Goal: Task Accomplishment & Management: Manage account settings

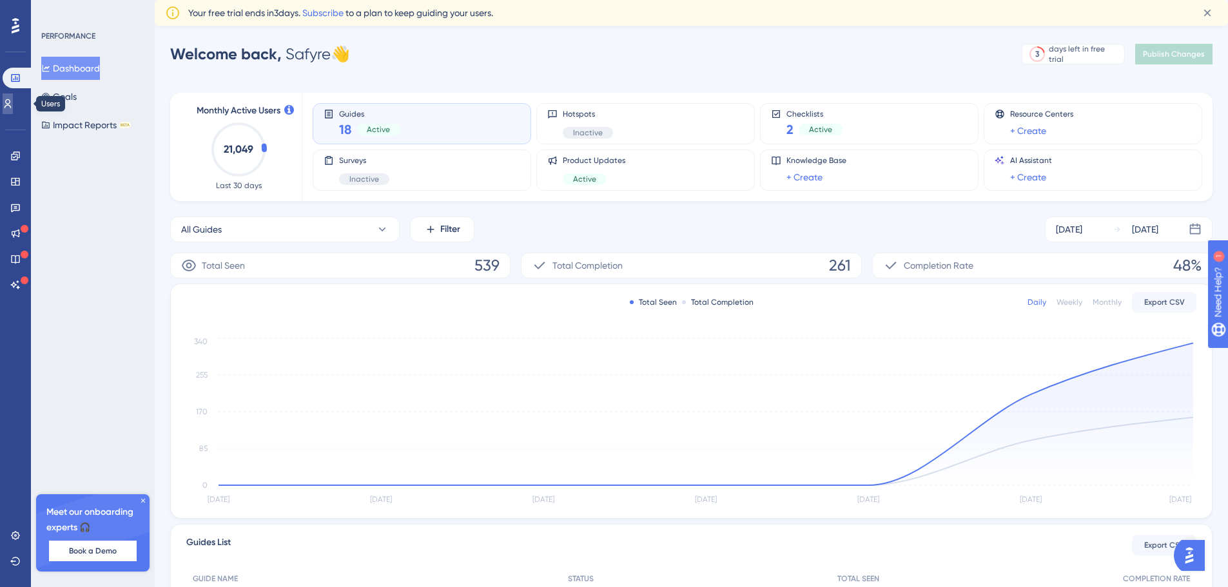
click at [0, 0] on link at bounding box center [0, 0] width 0 height 0
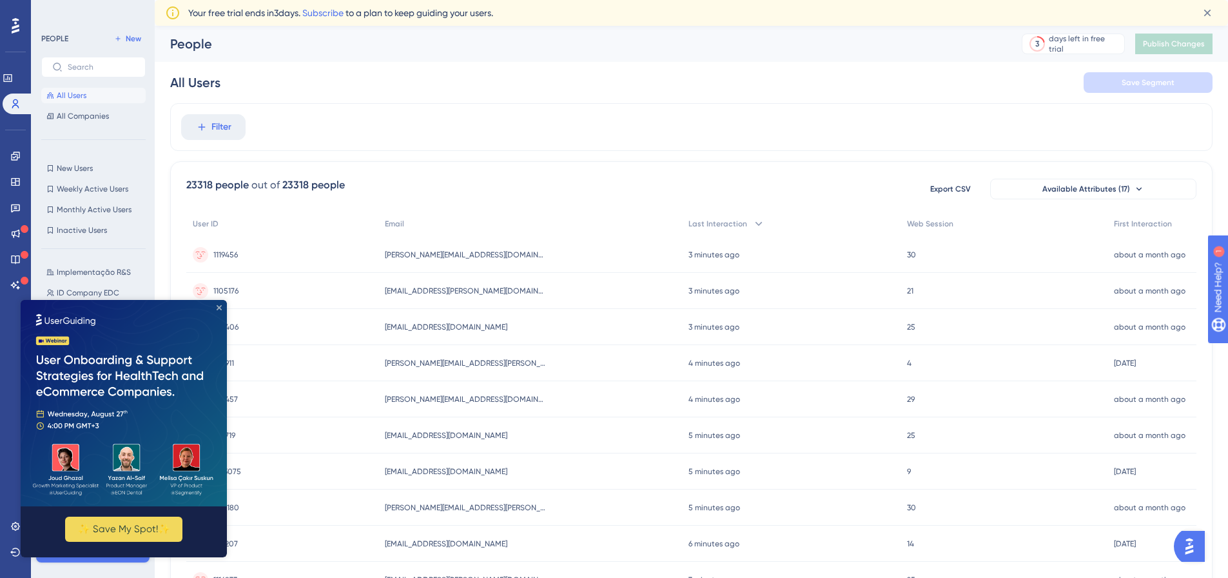
click at [219, 306] on icon "Close Preview" at bounding box center [219, 307] width 5 height 5
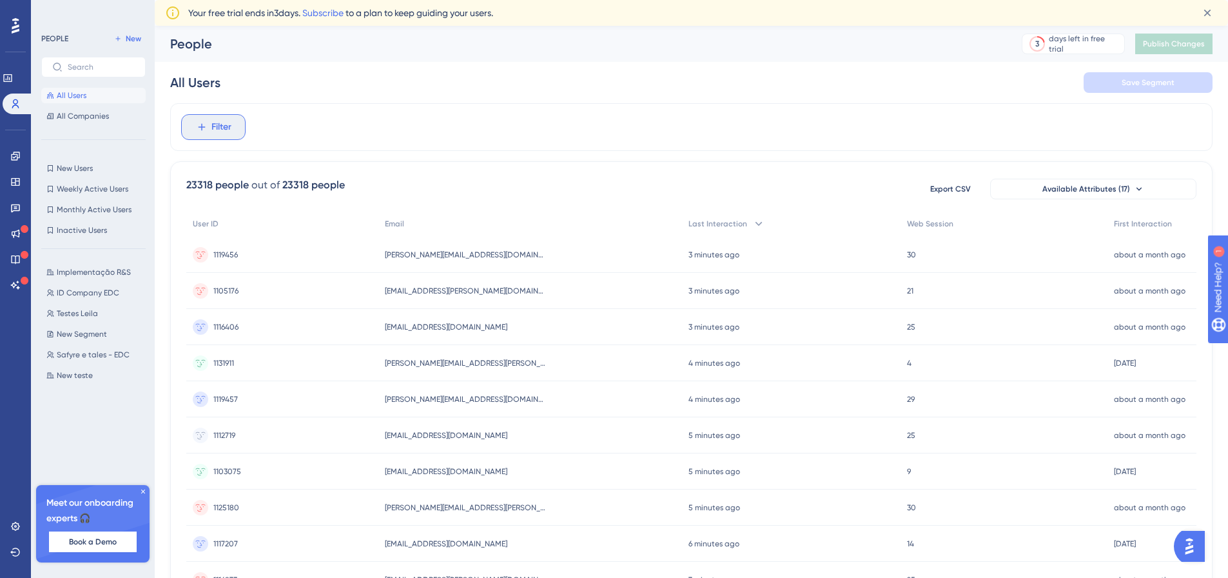
click at [219, 126] on span "Filter" at bounding box center [221, 126] width 20 height 15
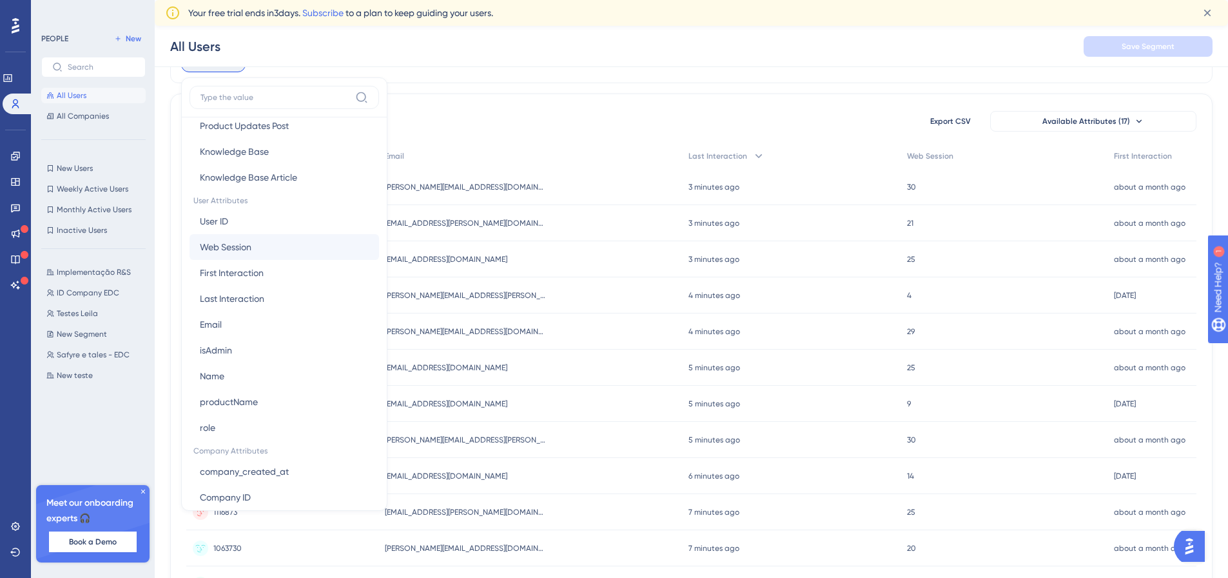
scroll to position [516, 0]
click at [232, 318] on button "Email Email" at bounding box center [285, 321] width 190 height 26
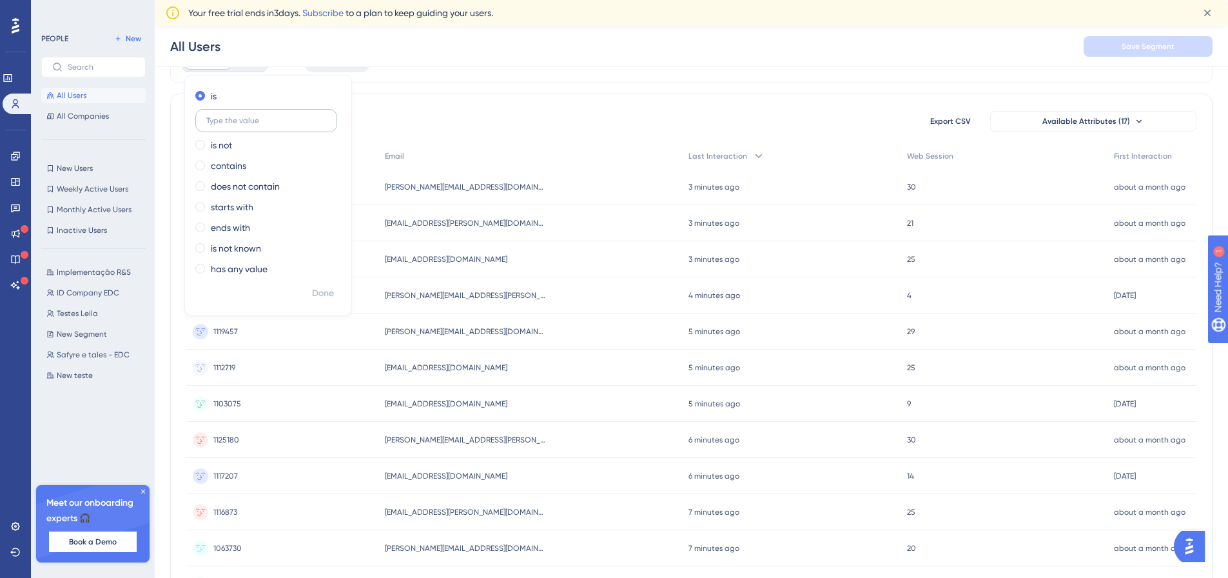
click at [255, 126] on label at bounding box center [266, 120] width 142 height 23
click at [255, 125] on input "text" at bounding box center [266, 120] width 120 height 9
paste input "[EMAIL_ADDRESS][DOMAIN_NAME]"
type input "[EMAIL_ADDRESS][DOMAIN_NAME]"
click at [327, 293] on span "Done" at bounding box center [323, 293] width 22 height 15
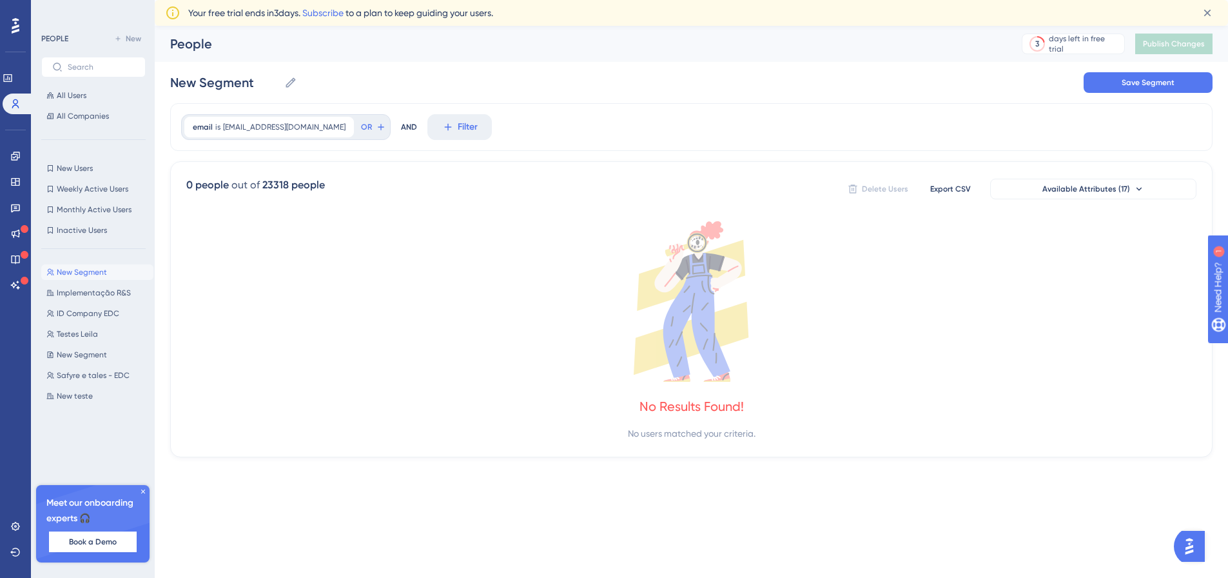
scroll to position [0, 0]
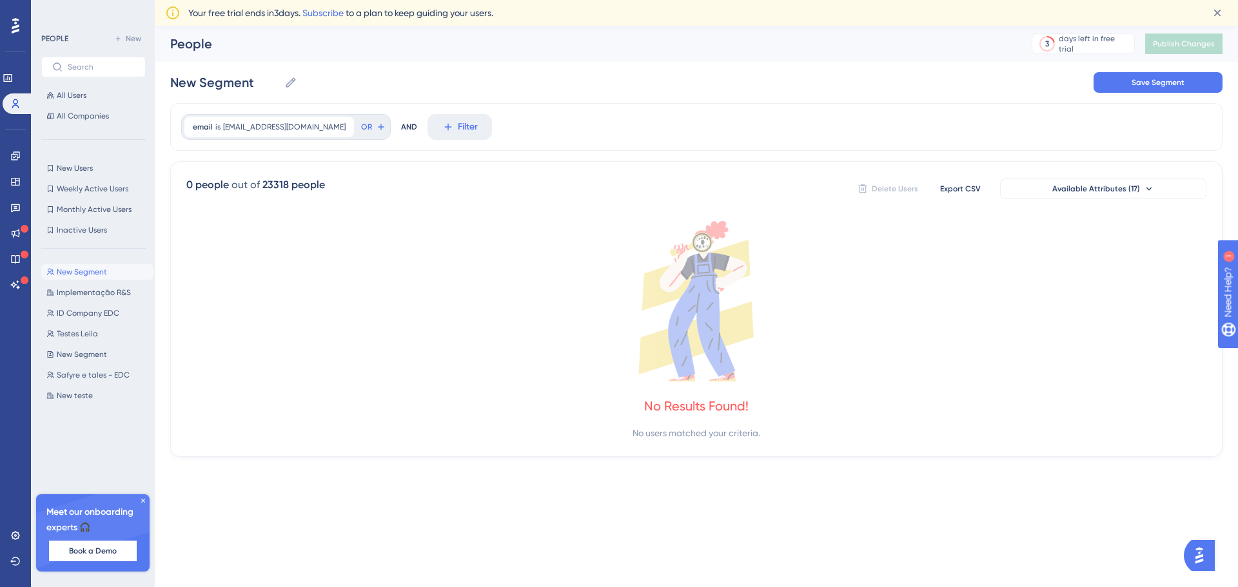
click at [101, 272] on span "New Segment" at bounding box center [82, 272] width 50 height 10
click at [102, 294] on span "Implementação R&S" at bounding box center [94, 293] width 74 height 10
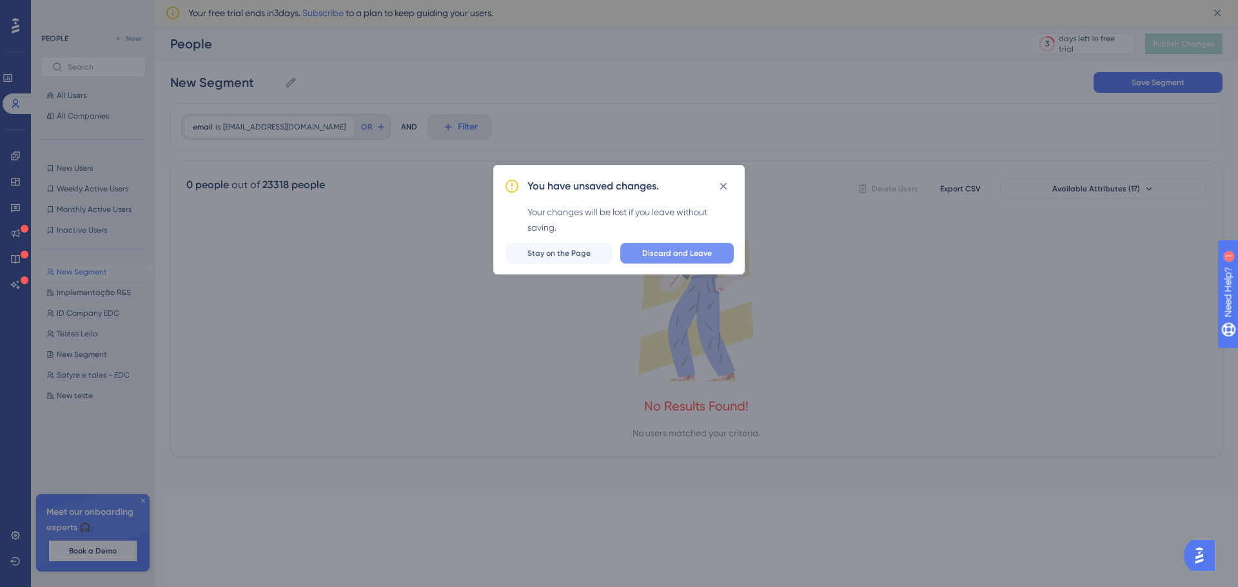
click at [644, 257] on button "Discard and Leave" at bounding box center [676, 253] width 113 height 21
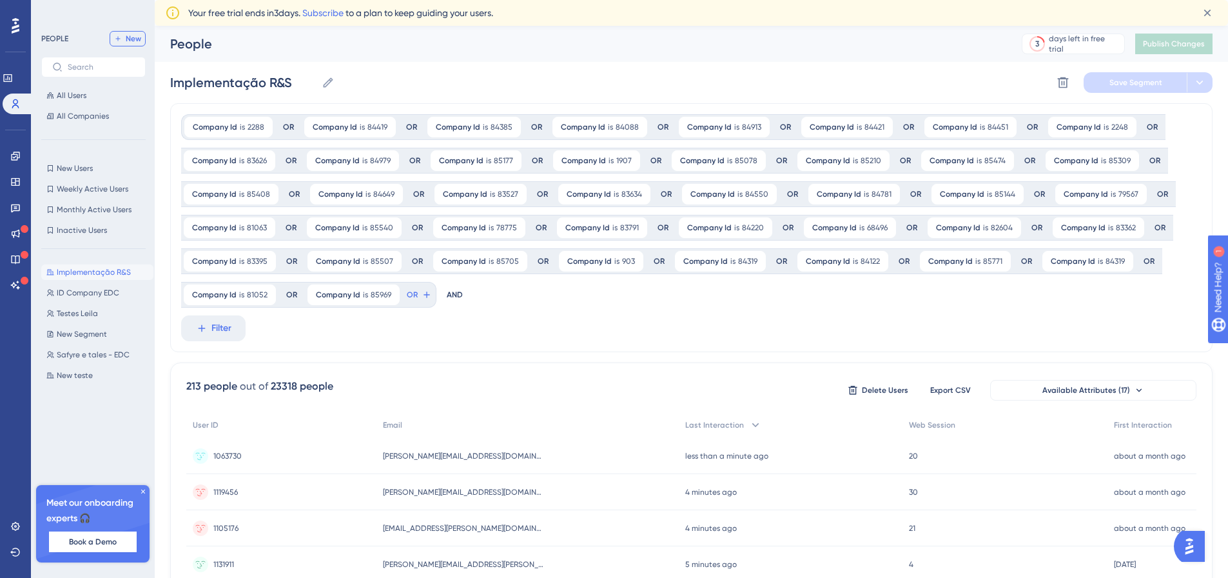
click at [126, 37] on span "New" at bounding box center [133, 39] width 15 height 10
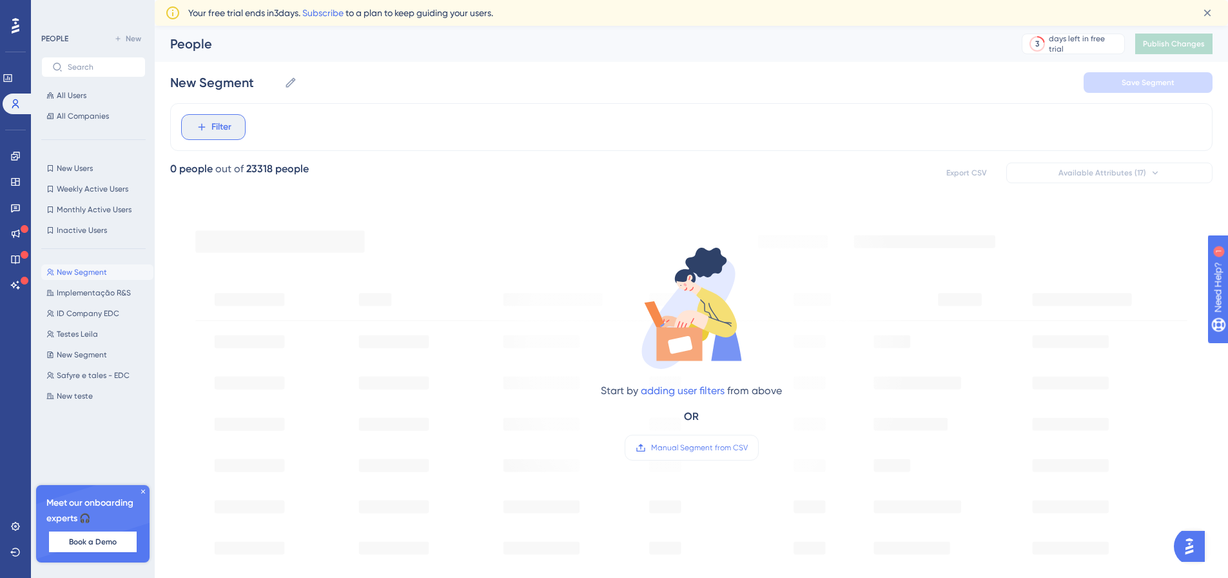
click at [215, 126] on span "Filter" at bounding box center [221, 126] width 20 height 15
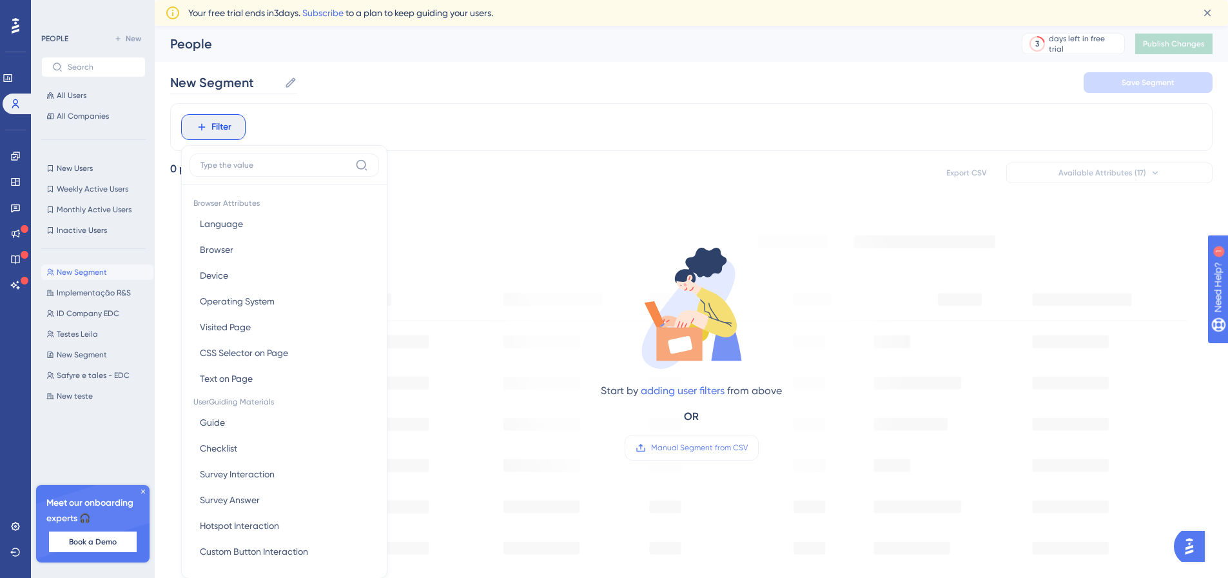
click at [291, 88] on icon at bounding box center [290, 82] width 13 height 13
click at [279, 88] on input "New Segment" at bounding box center [224, 82] width 109 height 18
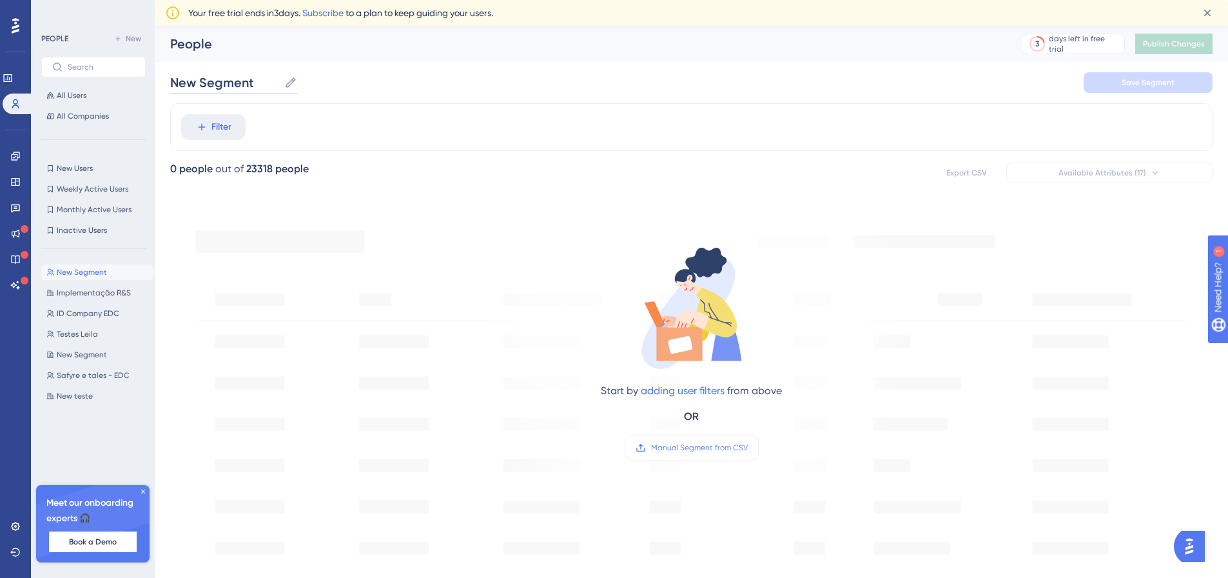
click at [258, 79] on input "New Segment" at bounding box center [224, 82] width 109 height 18
click at [260, 83] on input "New Segment" at bounding box center [224, 82] width 109 height 18
click at [257, 90] on input "New Segment" at bounding box center [224, 82] width 109 height 18
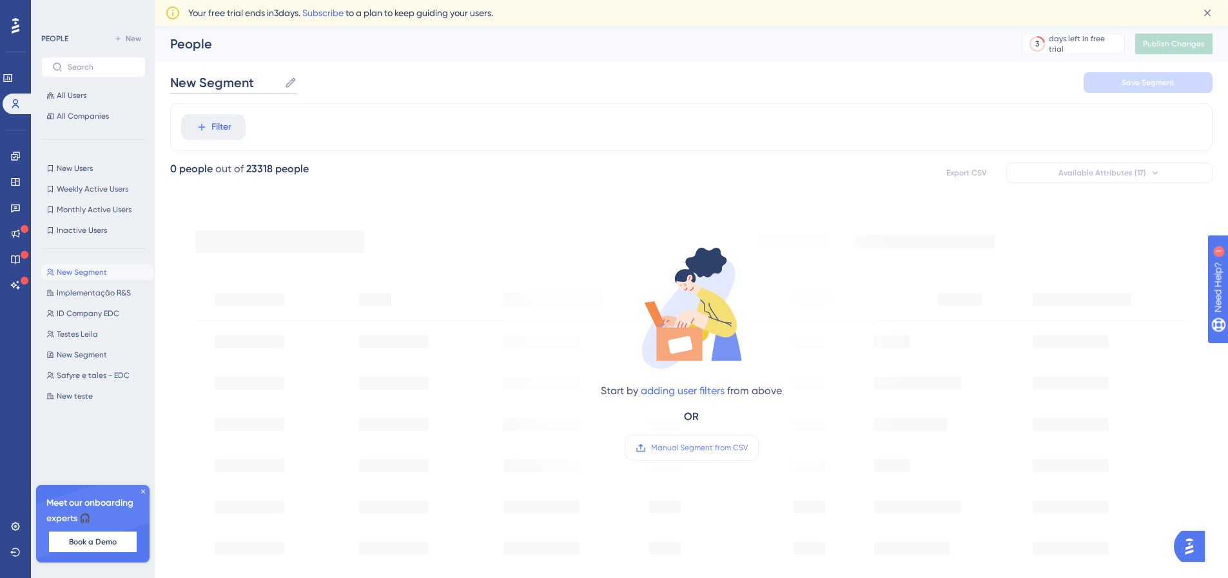
click at [257, 90] on input "New Segment" at bounding box center [224, 82] width 109 height 18
type input "Implementação EDC"
click at [224, 130] on span "Filter" at bounding box center [221, 126] width 20 height 15
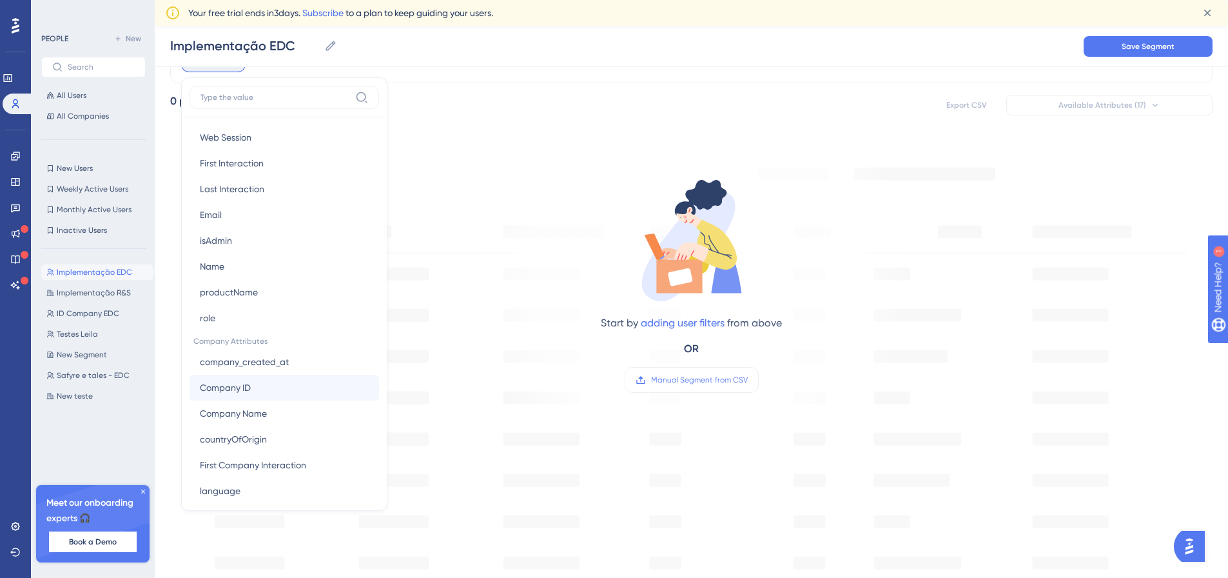
scroll to position [645, 0]
click at [280, 373] on button "Company ID Company ID" at bounding box center [285, 365] width 190 height 26
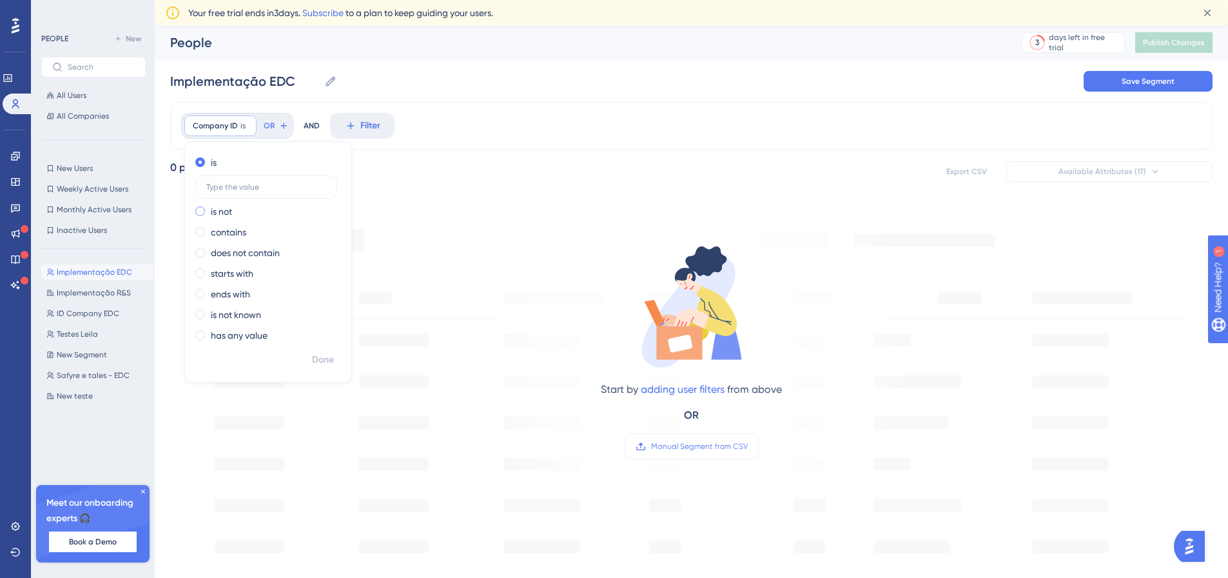
scroll to position [0, 0]
click at [314, 130] on div "AND" at bounding box center [312, 127] width 16 height 26
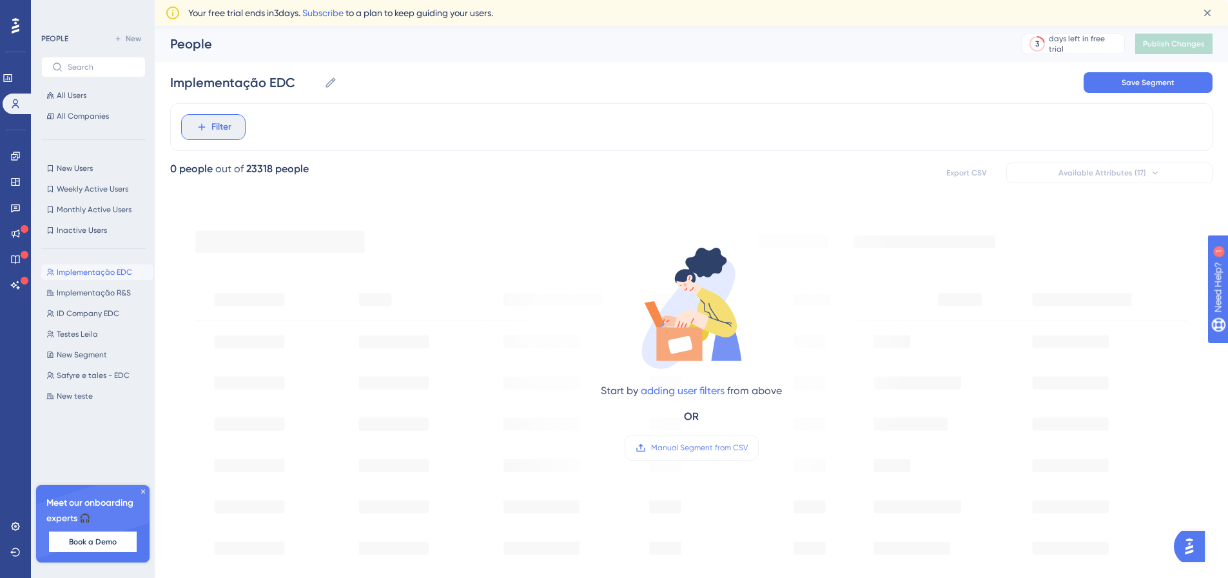
click at [231, 131] on button "Filter" at bounding box center [213, 127] width 64 height 26
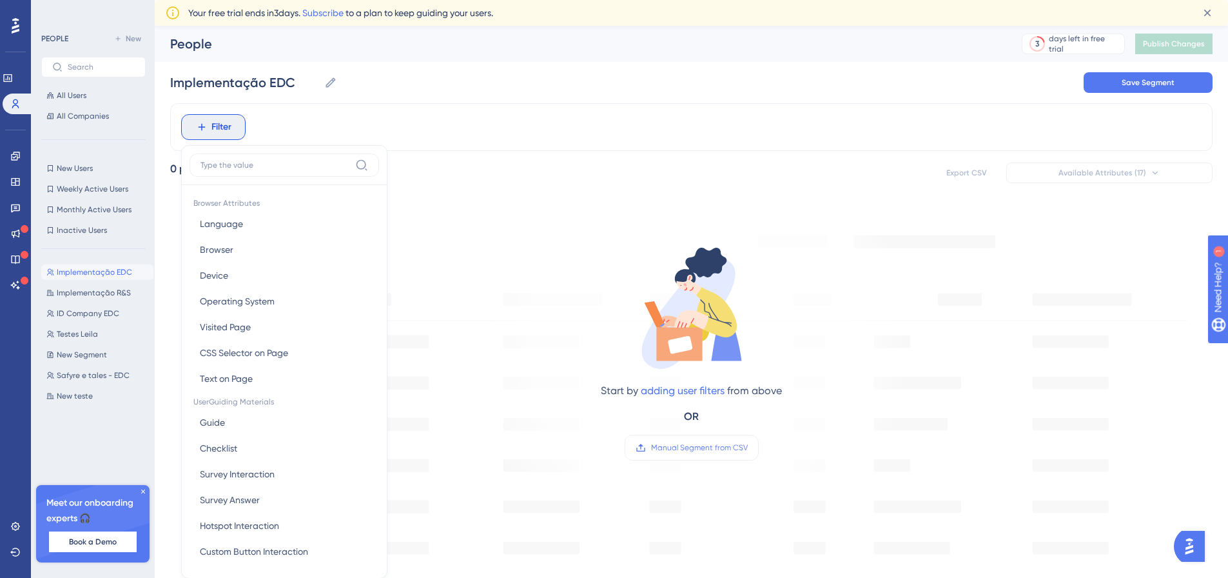
scroll to position [73, 0]
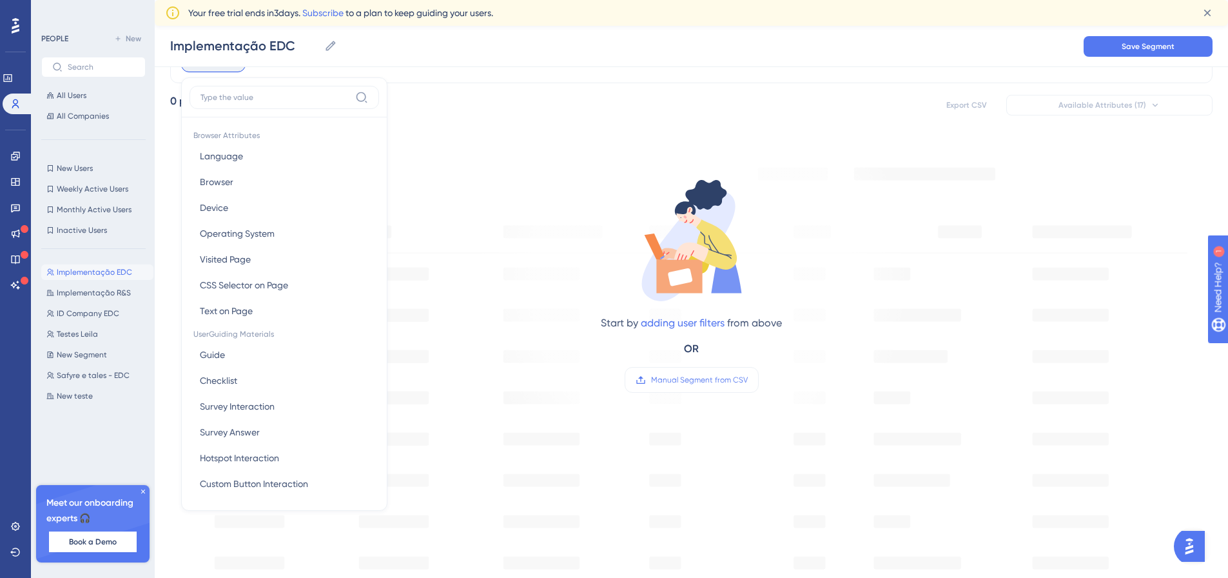
click at [253, 99] on input at bounding box center [275, 97] width 150 height 10
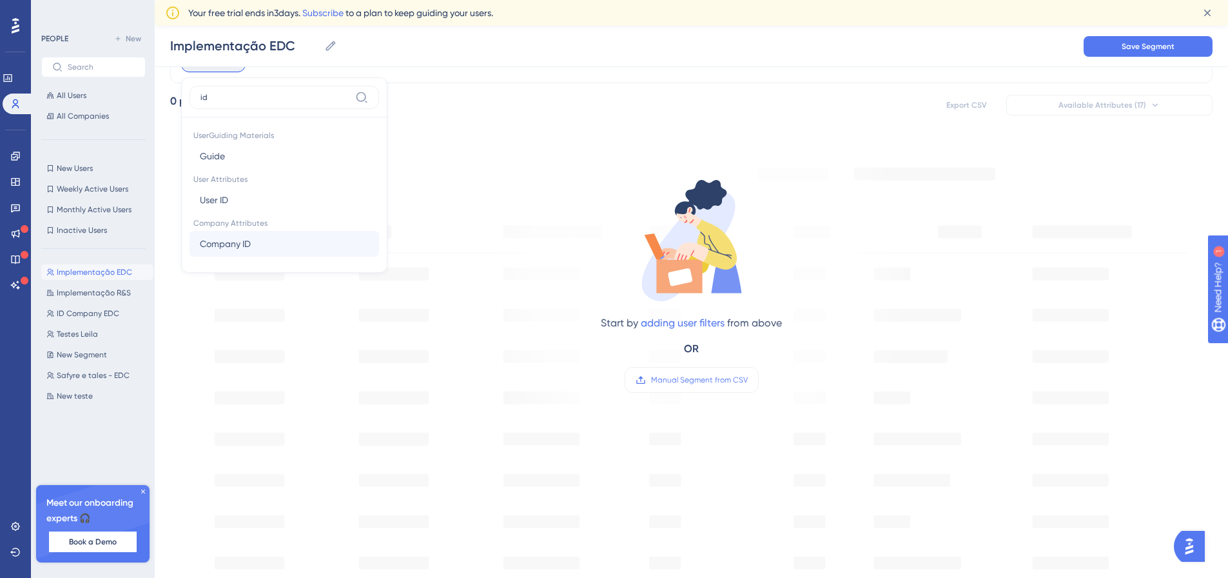
type input "id"
click at [254, 237] on button "Company ID Company ID" at bounding box center [285, 244] width 190 height 26
click at [275, 126] on label at bounding box center [266, 120] width 142 height 23
click at [275, 125] on input "text" at bounding box center [266, 120] width 120 height 9
paste input "6149"
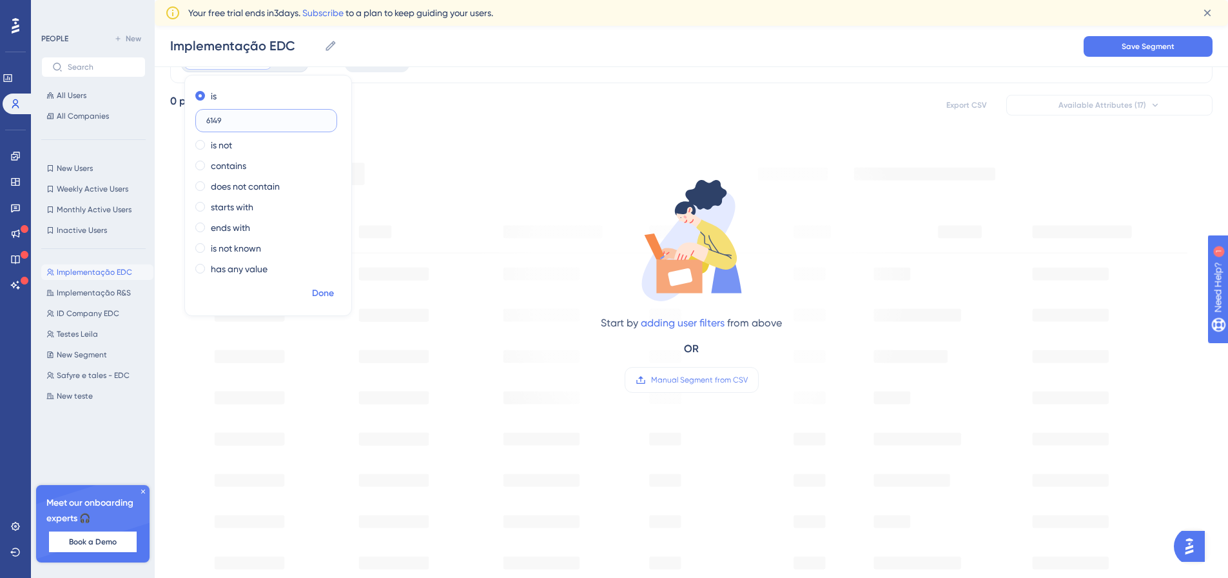
type input "6149"
click at [315, 293] on span "Done" at bounding box center [323, 293] width 22 height 15
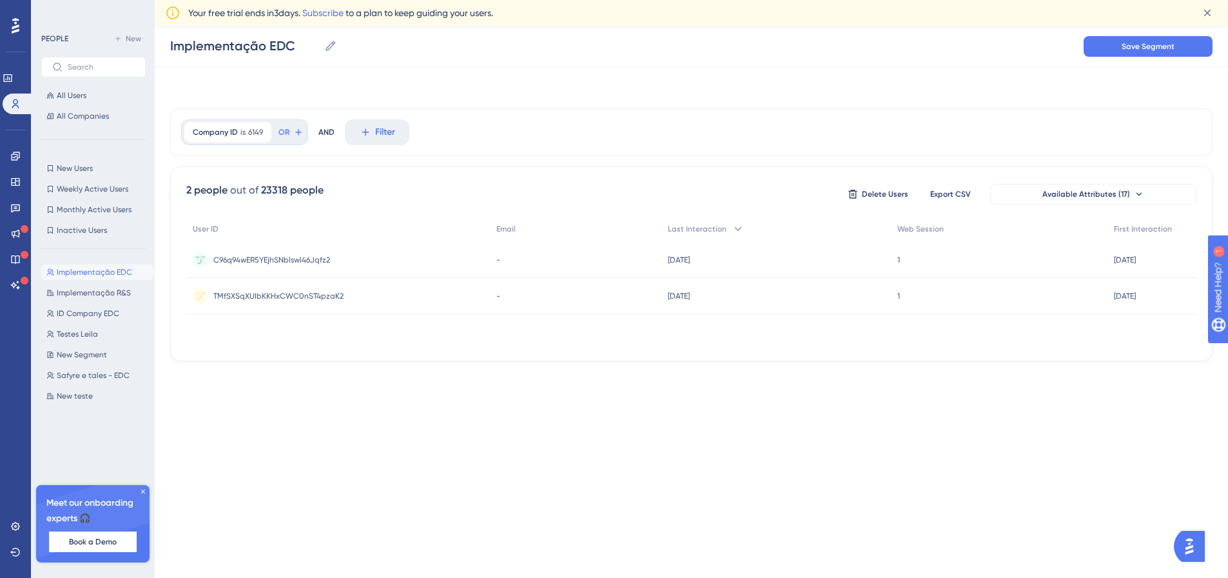
scroll to position [0, 0]
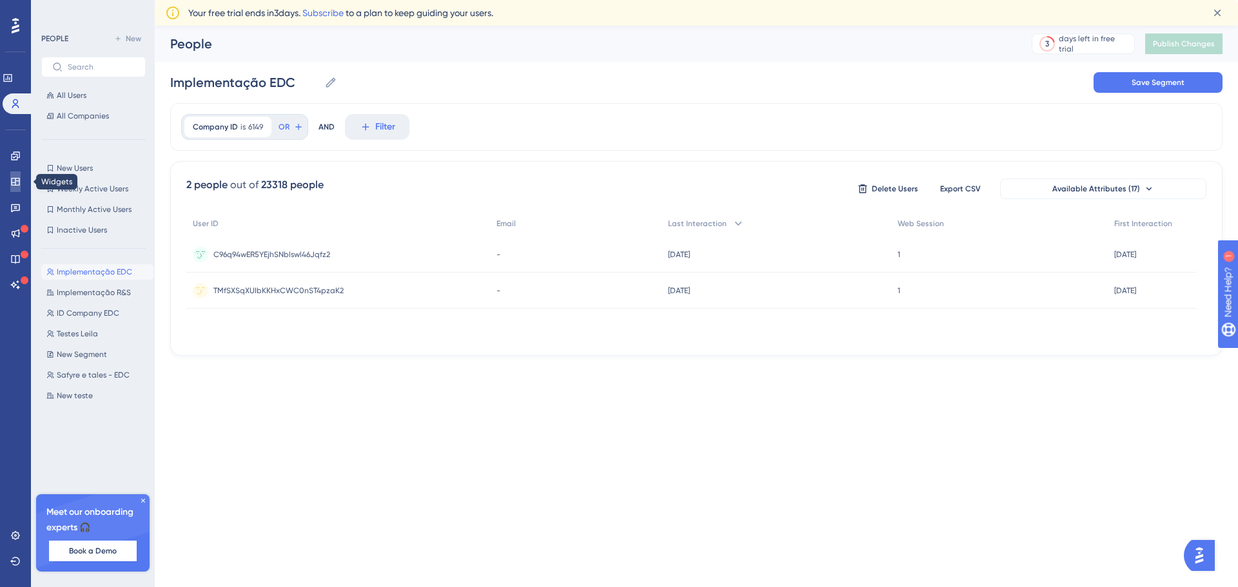
click at [19, 185] on icon at bounding box center [15, 182] width 8 height 8
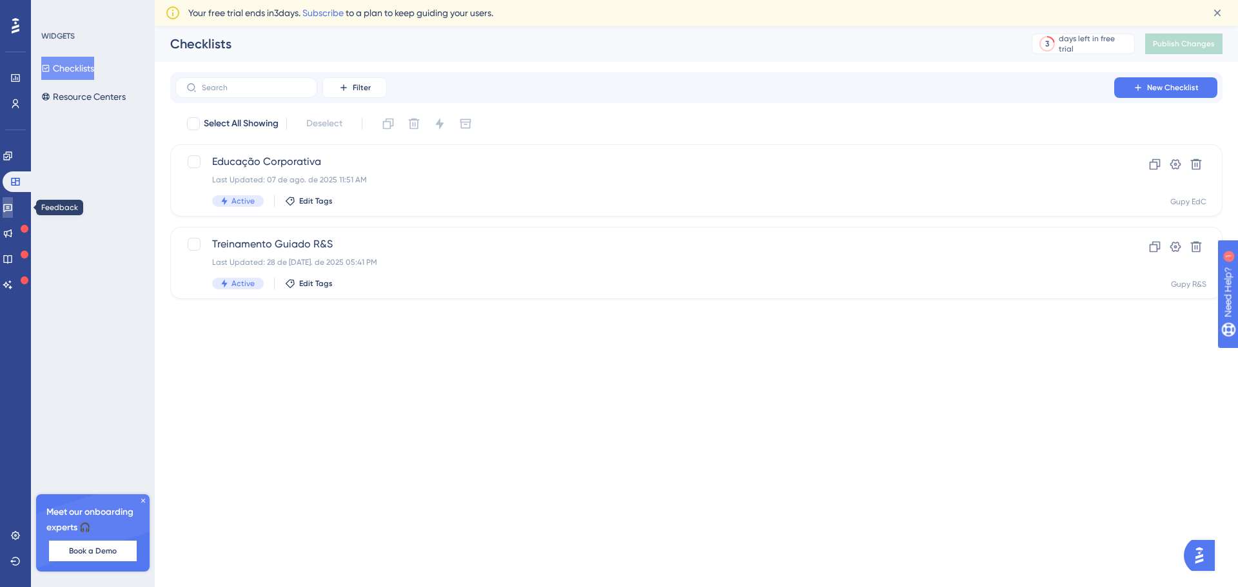
click at [13, 214] on link at bounding box center [8, 207] width 10 height 21
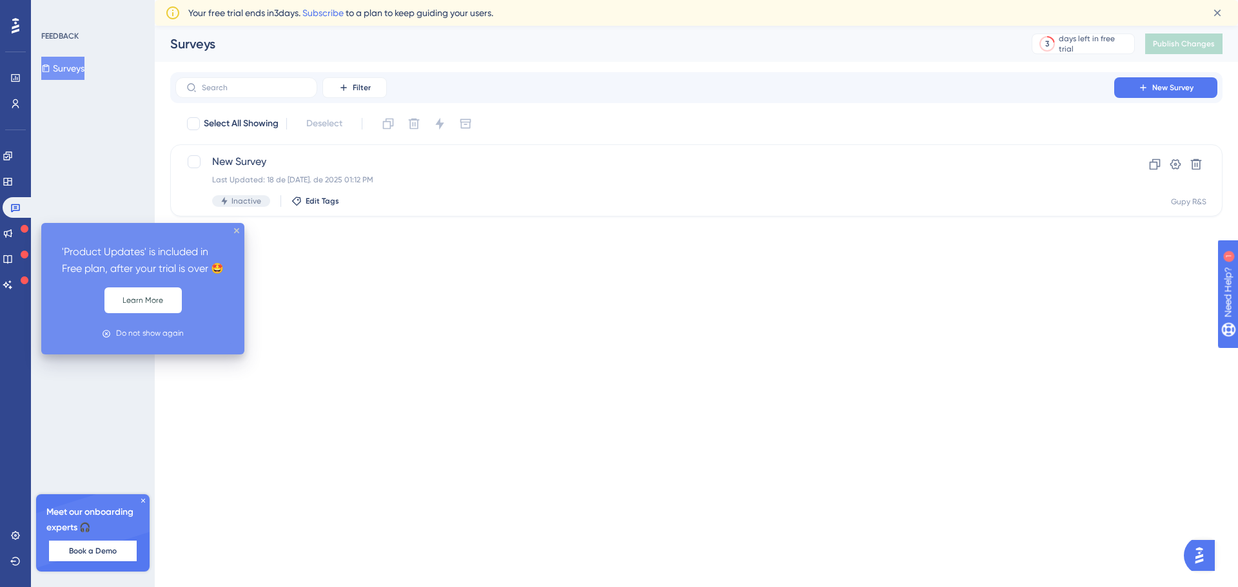
click at [22, 229] on icon at bounding box center [25, 229] width 8 height 8
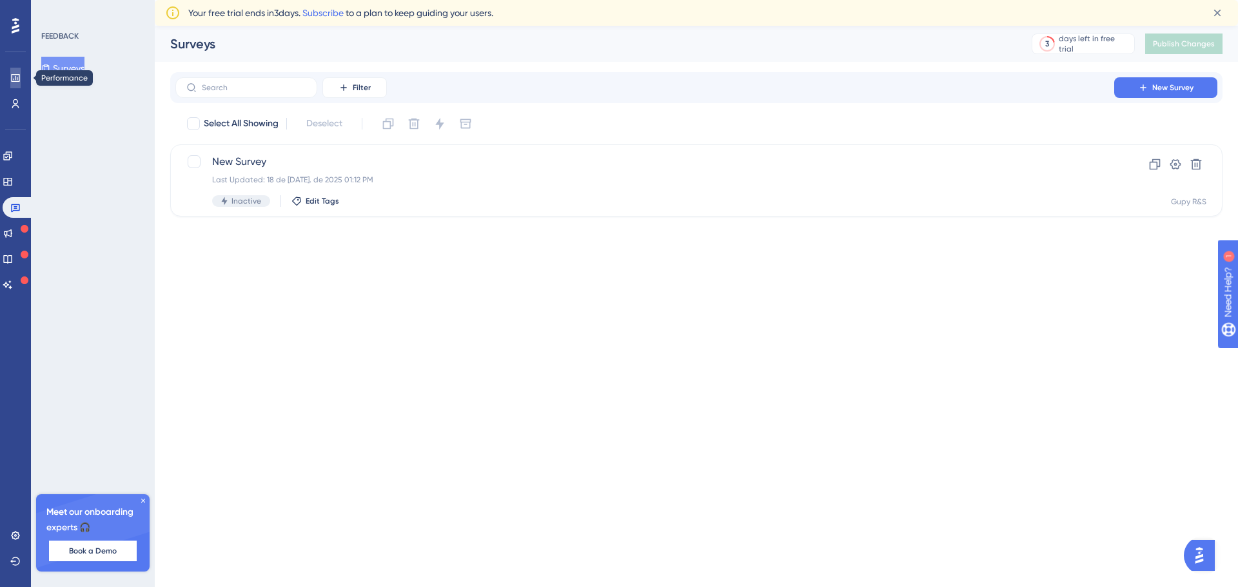
click at [0, 0] on icon at bounding box center [0, 0] width 0 height 0
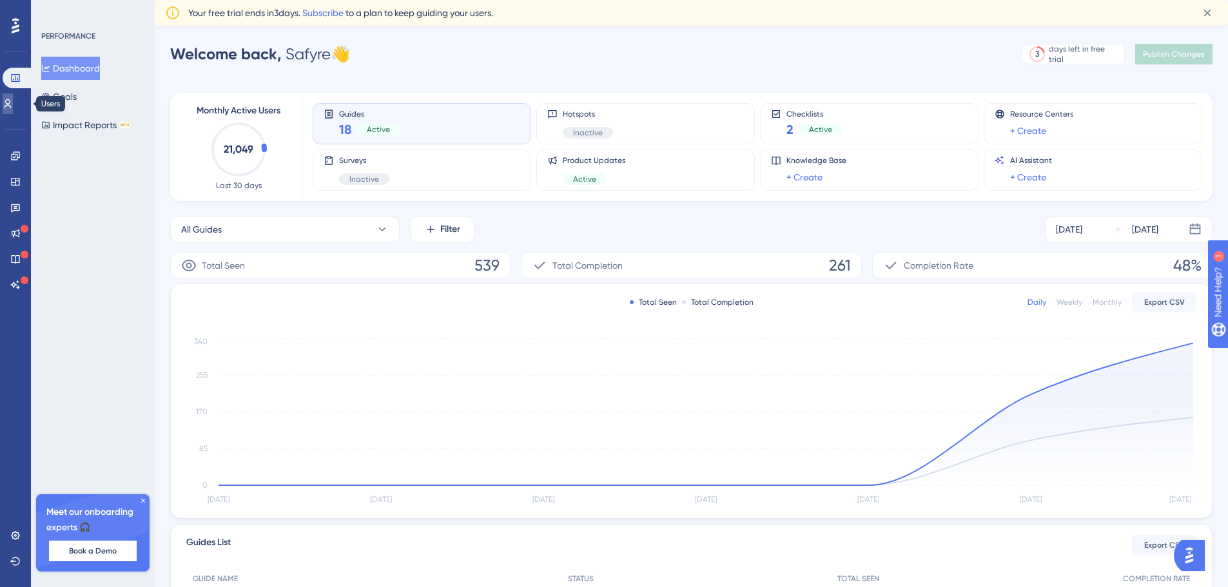
click at [13, 99] on icon at bounding box center [8, 104] width 10 height 10
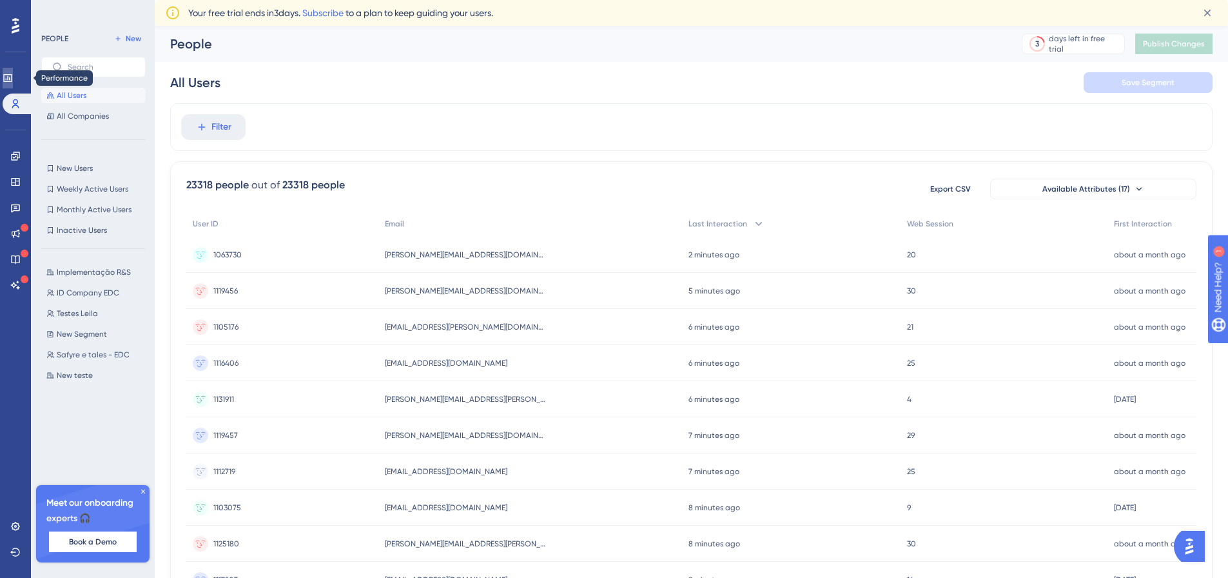
click at [0, 0] on link at bounding box center [0, 0] width 0 height 0
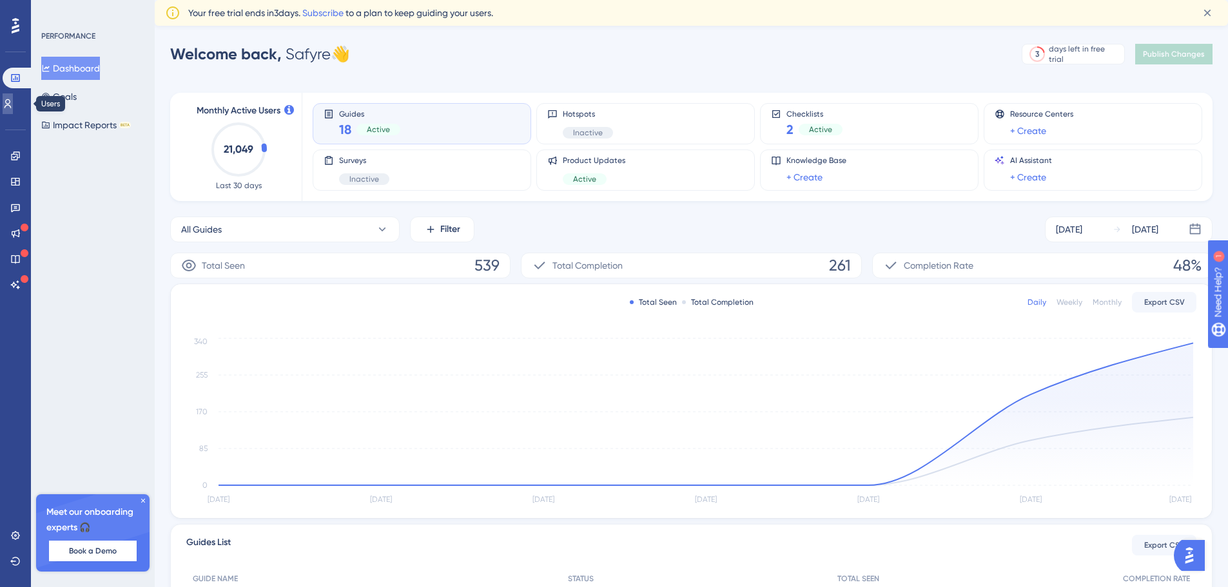
click at [0, 0] on link at bounding box center [0, 0] width 0 height 0
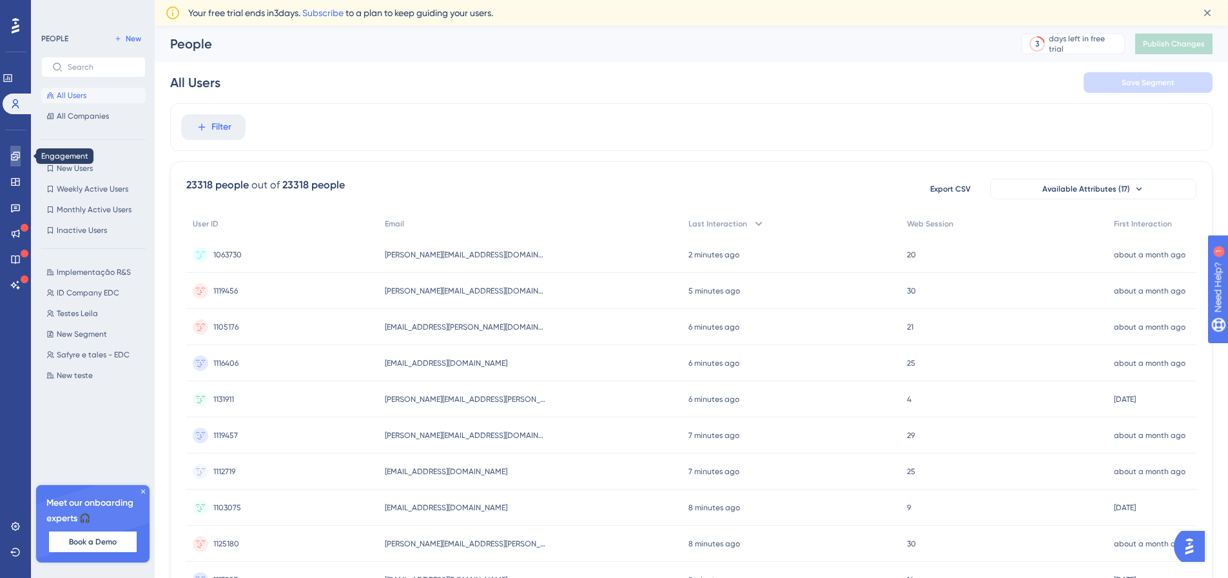
click at [0, 0] on icon at bounding box center [0, 0] width 0 height 0
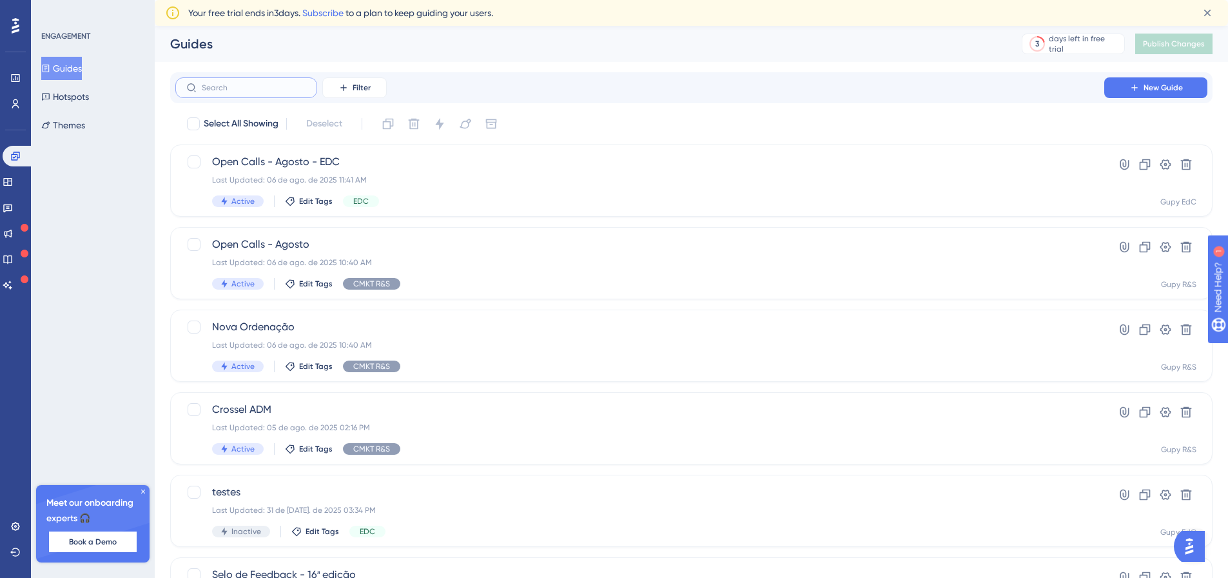
click at [268, 86] on input "text" at bounding box center [254, 87] width 104 height 9
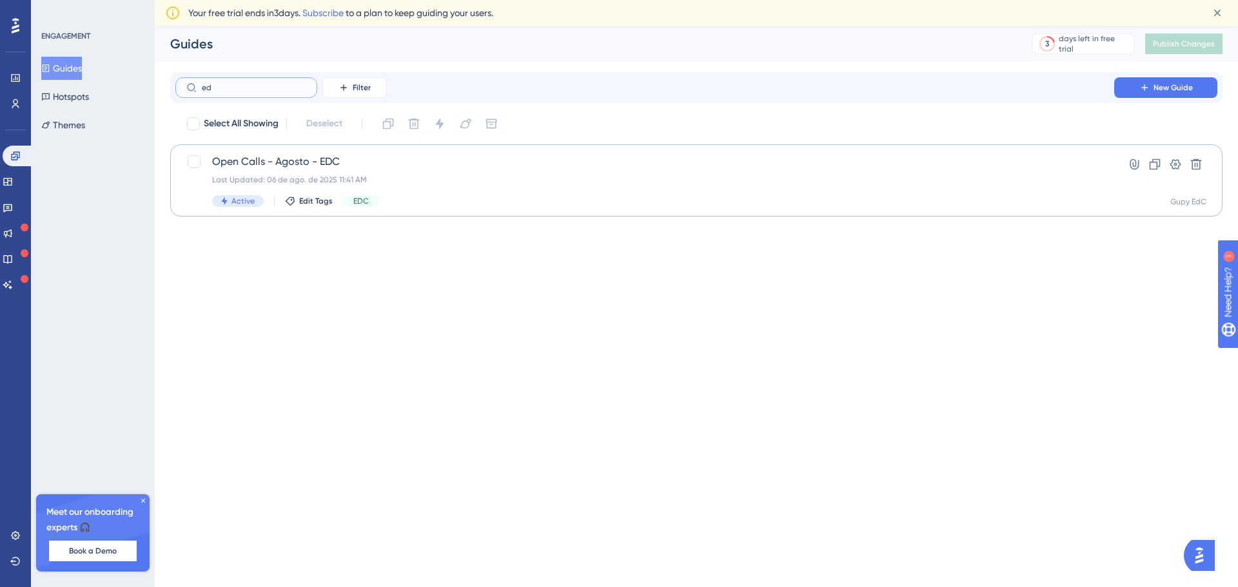
type input "e"
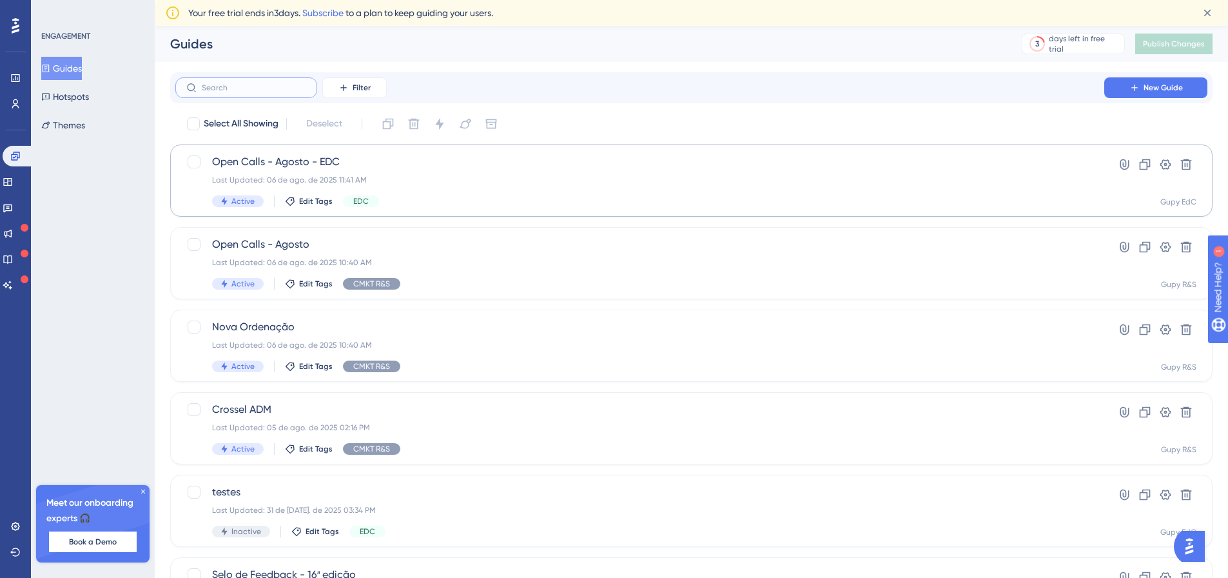
type input "c"
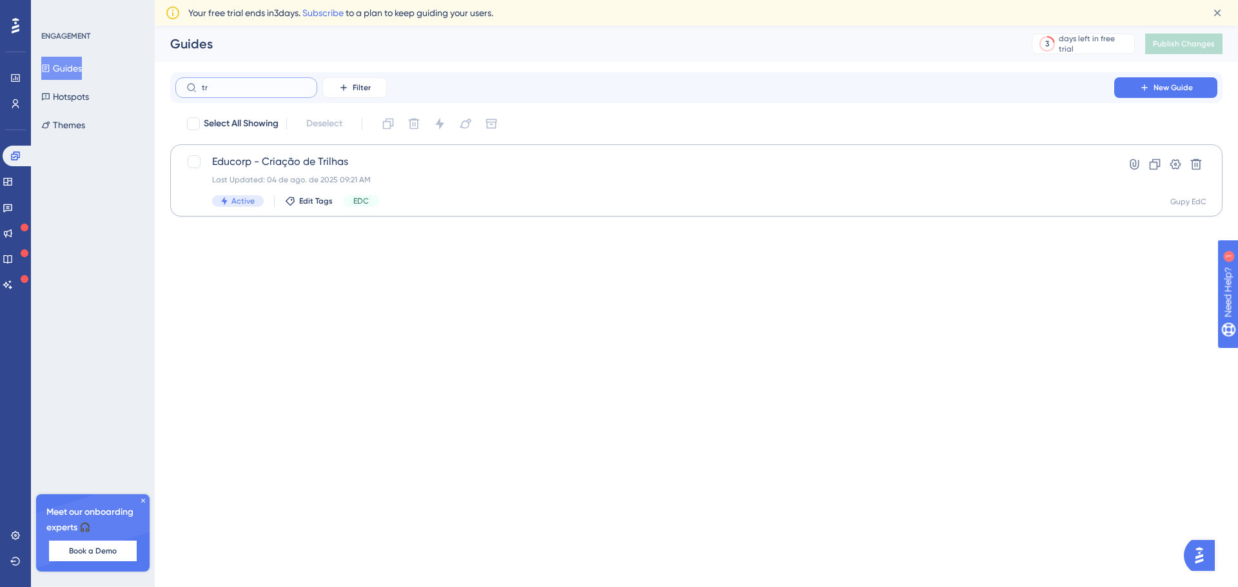
type input "t"
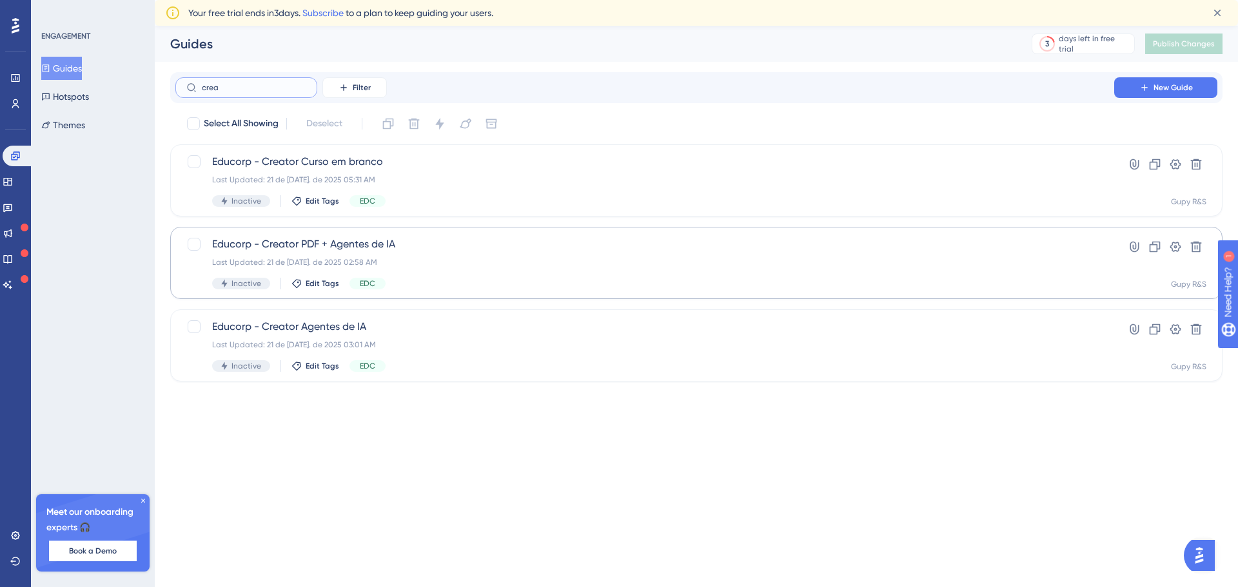
type input "crea"
click at [428, 250] on span "Educorp - Creator PDF + Agentes de IA" at bounding box center [644, 244] width 865 height 15
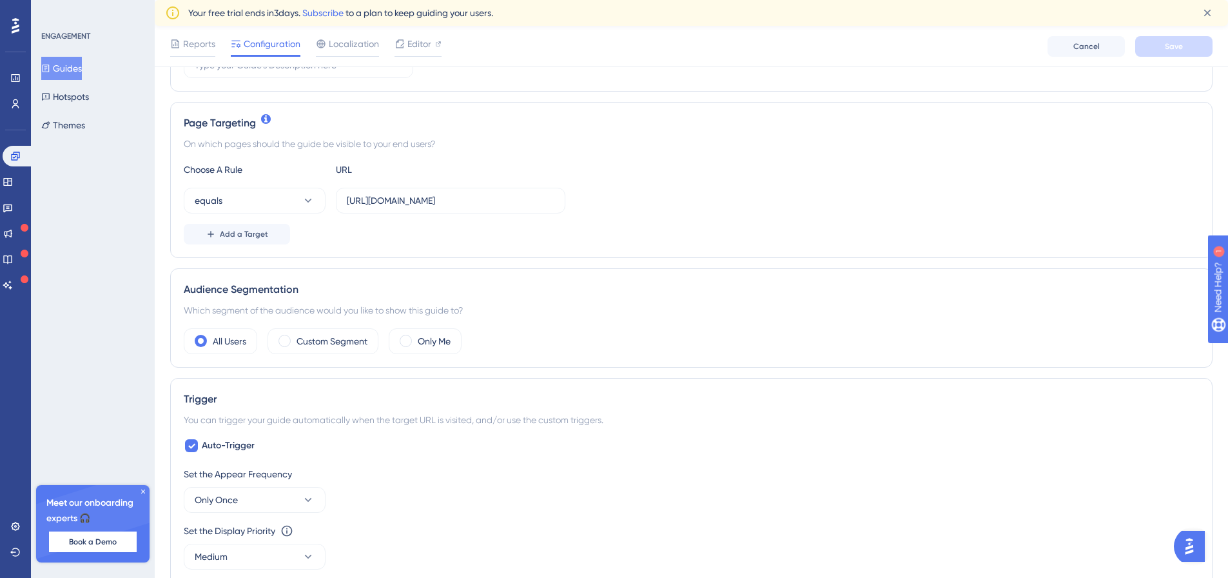
scroll to position [322, 0]
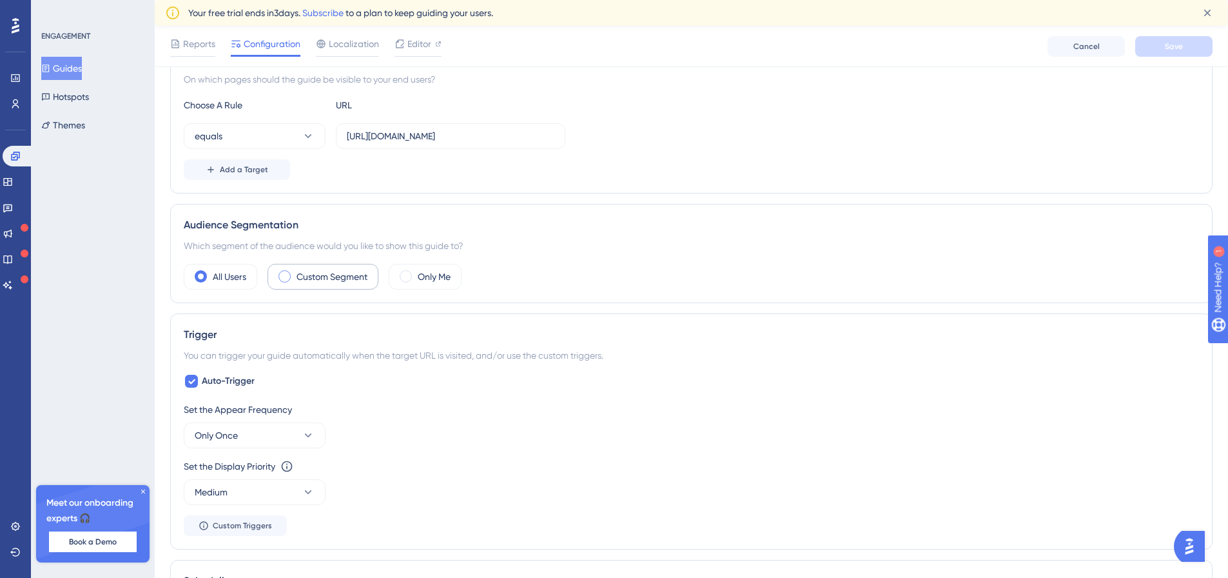
click at [349, 282] on label "Custom Segment" at bounding box center [332, 276] width 71 height 15
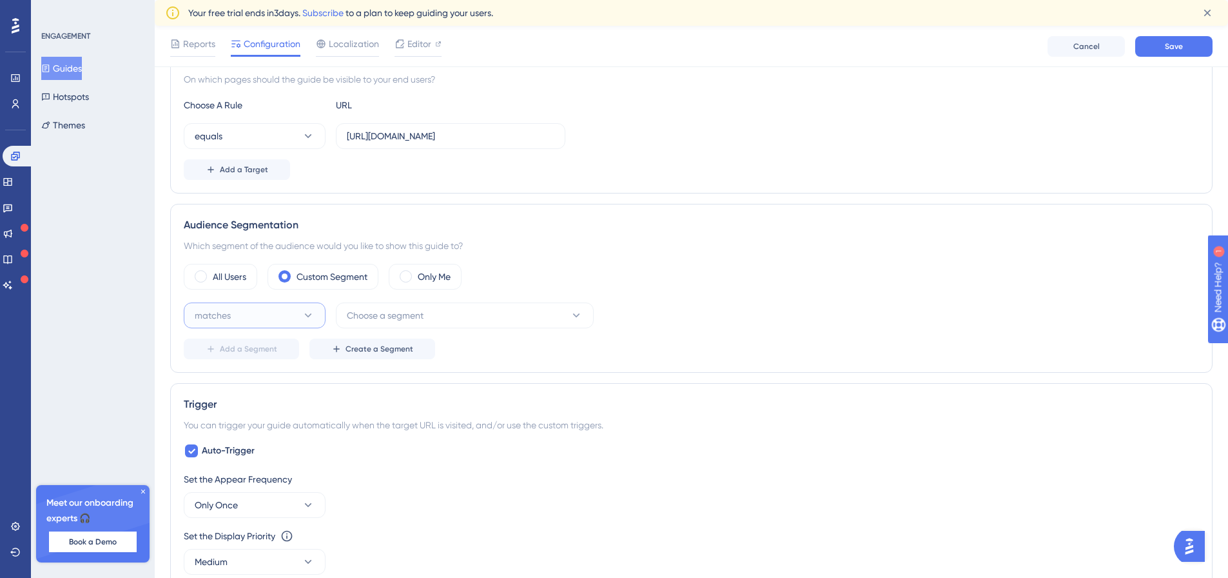
click at [293, 320] on button "matches" at bounding box center [255, 315] width 142 height 26
click at [262, 349] on div "matches matches" at bounding box center [254, 355] width 104 height 26
click at [397, 323] on button "Choose a segment" at bounding box center [465, 315] width 258 height 26
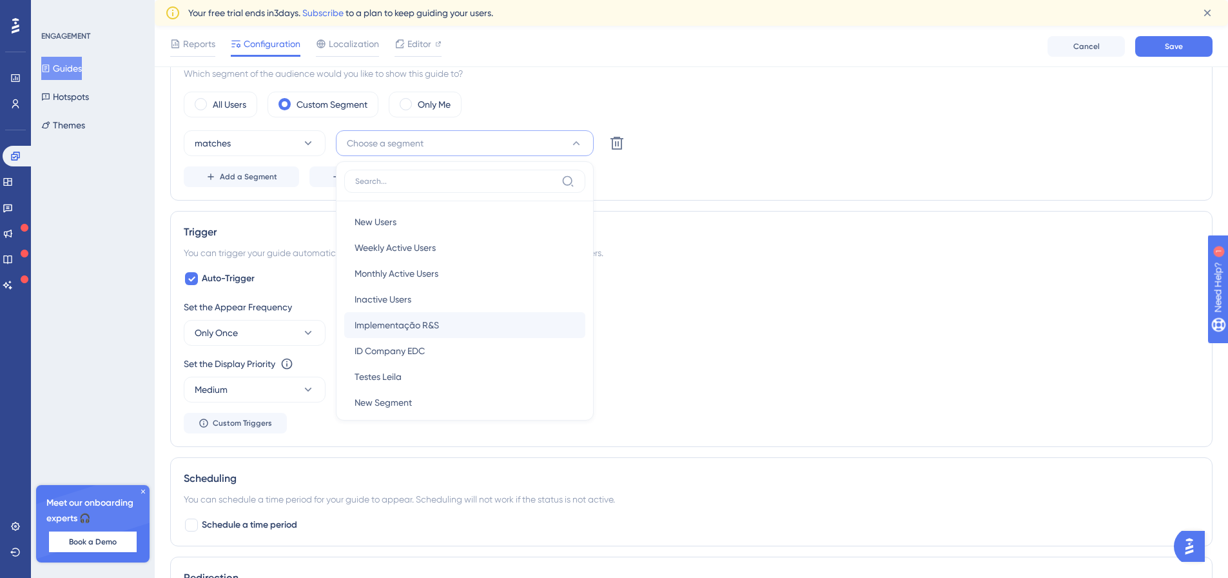
scroll to position [63, 0]
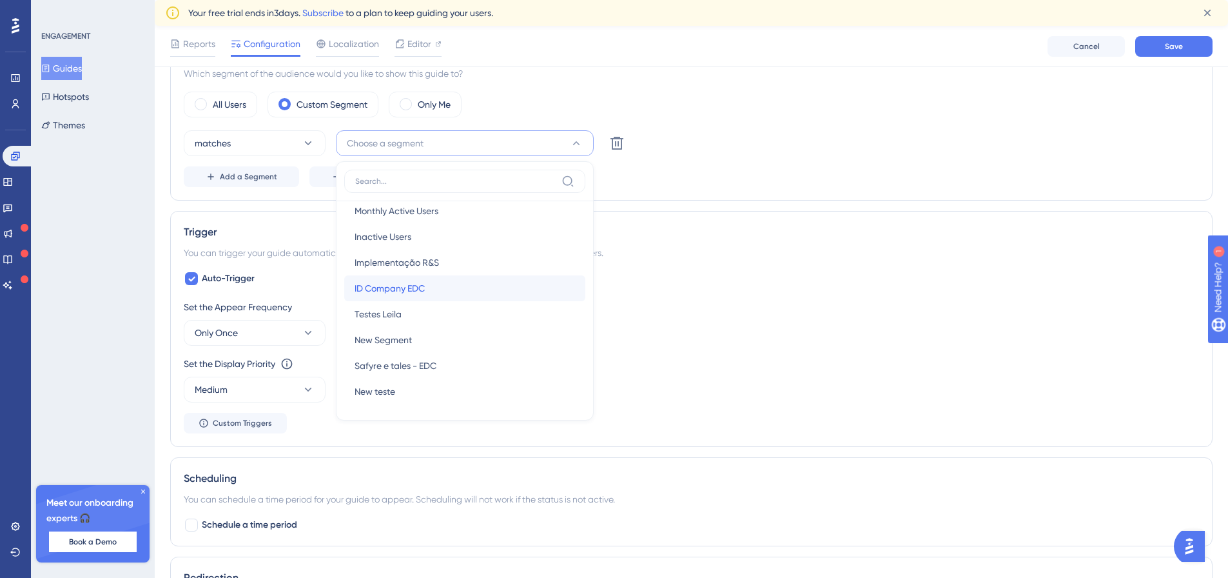
click at [390, 284] on span "ID Company EDC" at bounding box center [390, 287] width 70 height 15
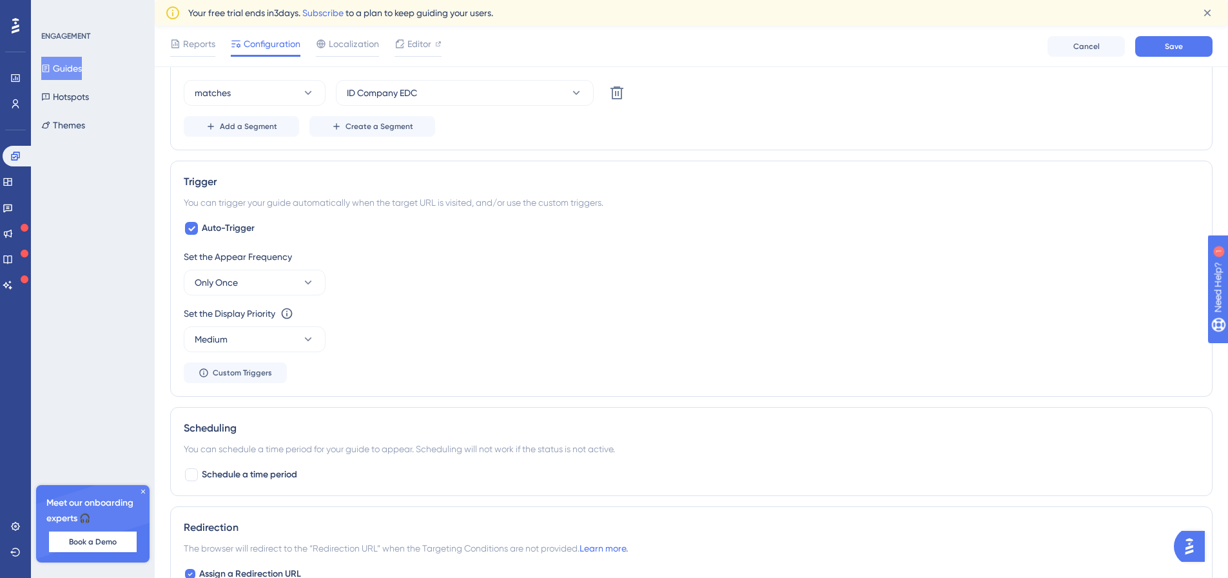
scroll to position [623, 0]
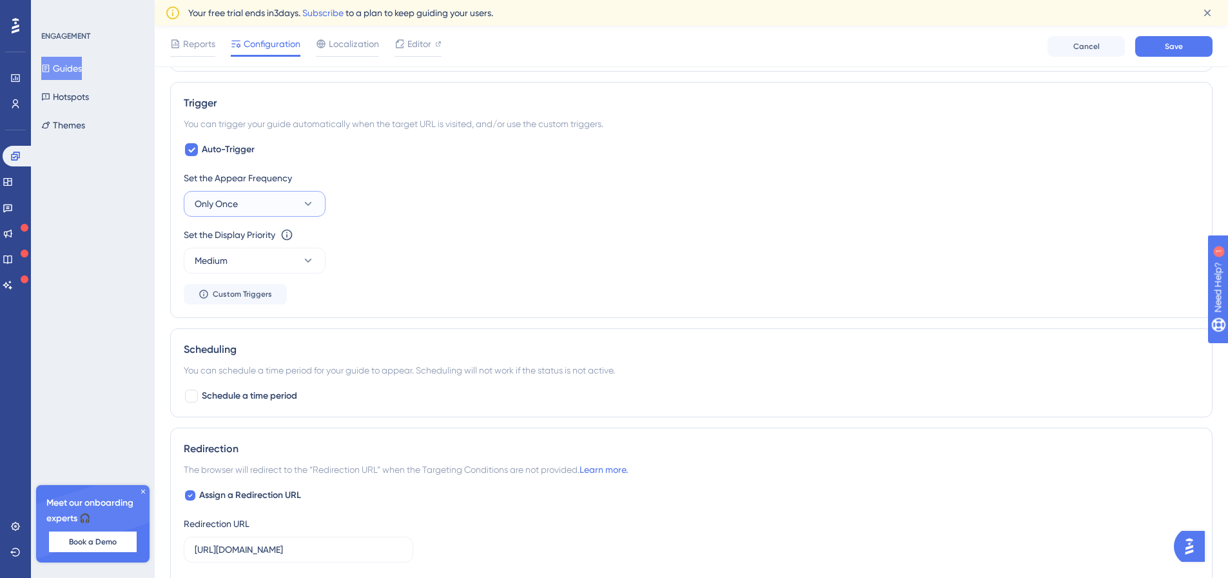
click at [291, 208] on button "Only Once" at bounding box center [255, 204] width 142 height 26
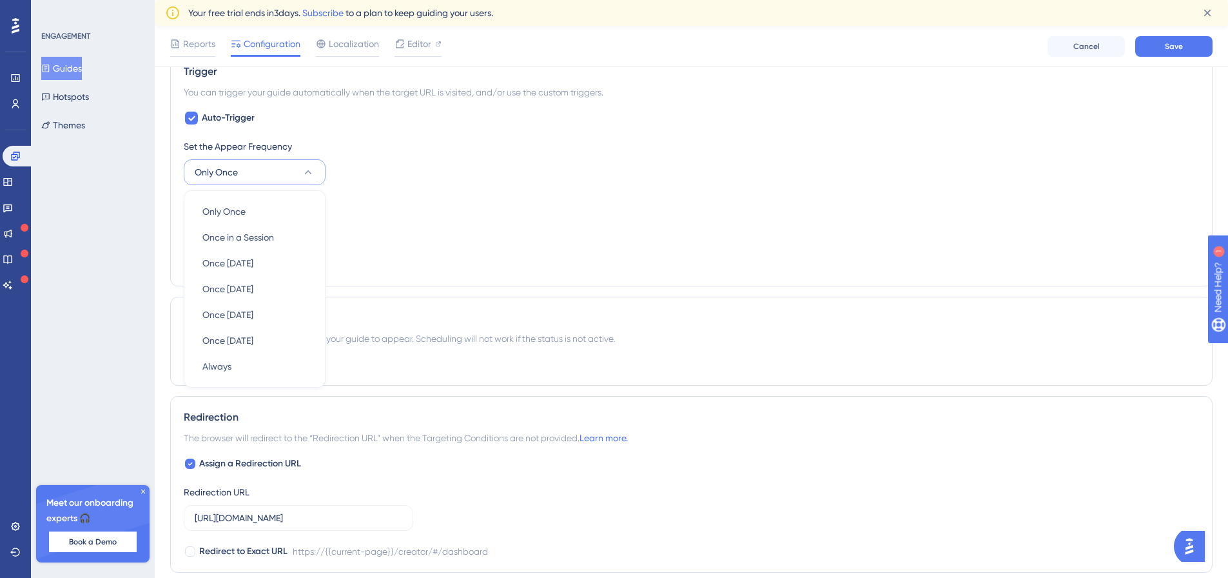
click at [283, 182] on button "Only Once" at bounding box center [255, 172] width 142 height 26
click at [298, 184] on button "Only Once" at bounding box center [255, 172] width 142 height 26
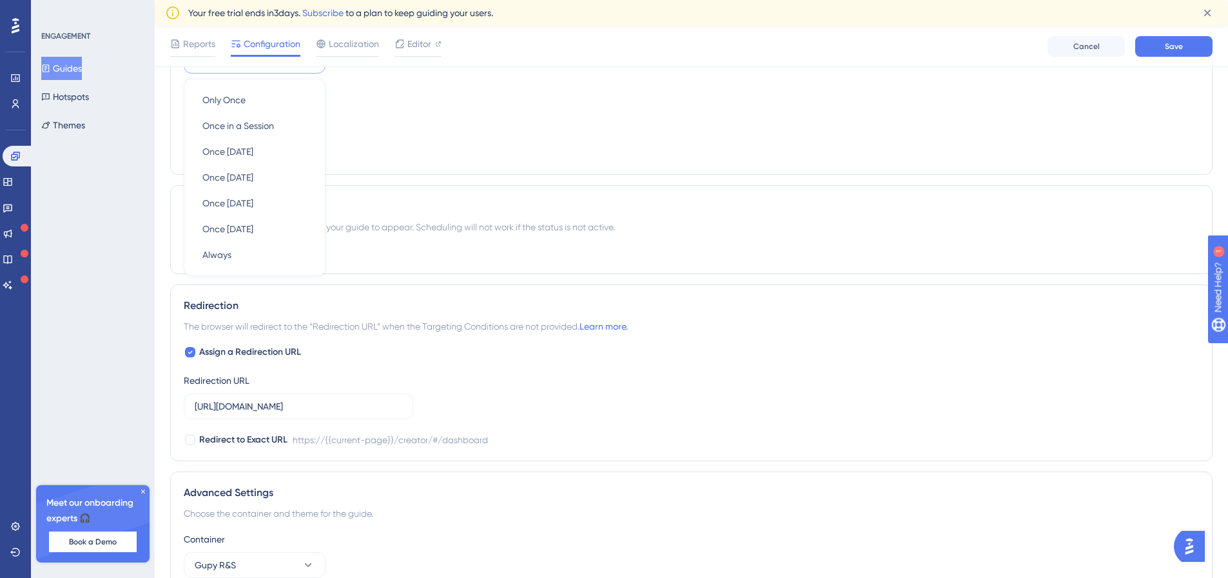
scroll to position [784, 0]
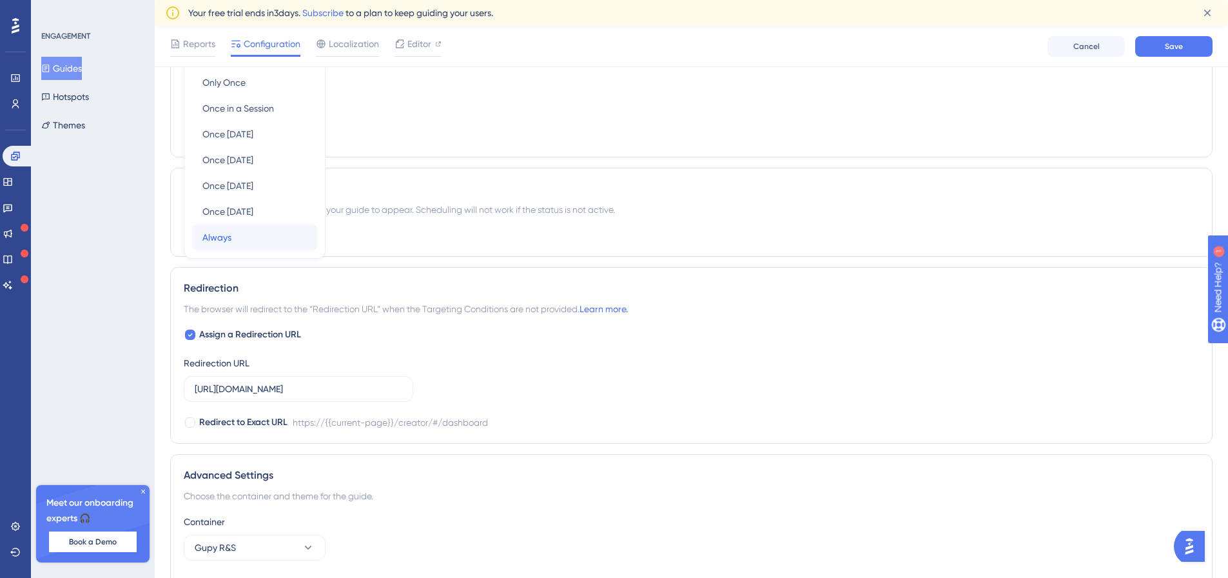
click at [264, 240] on div "Always Always" at bounding box center [254, 237] width 104 height 26
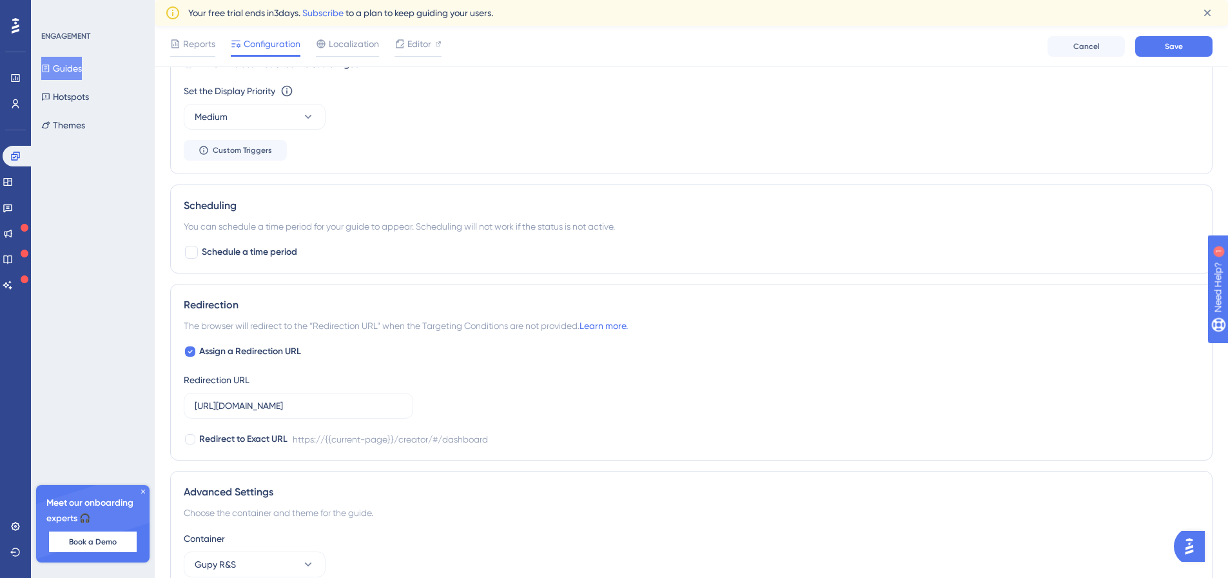
scroll to position [1025, 0]
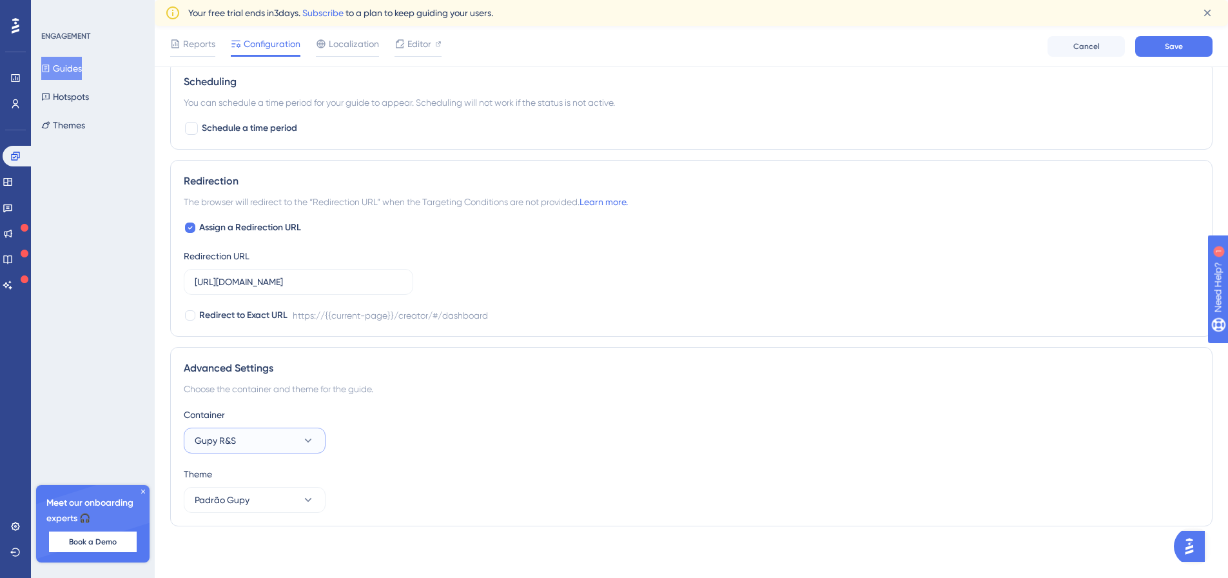
click at [291, 440] on button "Gupy R&S" at bounding box center [255, 440] width 142 height 26
click at [269, 479] on div "Gupy EdC Gupy EdC" at bounding box center [254, 480] width 104 height 26
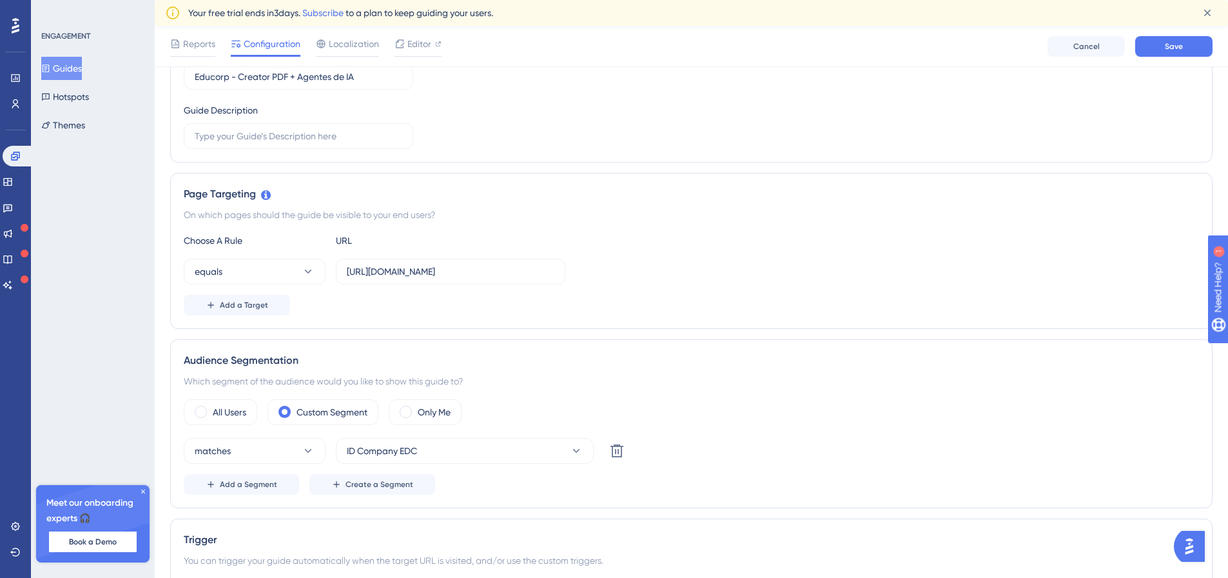
scroll to position [0, 0]
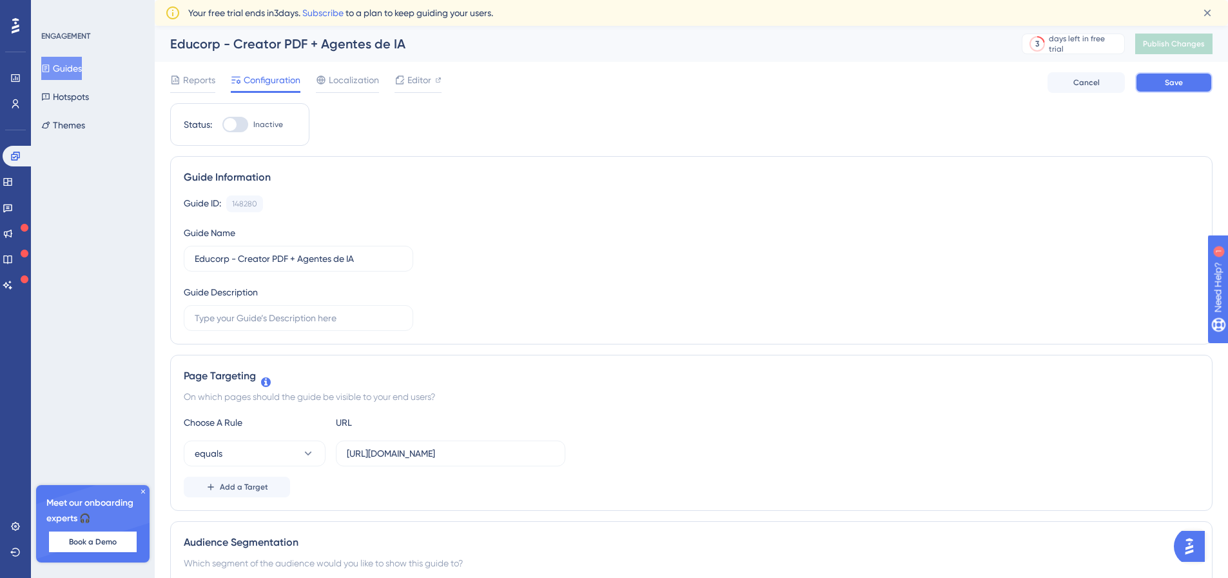
click at [1191, 78] on button "Save" at bounding box center [1173, 82] width 77 height 21
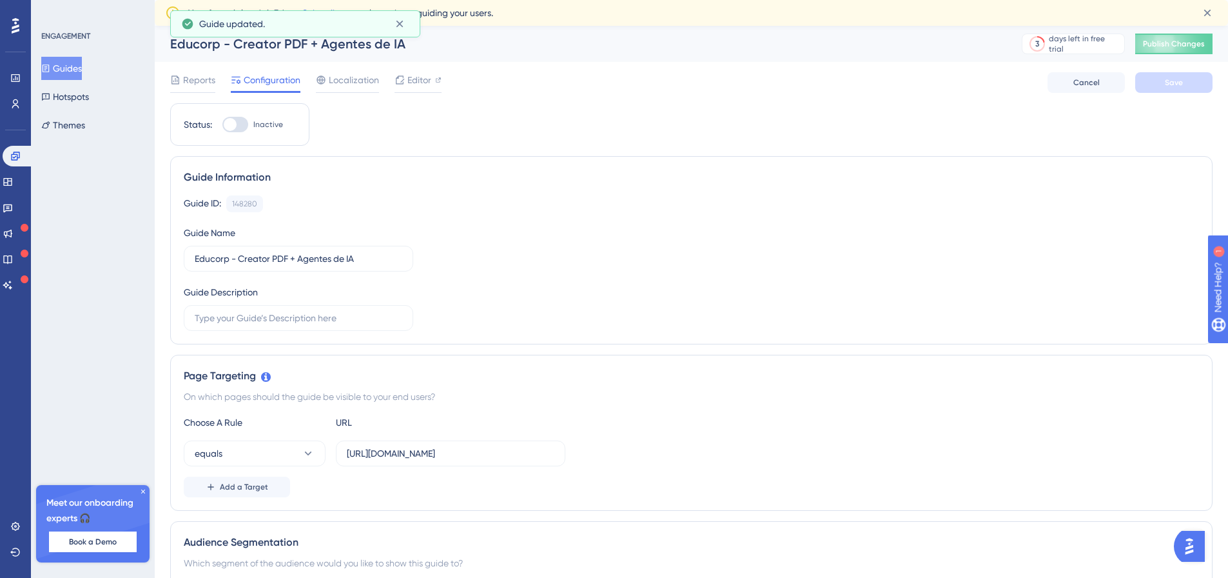
click at [240, 127] on div at bounding box center [235, 124] width 26 height 15
click at [222, 125] on input "Inactive" at bounding box center [222, 124] width 1 height 1
checkbox input "true"
click at [1185, 79] on button "Save" at bounding box center [1173, 82] width 77 height 21
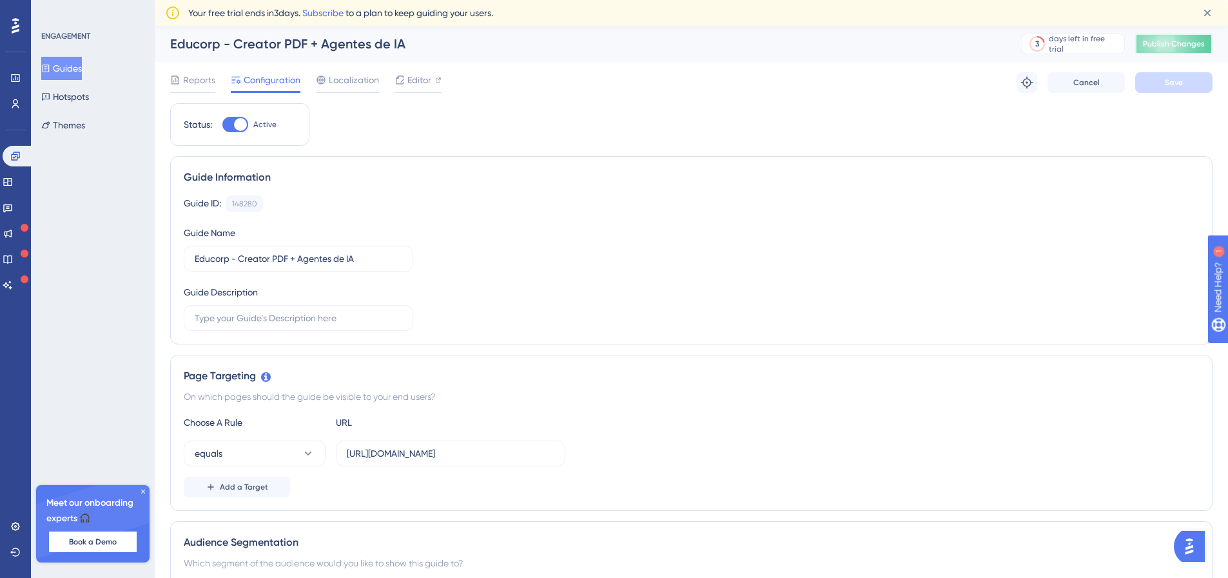
click at [1196, 39] on span "Publish Changes" at bounding box center [1174, 44] width 62 height 10
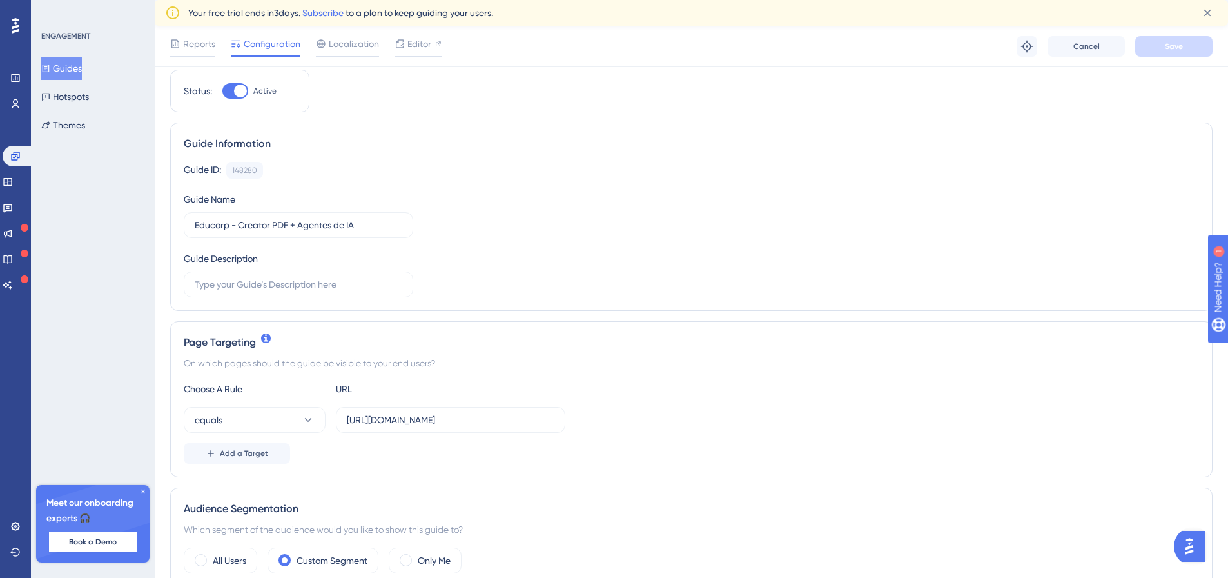
scroll to position [129, 0]
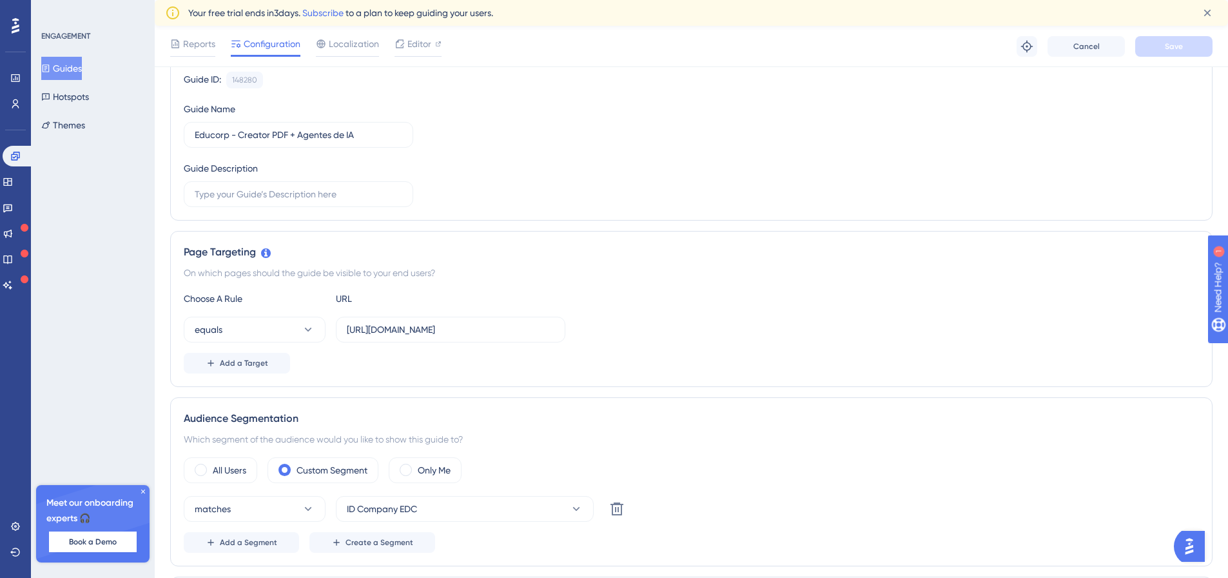
click at [73, 76] on button "Guides" at bounding box center [61, 68] width 41 height 23
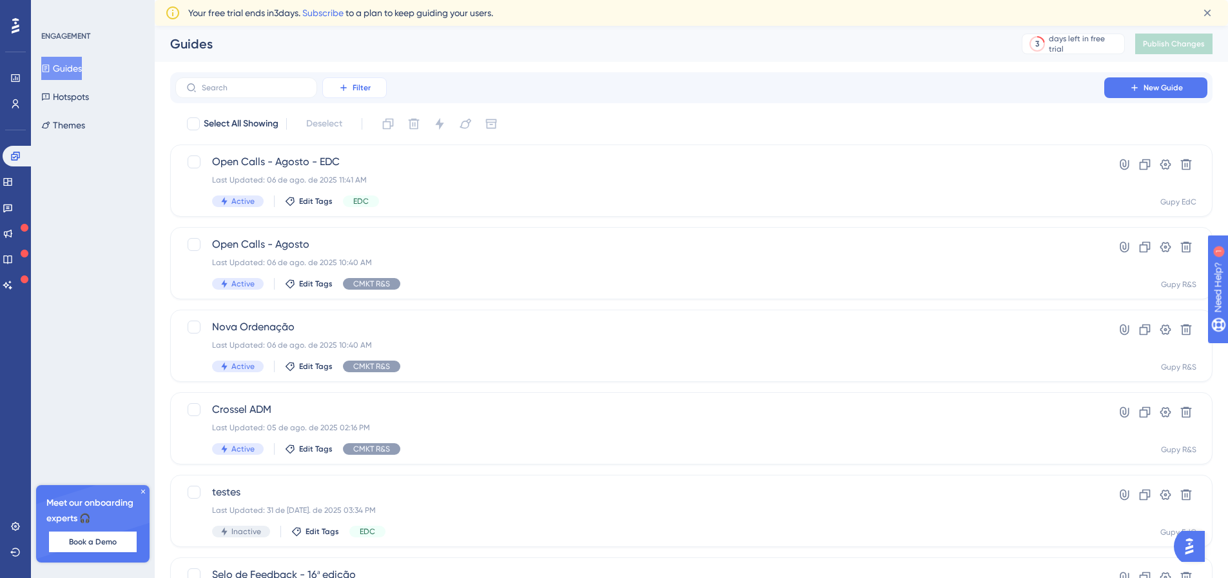
click at [344, 81] on button "Filter" at bounding box center [354, 87] width 64 height 21
click at [380, 191] on div "Status Status" at bounding box center [367, 202] width 53 height 26
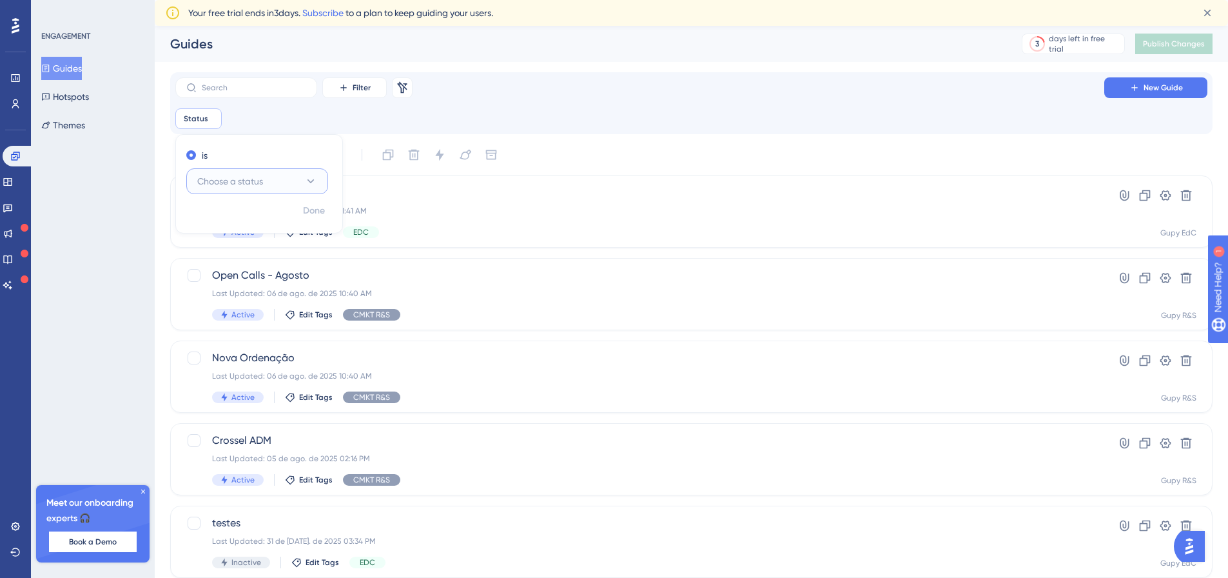
click at [273, 190] on button "Choose a status" at bounding box center [257, 181] width 142 height 26
click at [270, 213] on div "Active Active" at bounding box center [257, 221] width 104 height 26
click at [315, 211] on span "Done" at bounding box center [314, 210] width 22 height 15
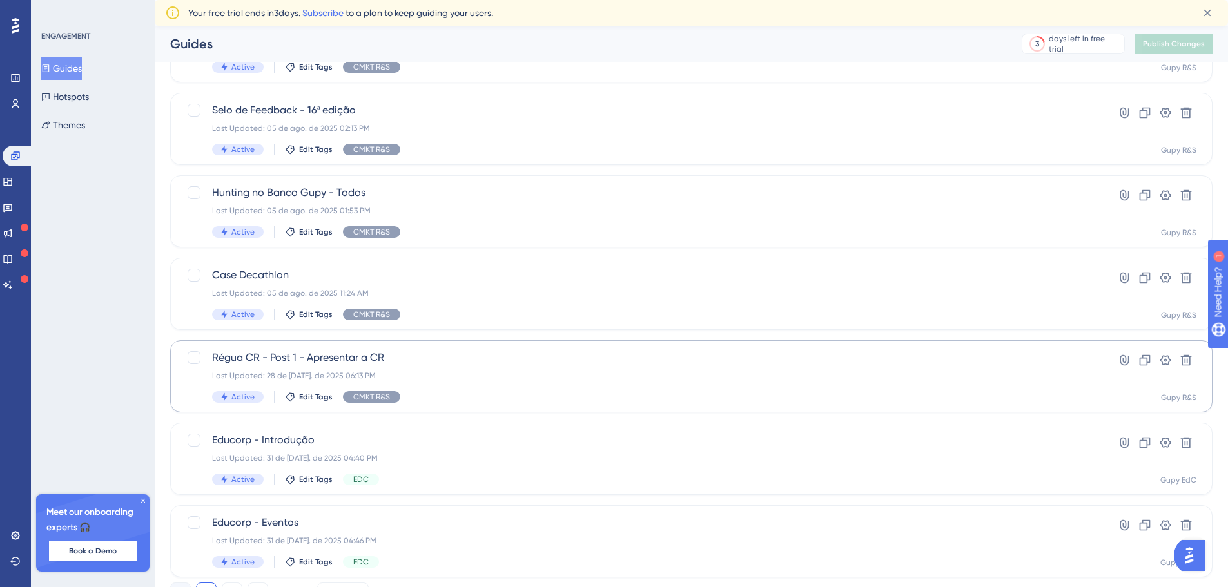
scroll to position [444, 0]
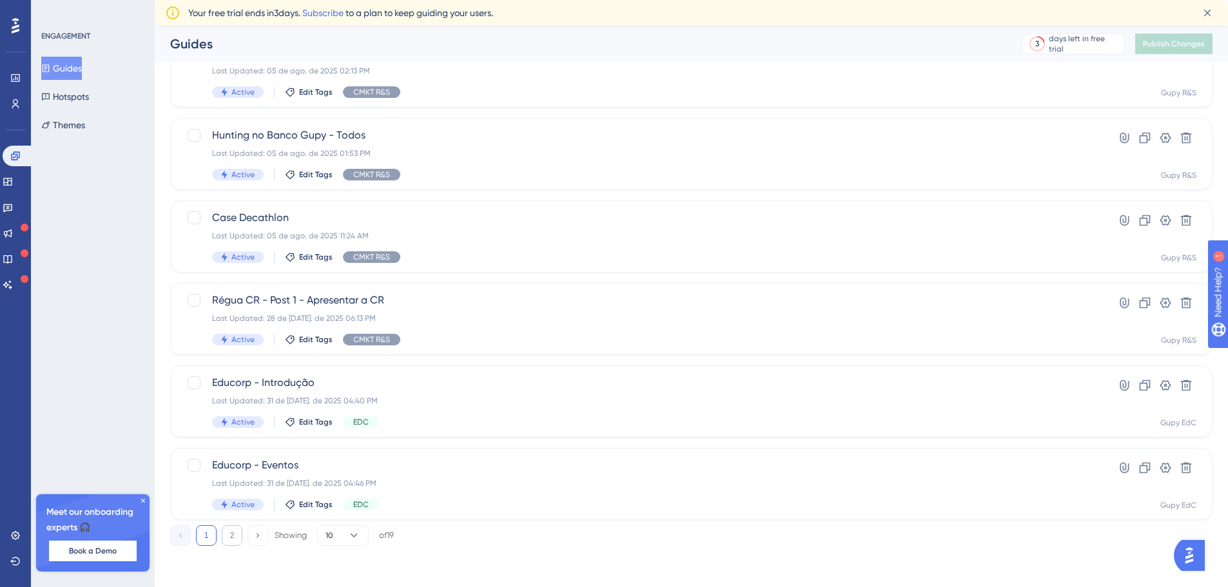
click at [225, 541] on button "2" at bounding box center [232, 535] width 21 height 21
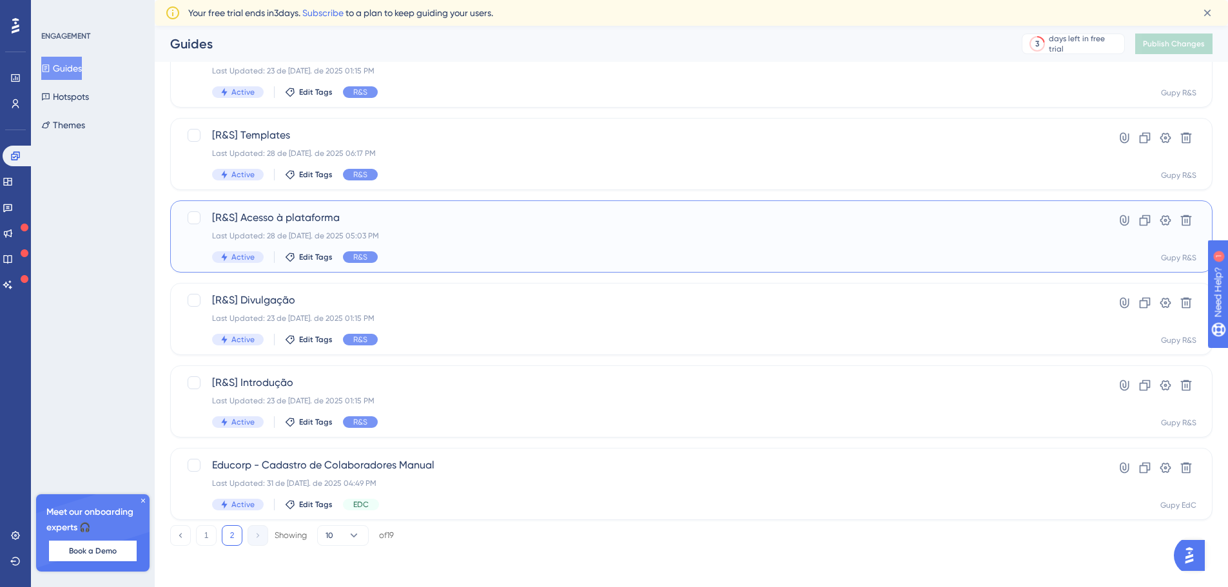
click at [460, 235] on div "Last Updated: 28 de [DATE]. de 2025 05:03 PM" at bounding box center [639, 236] width 855 height 10
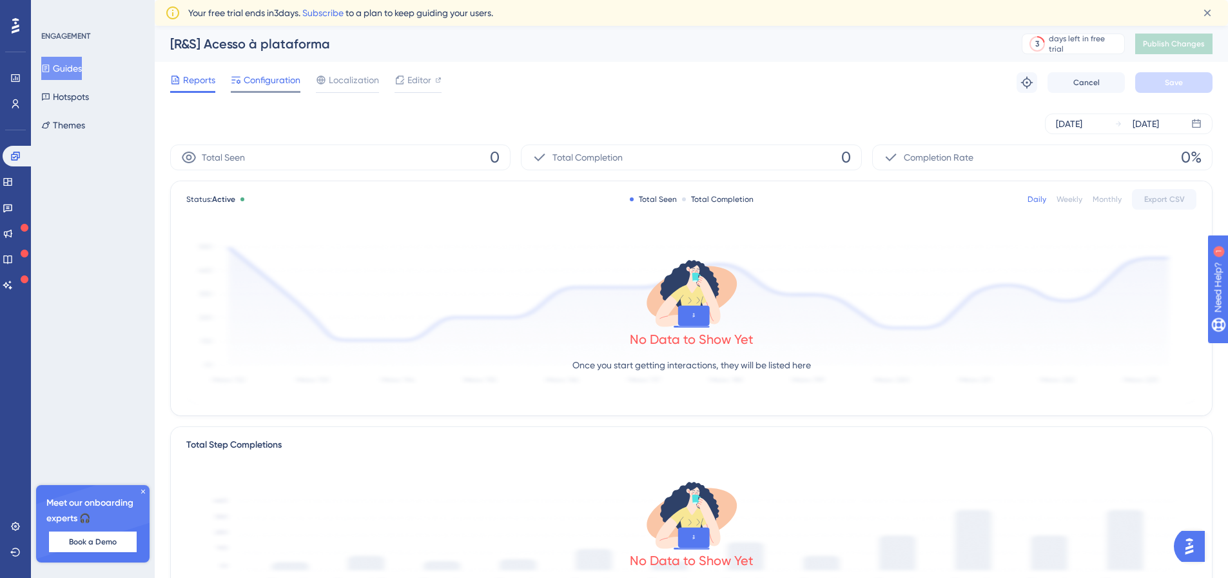
click at [276, 84] on span "Configuration" at bounding box center [272, 79] width 57 height 15
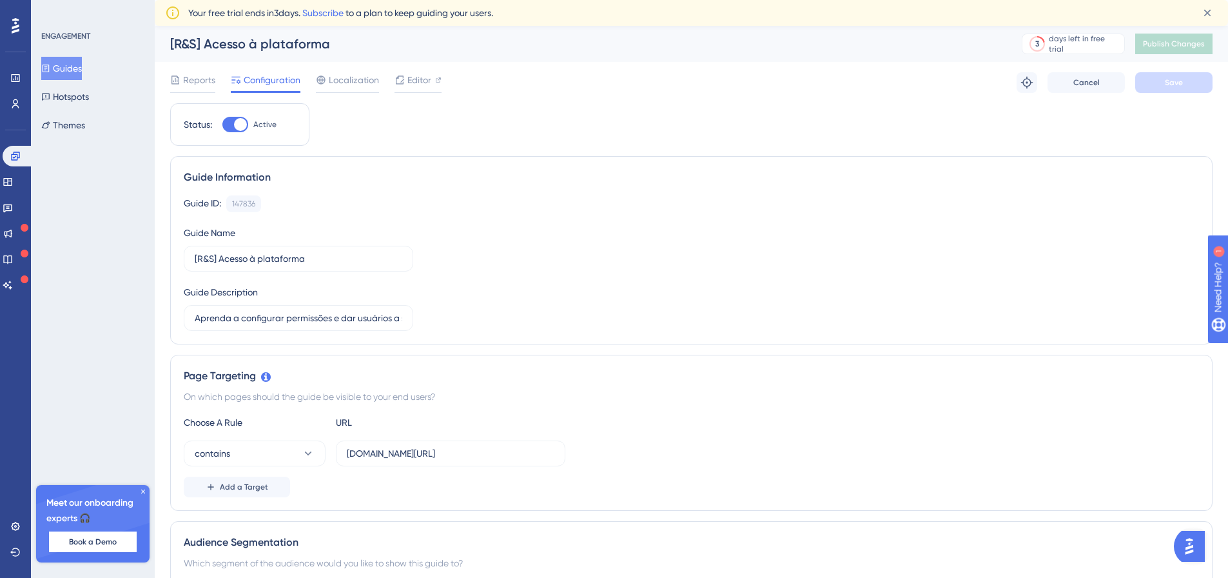
click at [74, 63] on button "Guides" at bounding box center [61, 68] width 41 height 23
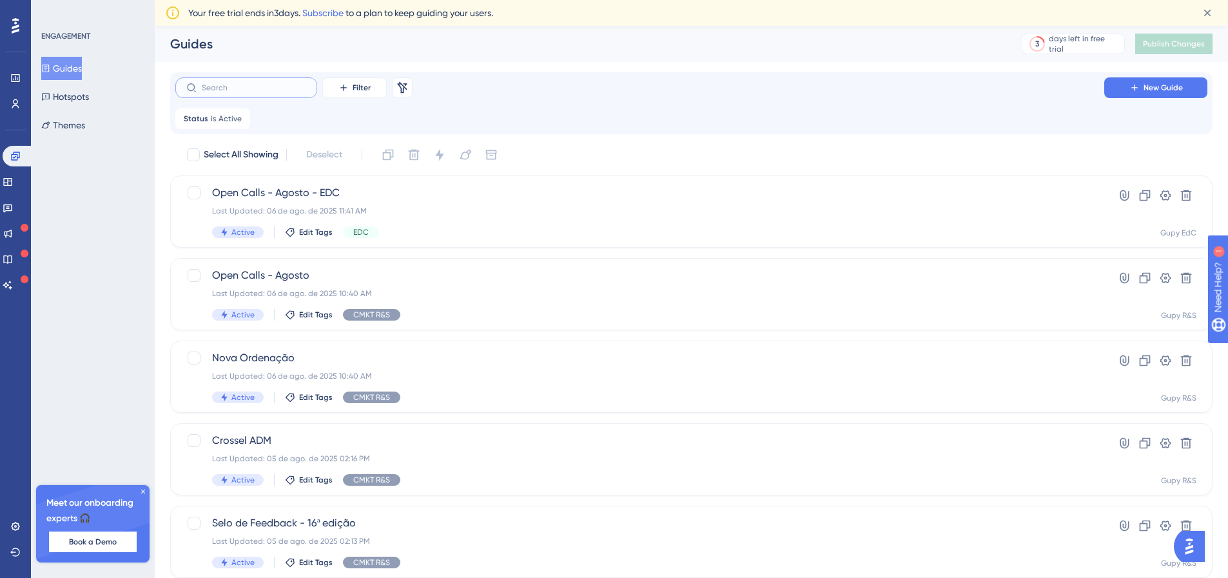
click at [223, 91] on input "text" at bounding box center [254, 87] width 104 height 9
click at [358, 93] on button "Filter" at bounding box center [354, 87] width 64 height 21
click at [357, 115] on div "Tags Tags" at bounding box center [367, 125] width 53 height 26
click at [342, 185] on span "Choose a tag" at bounding box center [330, 180] width 55 height 15
click at [355, 292] on div "EDC EDC" at bounding box center [363, 286] width 104 height 26
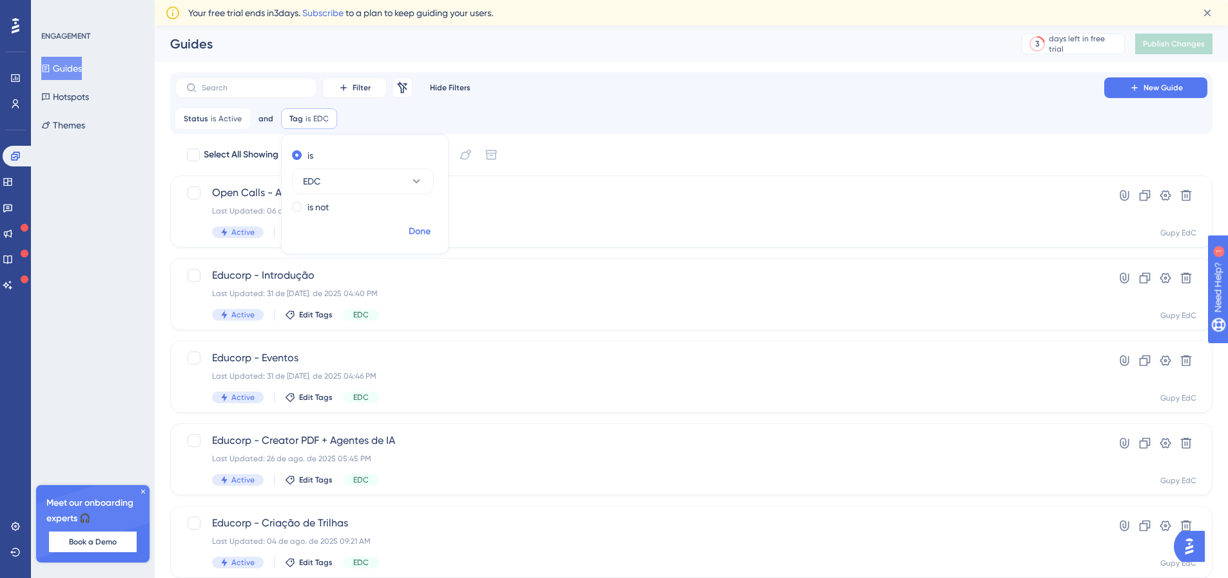
click at [412, 229] on span "Done" at bounding box center [420, 231] width 22 height 15
click at [237, 117] on icon at bounding box center [241, 119] width 8 height 8
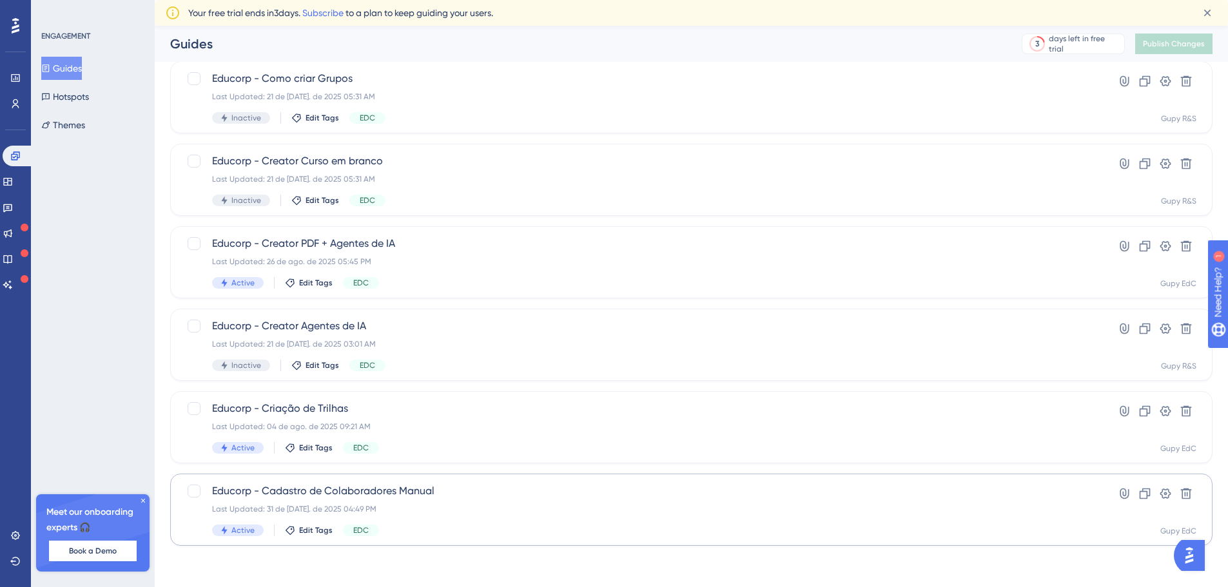
scroll to position [354, 0]
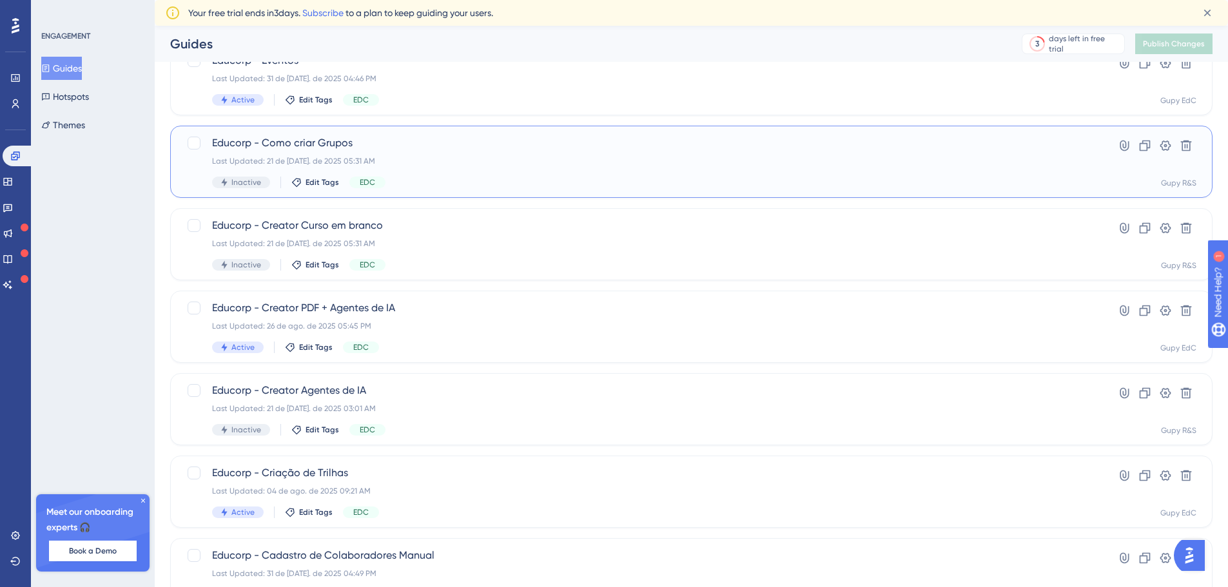
click at [425, 154] on div "Educorp - Como criar Grupos Last Updated: 21 de [DATE]. de 2025 05:31 AM Inacti…" at bounding box center [639, 161] width 855 height 53
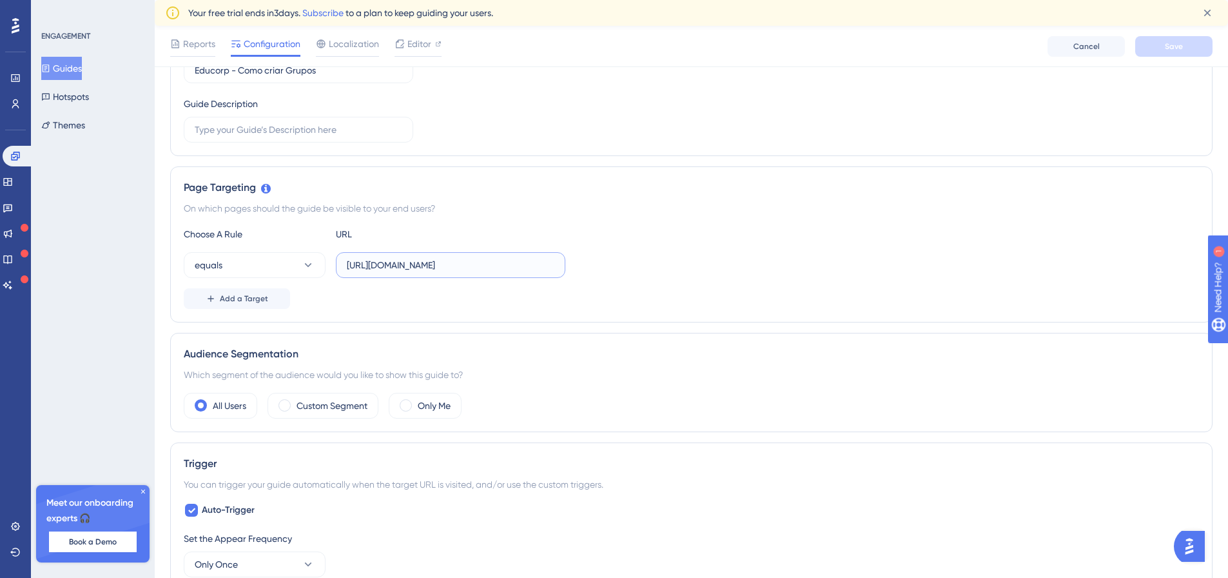
scroll to position [0, 15]
drag, startPoint x: 441, startPoint y: 264, endPoint x: 577, endPoint y: 266, distance: 136.0
click at [577, 266] on div "equals [URL][DOMAIN_NAME]" at bounding box center [691, 265] width 1015 height 26
click at [530, 266] on input "[URL][DOMAIN_NAME]" at bounding box center [451, 265] width 208 height 14
drag, startPoint x: 477, startPoint y: 266, endPoint x: 567, endPoint y: 266, distance: 89.6
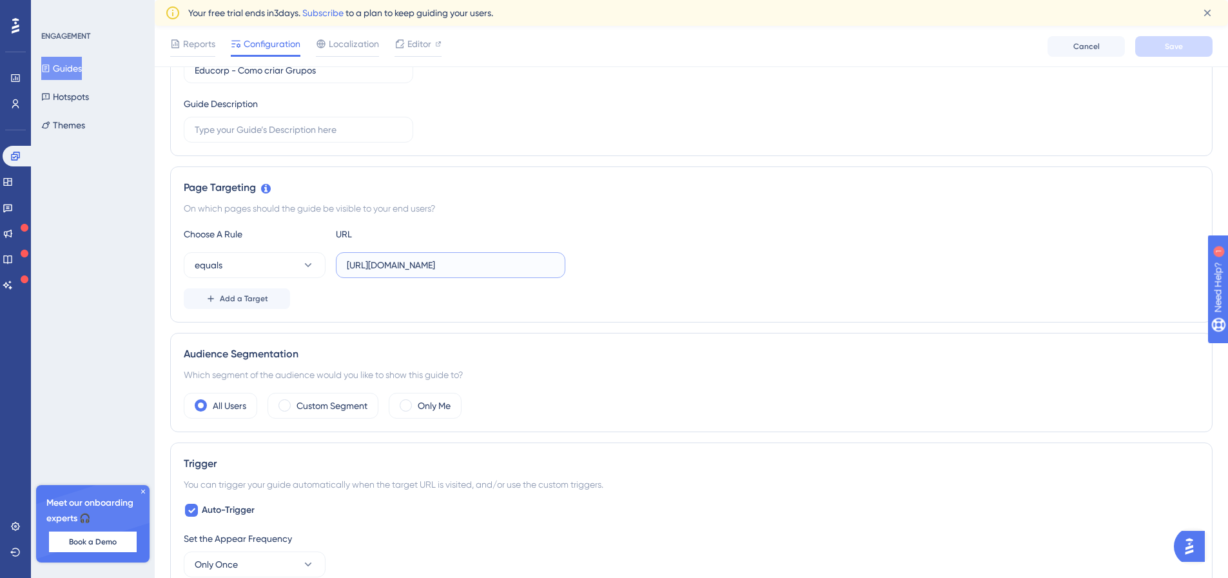
click at [567, 266] on div "equals [URL][DOMAIN_NAME]" at bounding box center [691, 265] width 1015 height 26
click at [533, 265] on input "[URL][DOMAIN_NAME]" at bounding box center [451, 265] width 208 height 14
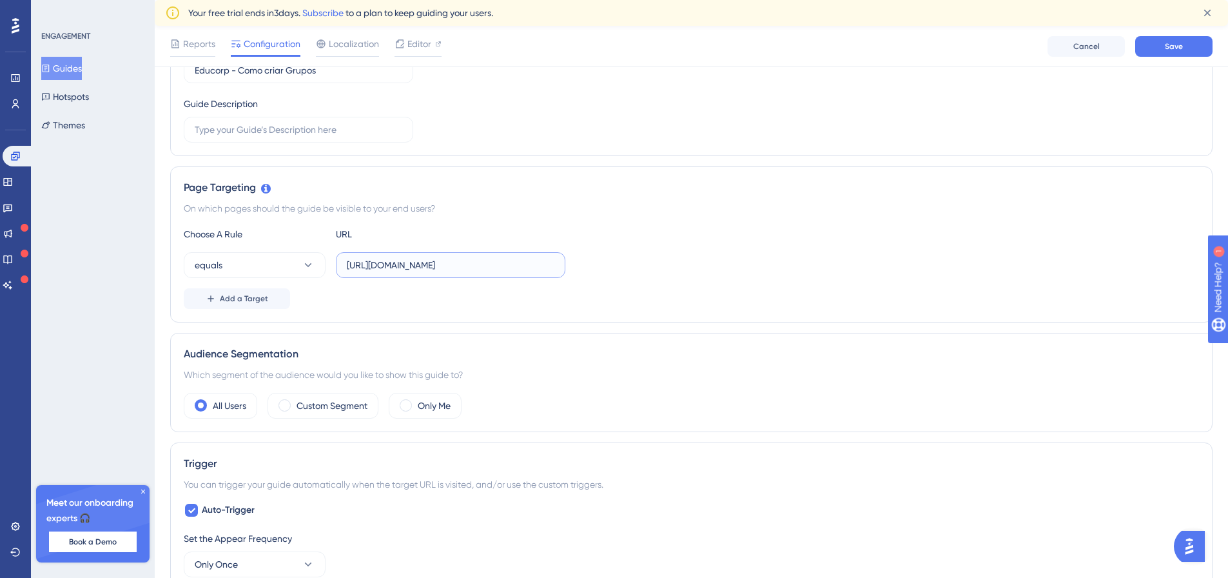
type input "[URL][DOMAIN_NAME]"
click at [519, 268] on input "[URL][DOMAIN_NAME]" at bounding box center [451, 265] width 208 height 14
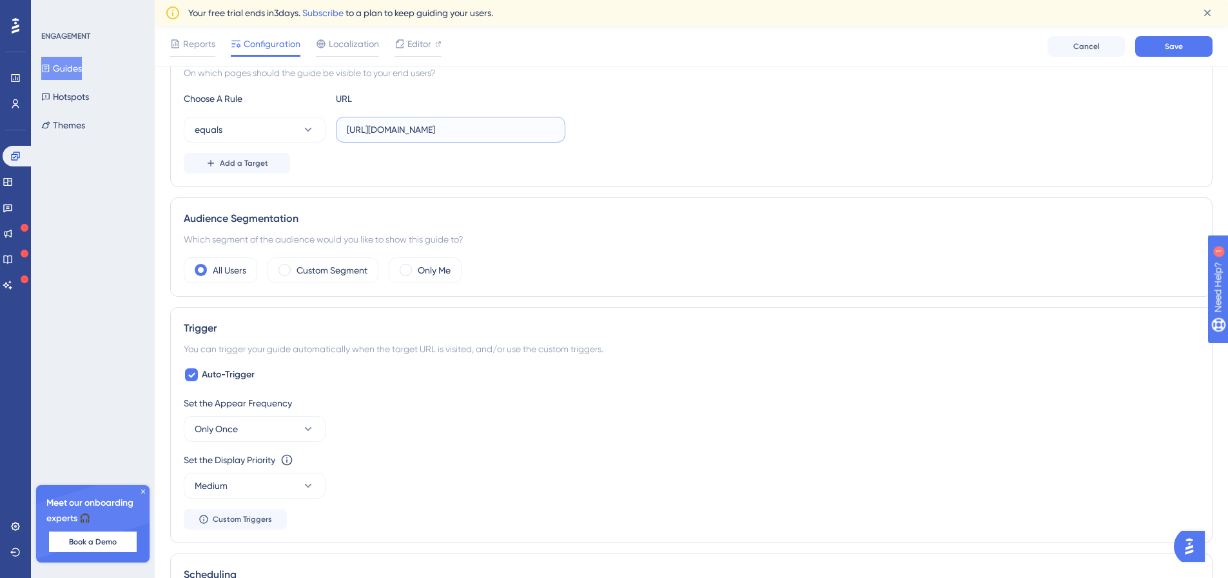
scroll to position [451, 0]
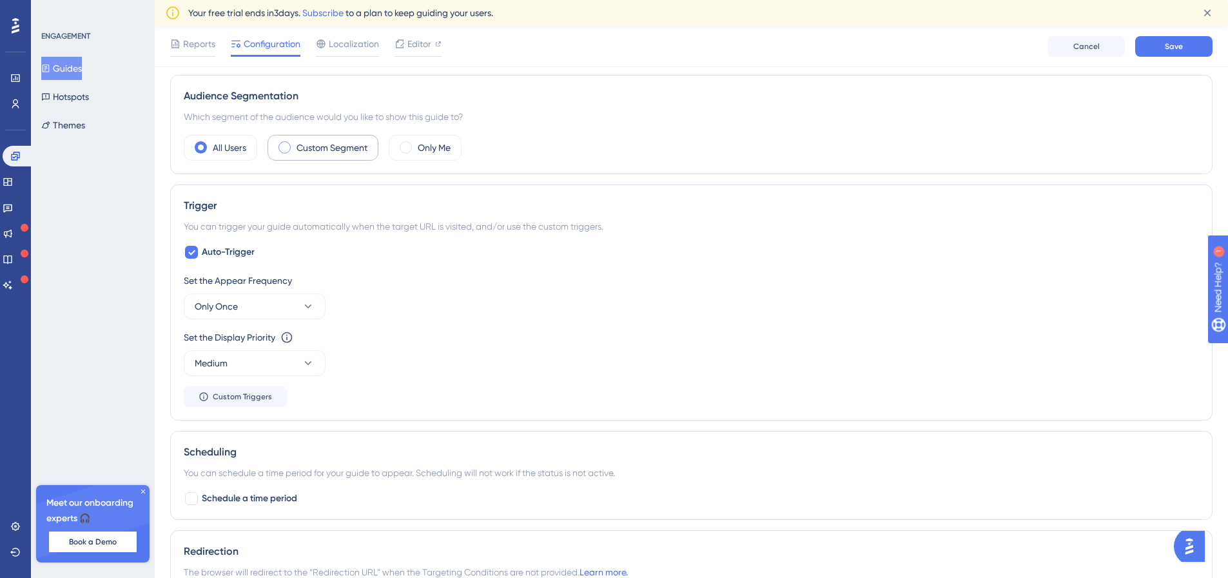
click at [319, 143] on label "Custom Segment" at bounding box center [332, 147] width 71 height 15
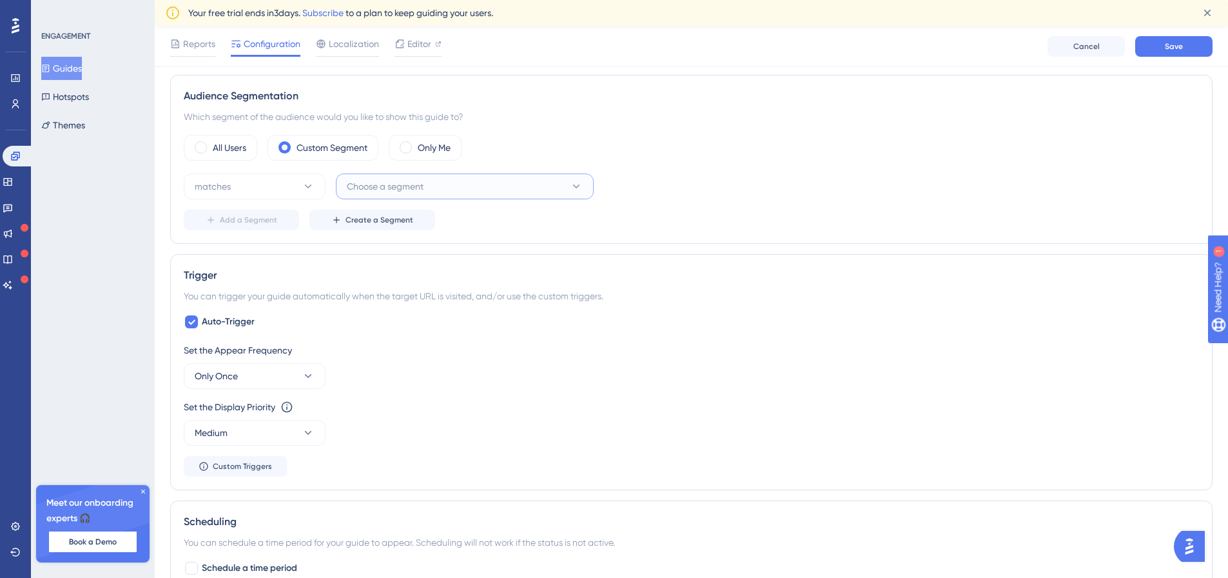
click at [397, 192] on span "Choose a segment" at bounding box center [385, 186] width 77 height 15
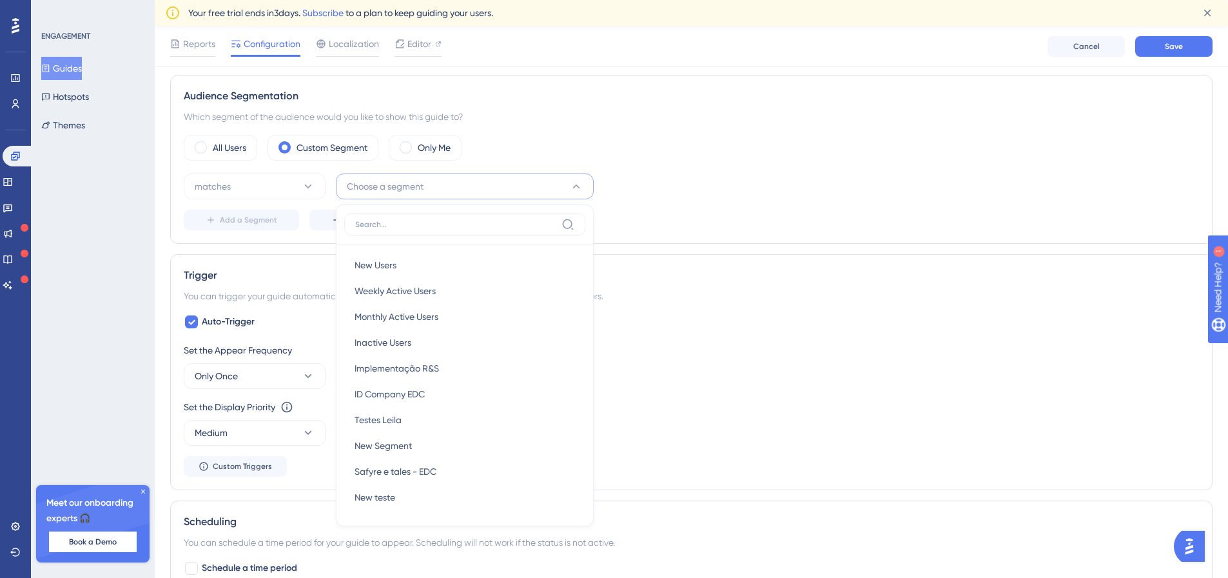
scroll to position [528, 0]
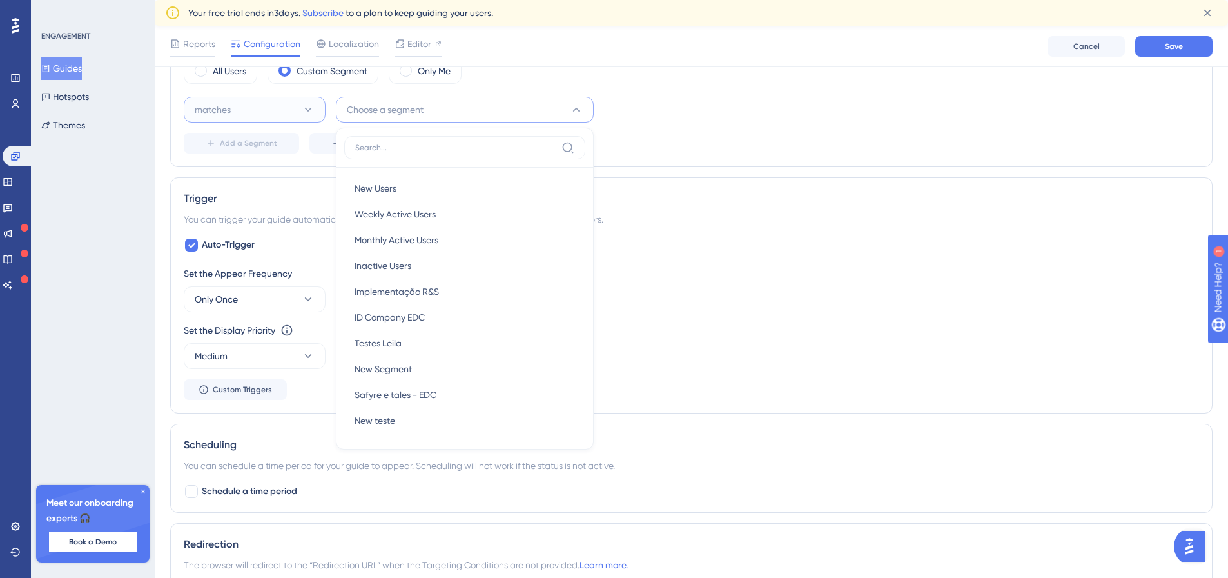
click at [278, 116] on button "matches" at bounding box center [255, 110] width 142 height 26
click at [420, 104] on span "Choose a segment" at bounding box center [385, 109] width 77 height 15
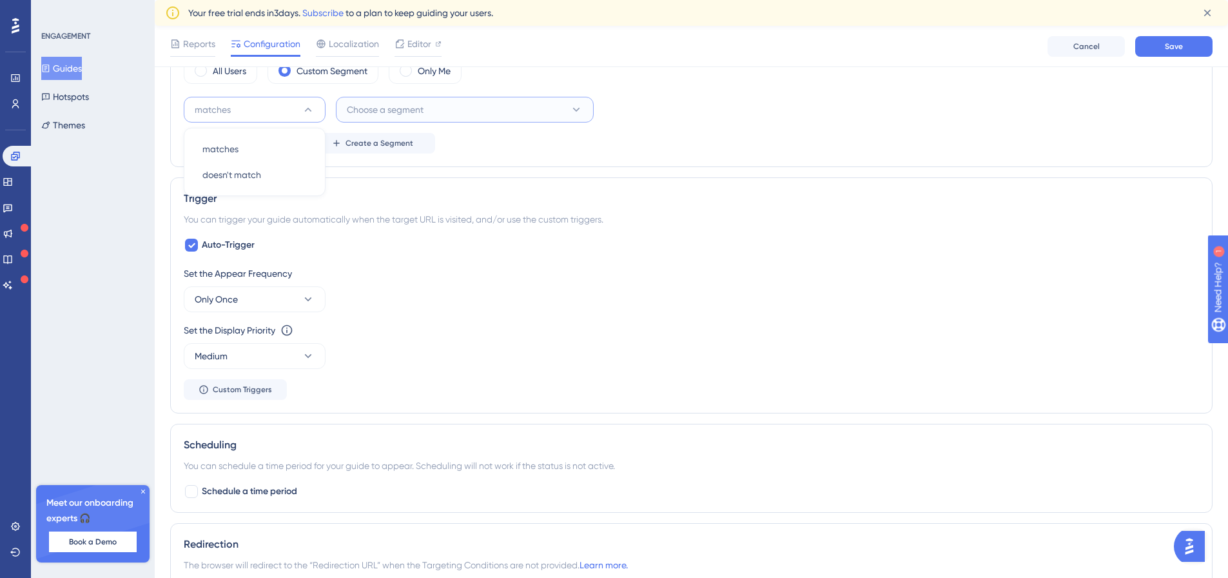
click at [420, 103] on span "Choose a segment" at bounding box center [385, 109] width 77 height 15
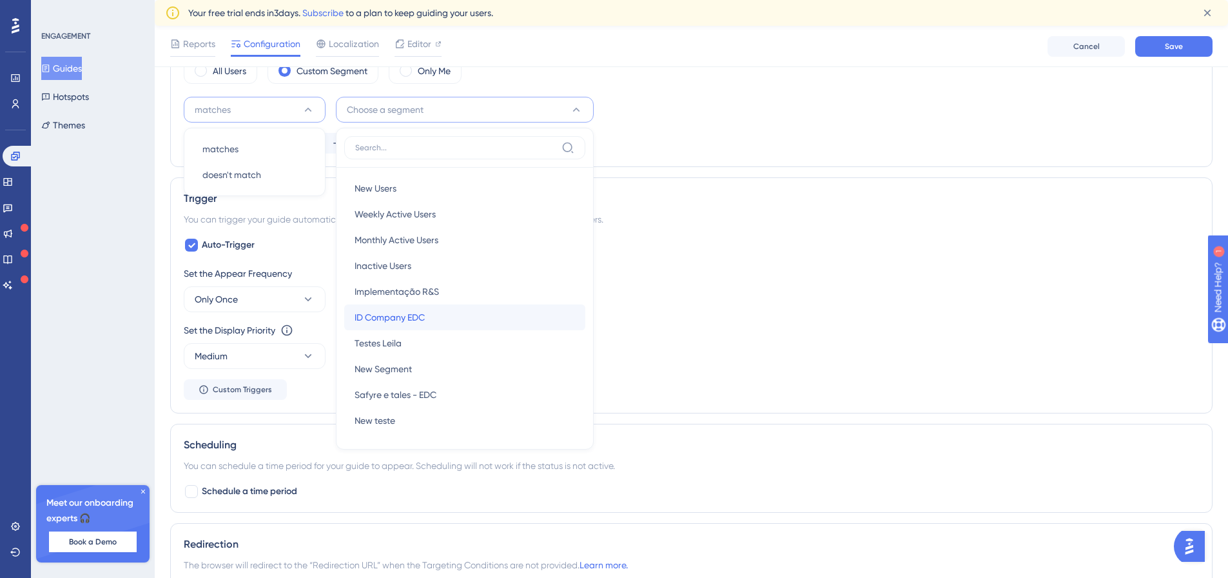
click at [460, 311] on div "ID Company EDC ID Company EDC" at bounding box center [465, 317] width 220 height 26
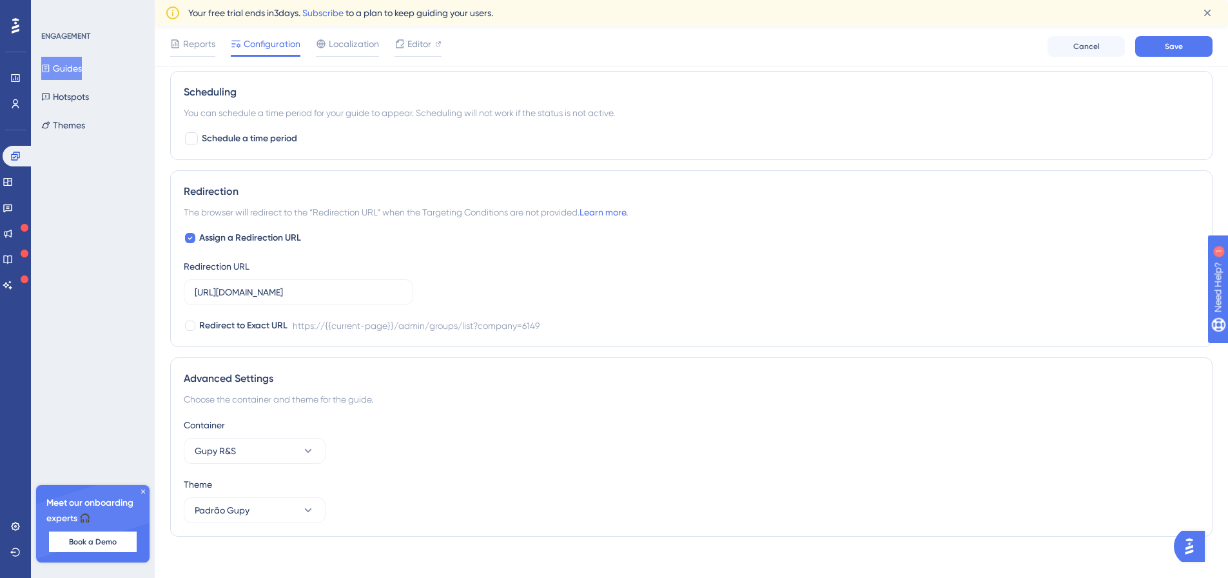
scroll to position [891, 0]
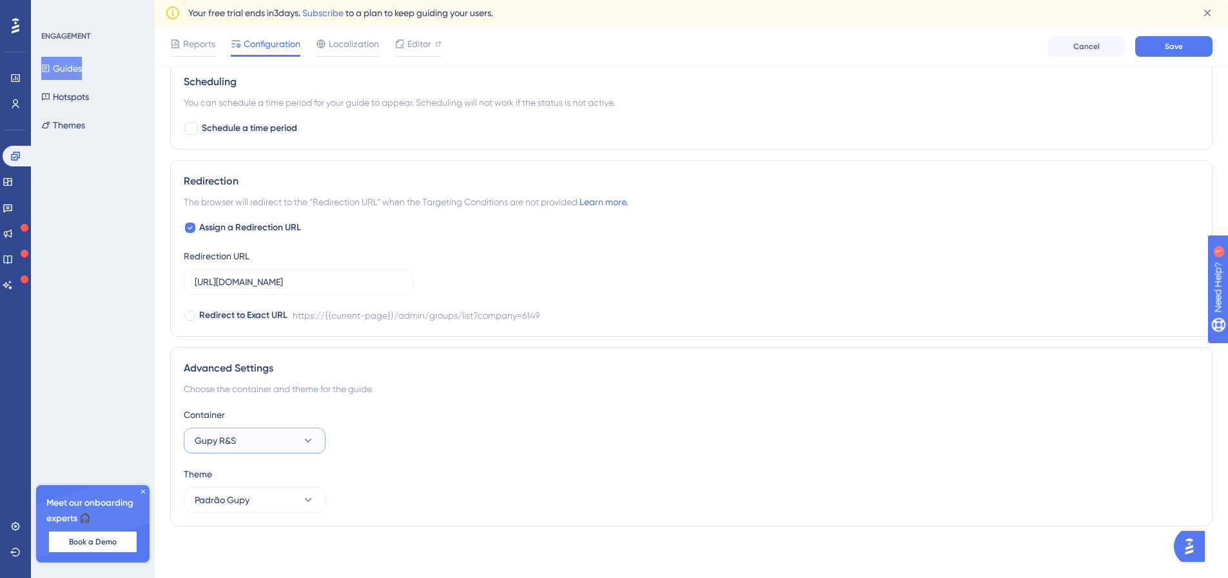
click at [288, 439] on button "Gupy R&S" at bounding box center [255, 440] width 142 height 26
click at [282, 483] on div "Gupy EdC Gupy EdC" at bounding box center [254, 480] width 104 height 26
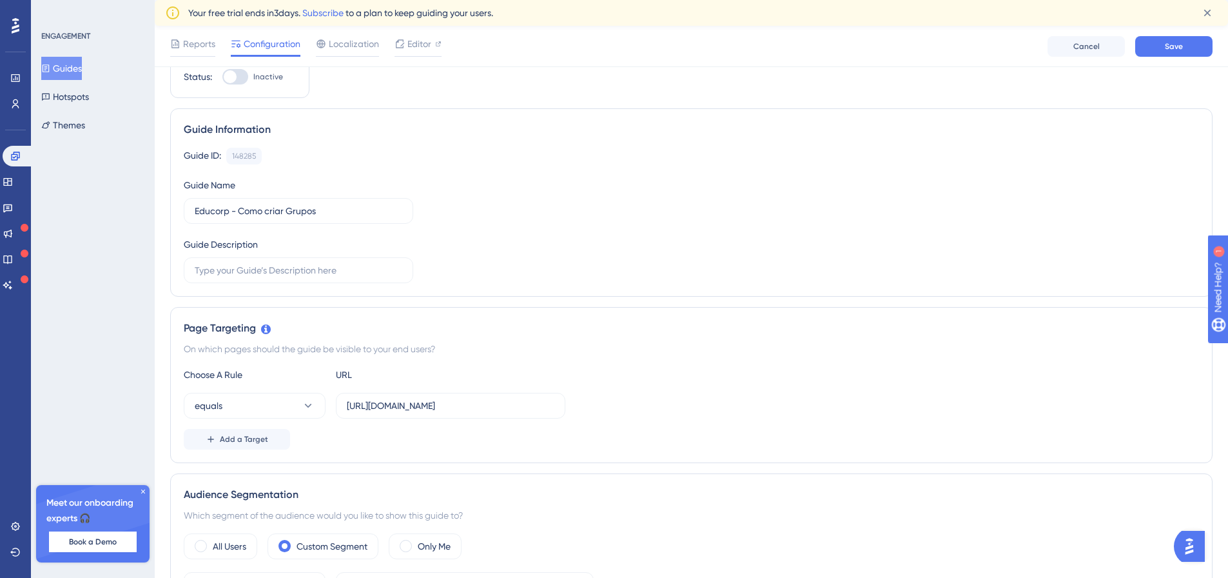
scroll to position [0, 0]
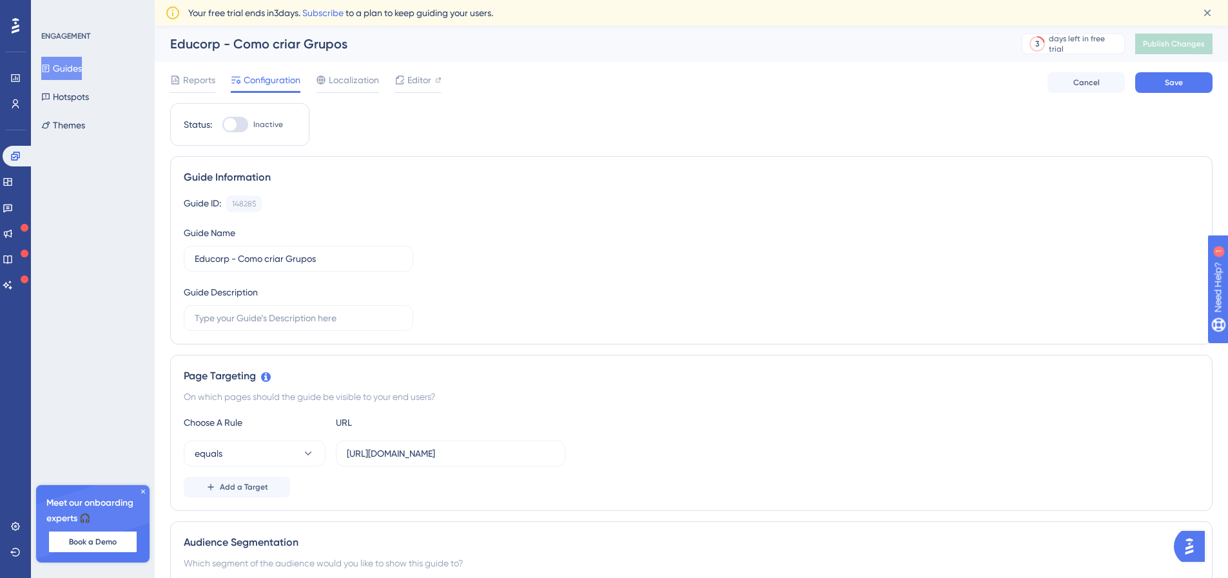
click at [244, 126] on div at bounding box center [235, 124] width 26 height 15
click at [222, 125] on input "Inactive" at bounding box center [222, 124] width 1 height 1
checkbox input "true"
click at [1169, 86] on span "Save" at bounding box center [1174, 82] width 18 height 10
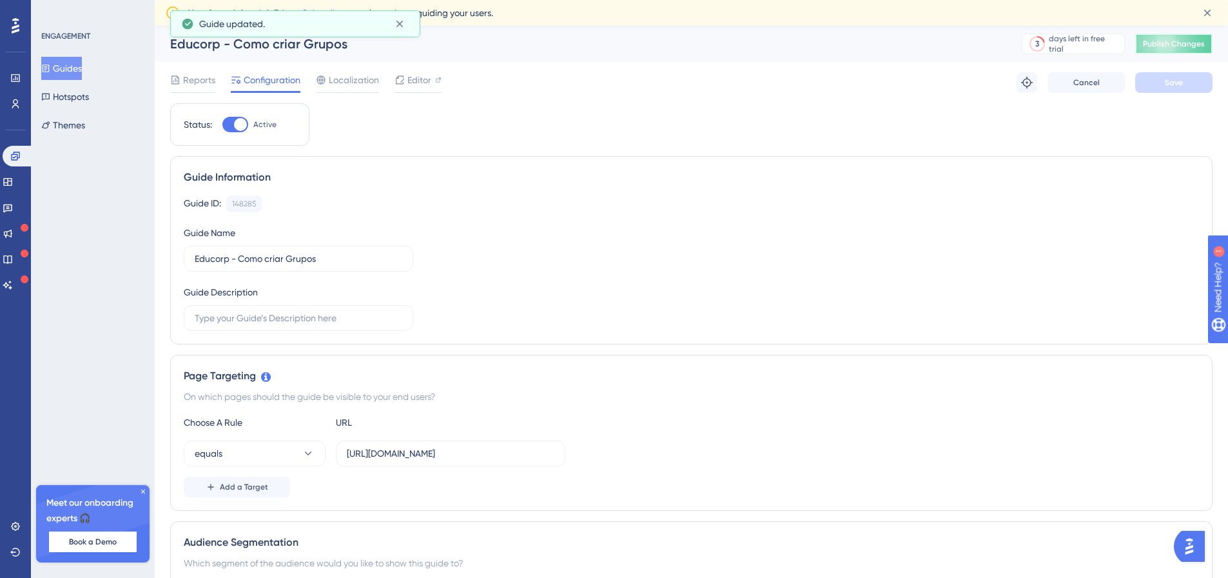
click at [1175, 50] on button "Publish Changes" at bounding box center [1173, 44] width 77 height 21
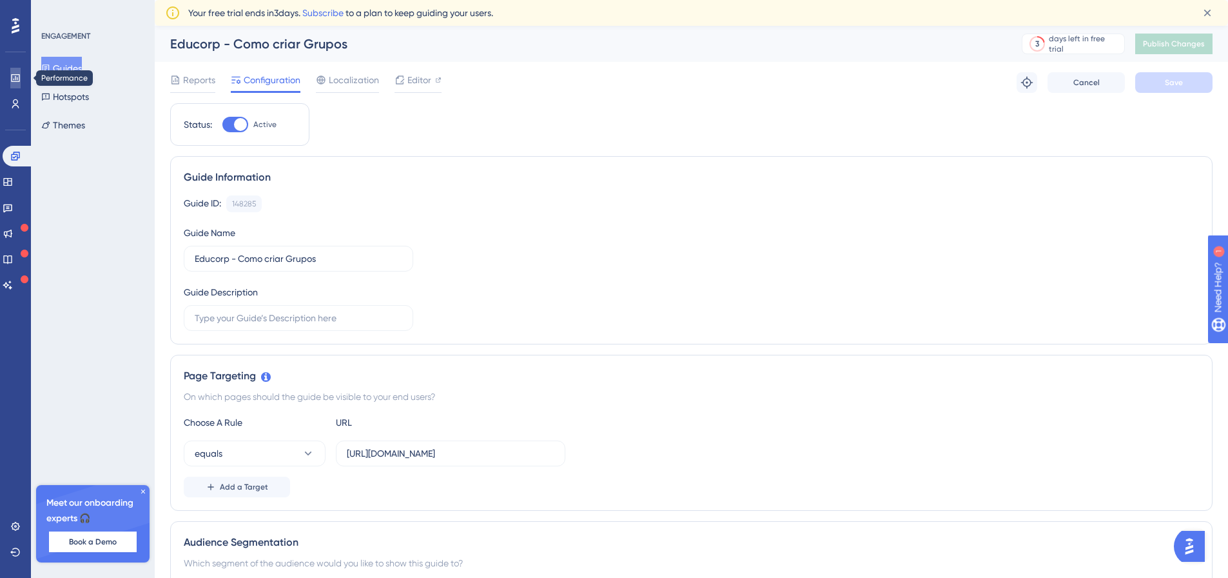
click at [0, 0] on icon at bounding box center [0, 0] width 0 height 0
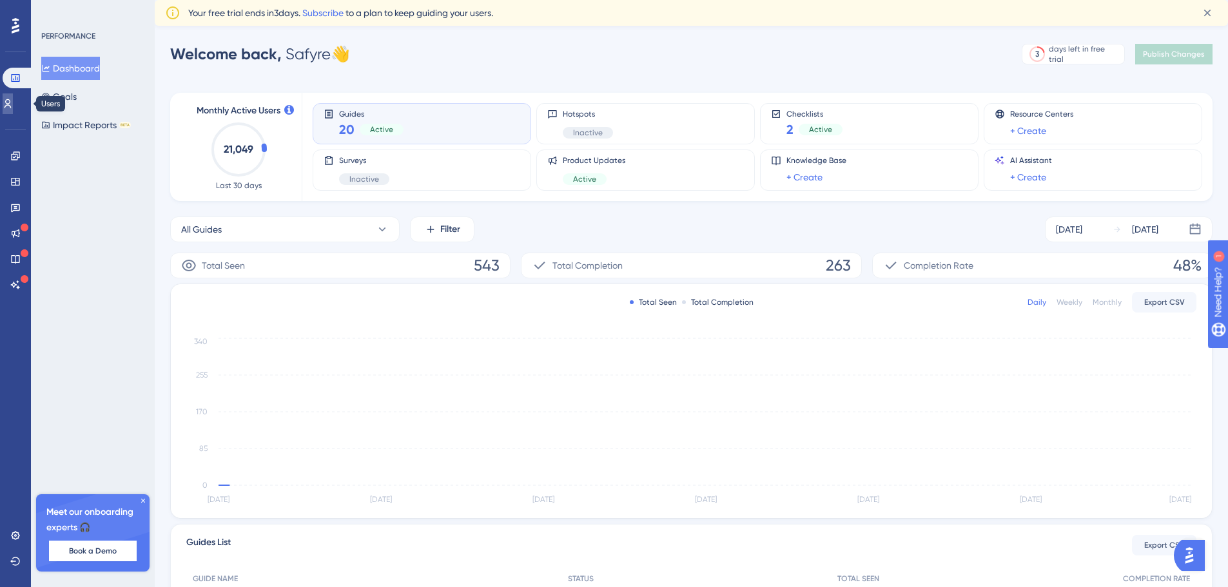
click at [13, 101] on icon at bounding box center [8, 104] width 10 height 10
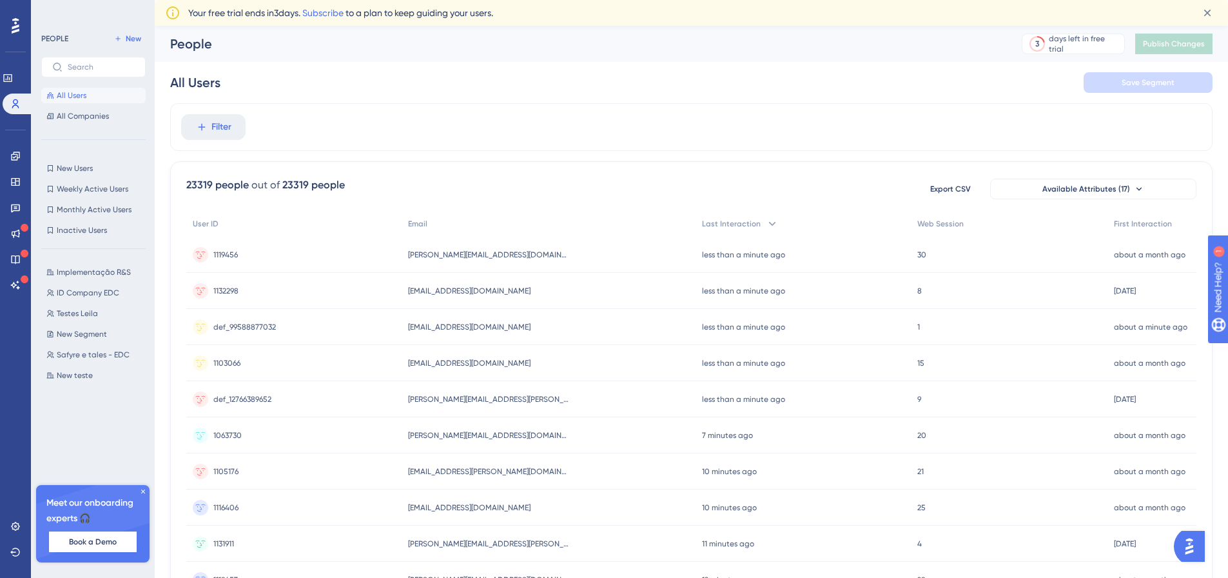
click at [0, 0] on div "Performance Users" at bounding box center [0, 0] width 0 height 0
click at [0, 0] on icon at bounding box center [0, 0] width 0 height 0
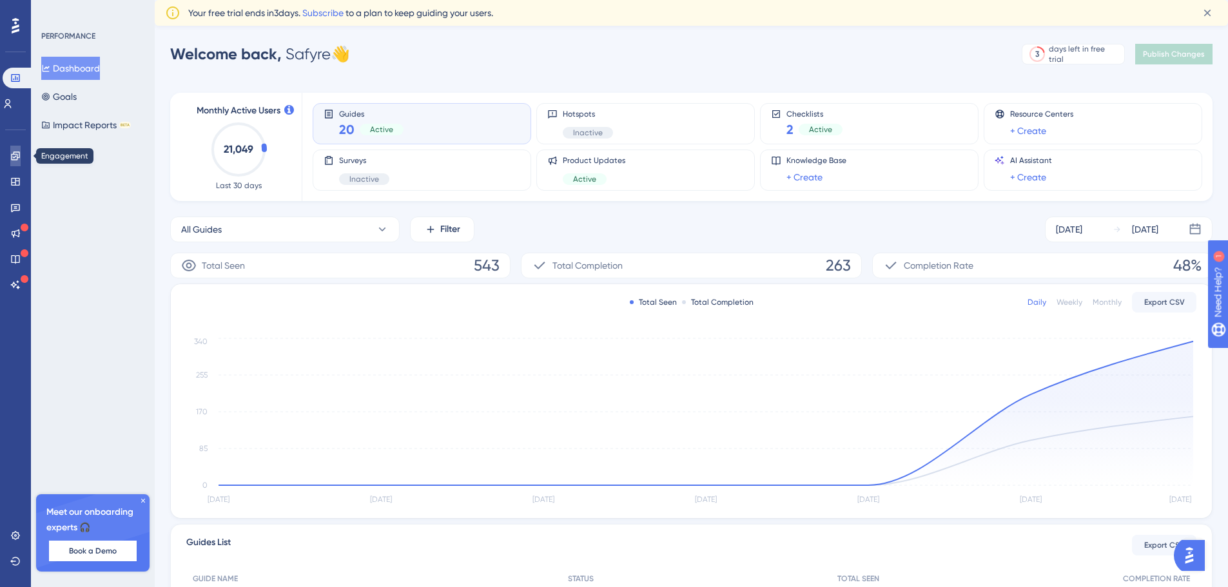
click at [0, 0] on icon at bounding box center [0, 0] width 0 height 0
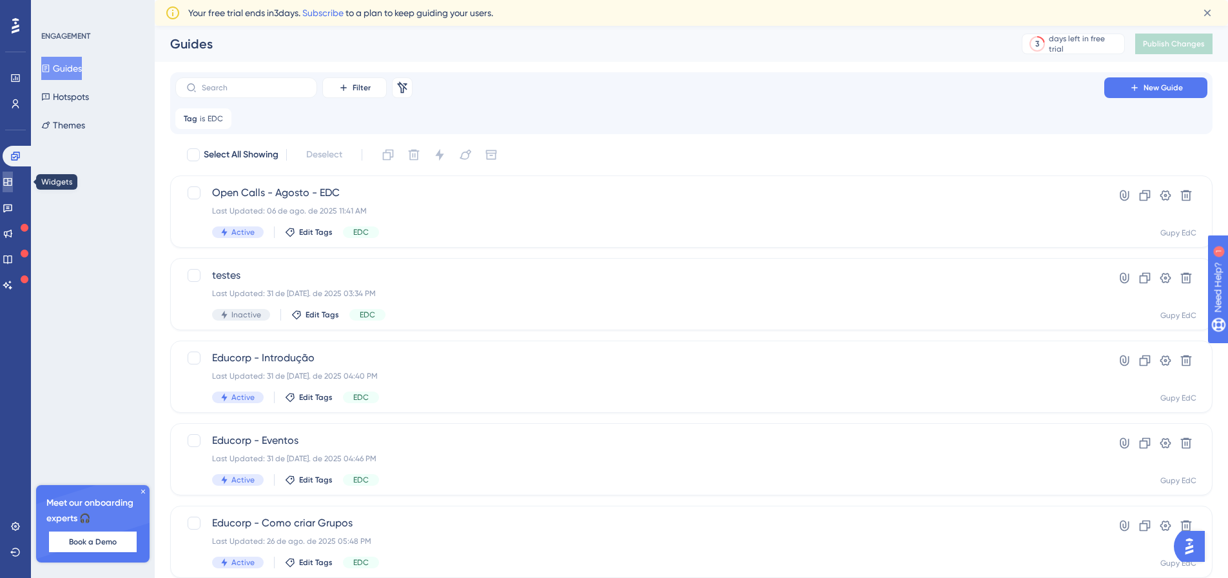
click at [13, 184] on icon at bounding box center [8, 182] width 10 height 10
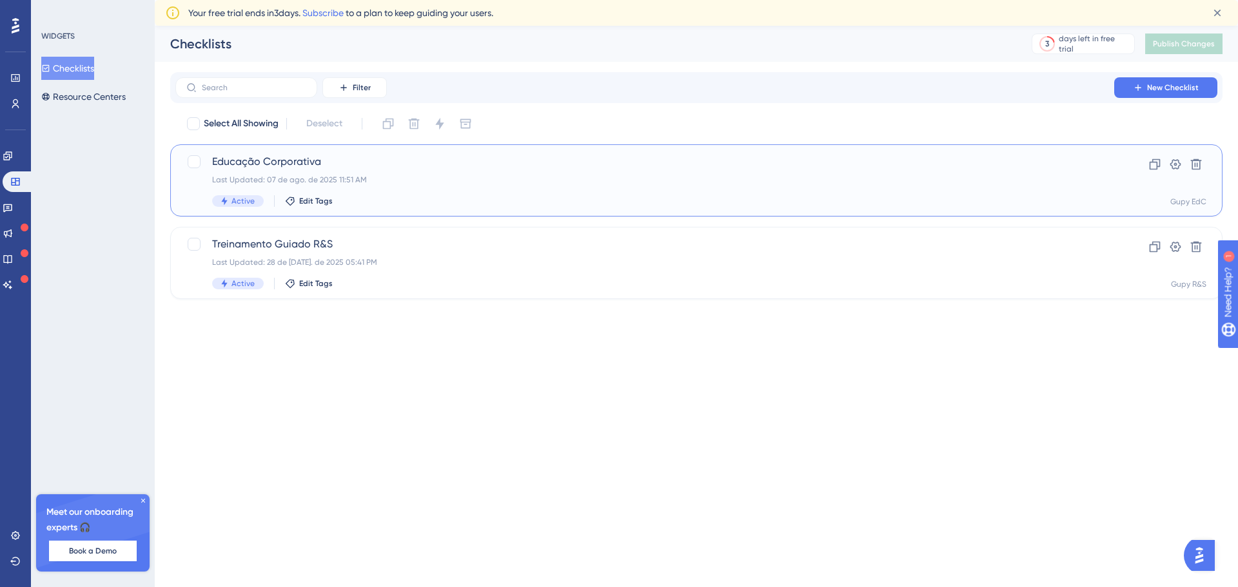
click at [442, 171] on div "Educação Corporativa Last Updated: 07 de ago. de 2025 11:51 AM Active Edit Tags" at bounding box center [644, 180] width 865 height 53
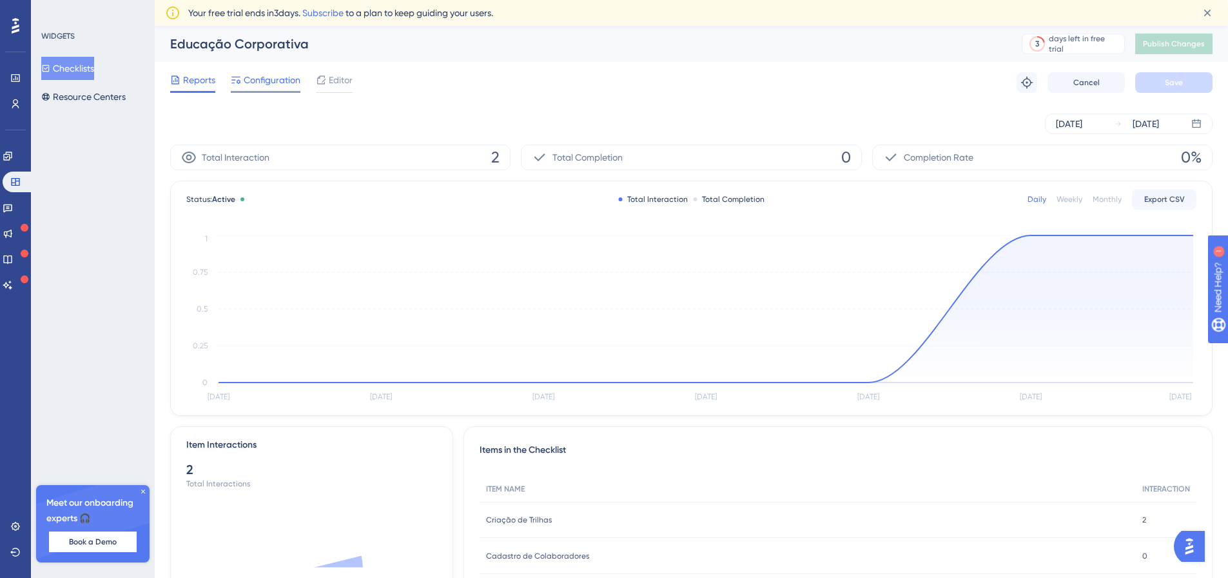
click at [242, 73] on div "Configuration" at bounding box center [266, 79] width 70 height 15
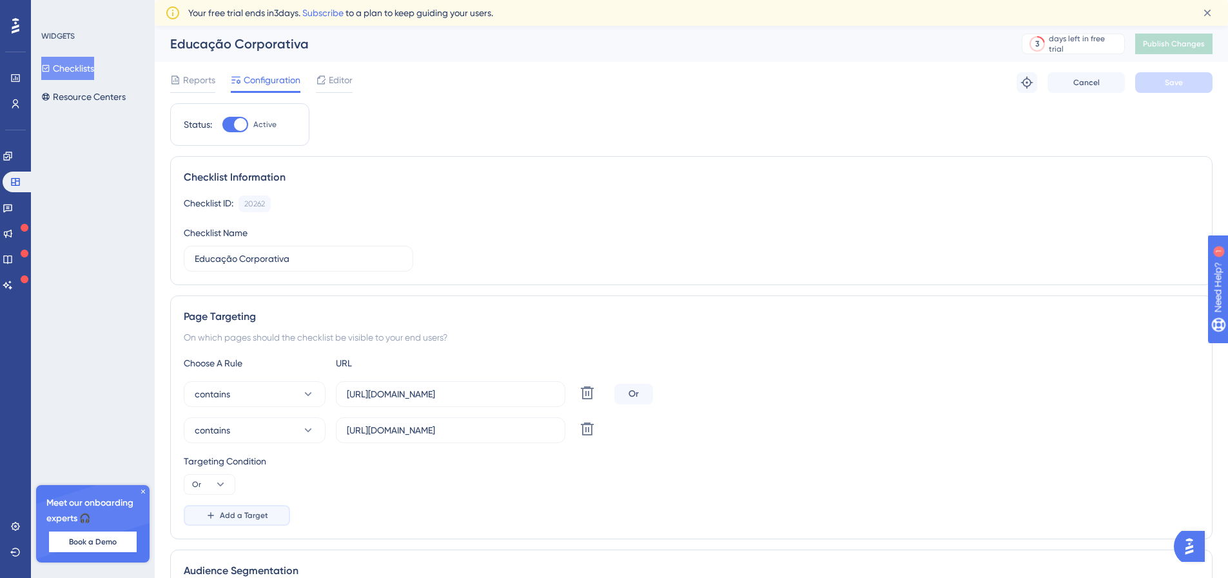
click at [249, 514] on span "Add a Target" at bounding box center [244, 515] width 48 height 10
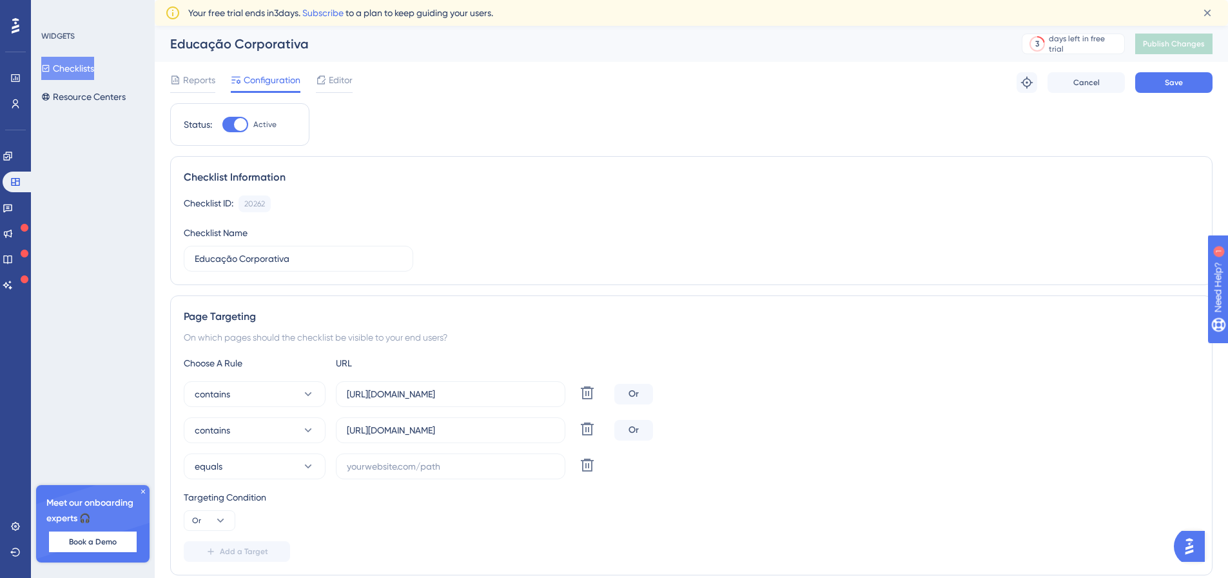
click at [412, 483] on div "Choose A Rule URL contains [URL][DOMAIN_NAME] Delete Or contains [URL][DOMAIN_N…" at bounding box center [691, 458] width 1015 height 206
click at [414, 469] on input "text" at bounding box center [451, 466] width 208 height 14
paste input "[URL][DOMAIN_NAME]"
drag, startPoint x: 454, startPoint y: 465, endPoint x: 565, endPoint y: 471, distance: 111.0
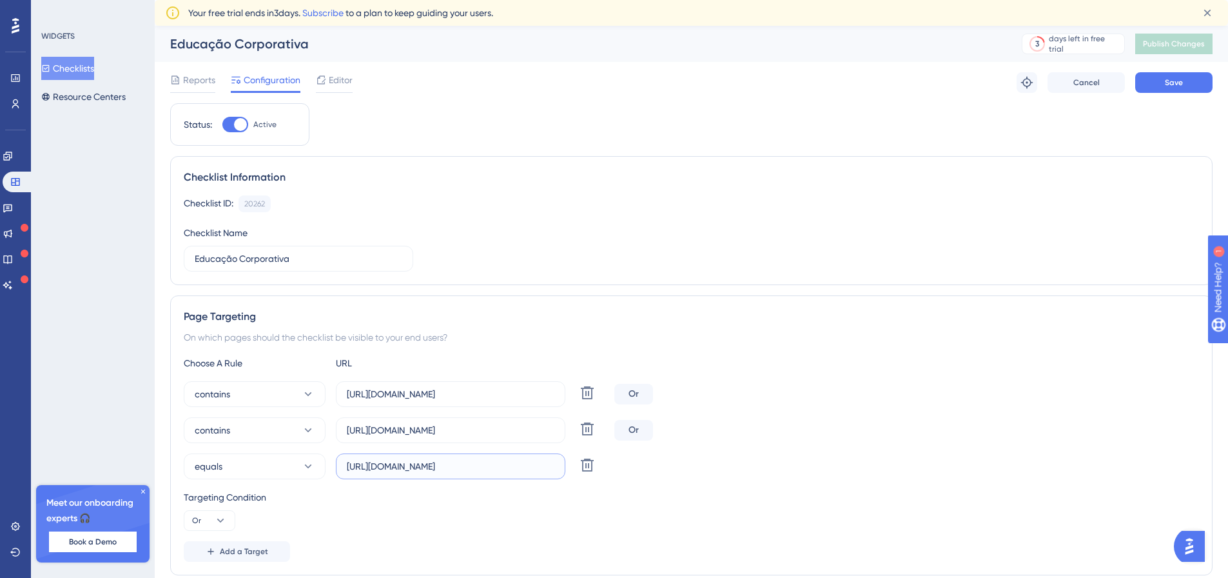
click at [565, 471] on label "[URL][DOMAIN_NAME]" at bounding box center [450, 466] width 229 height 26
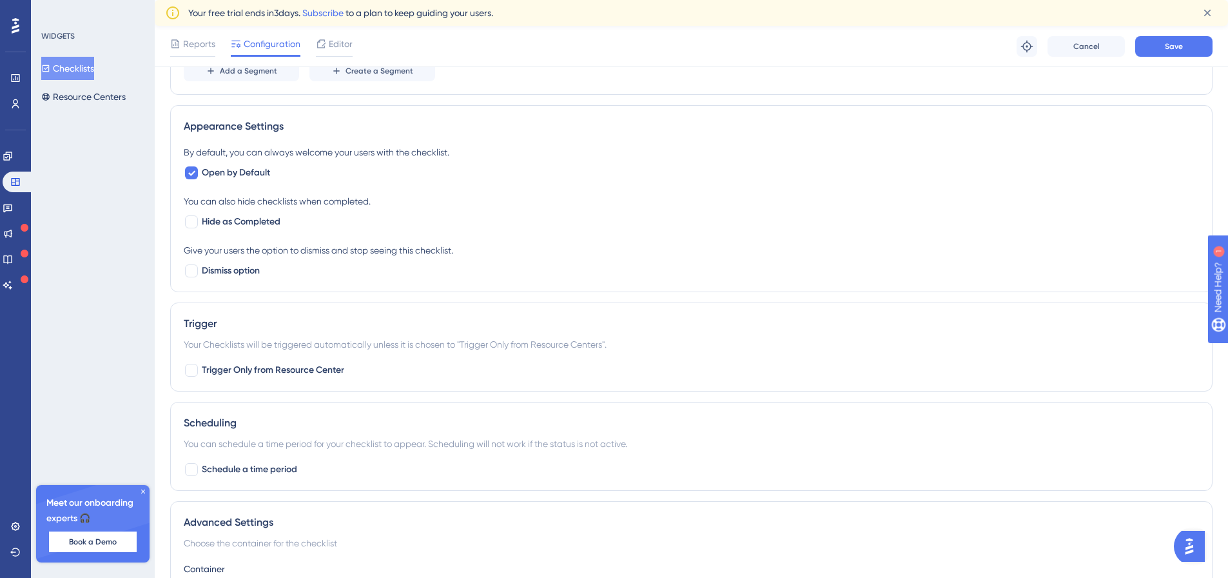
scroll to position [502, 0]
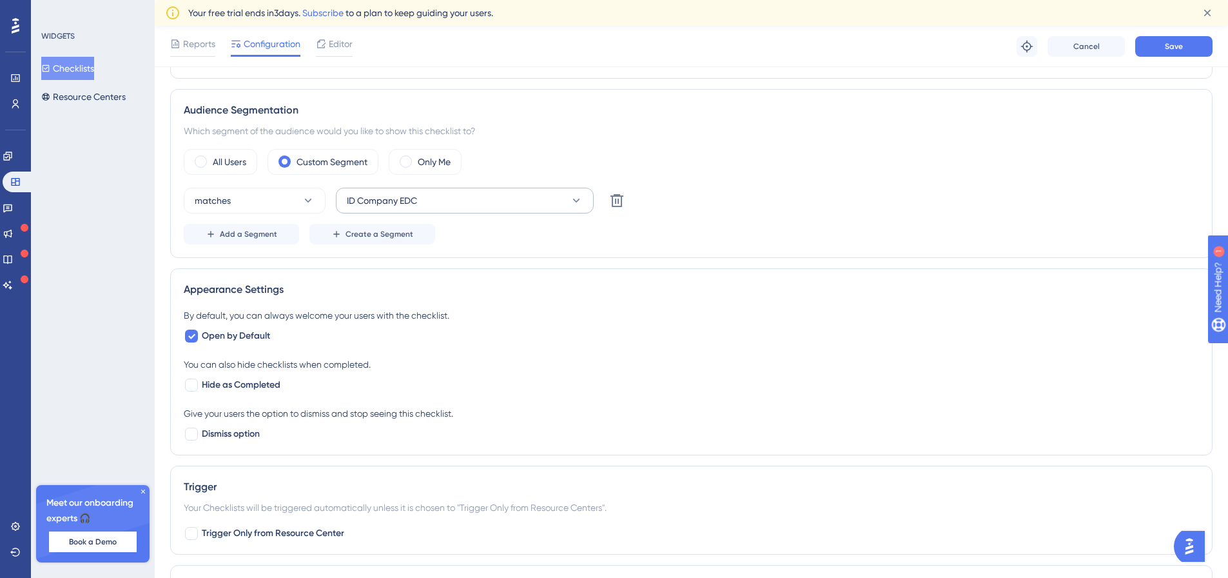
type input "[URL][DOMAIN_NAME]"
click at [417, 195] on span "ID Company EDC" at bounding box center [382, 200] width 70 height 15
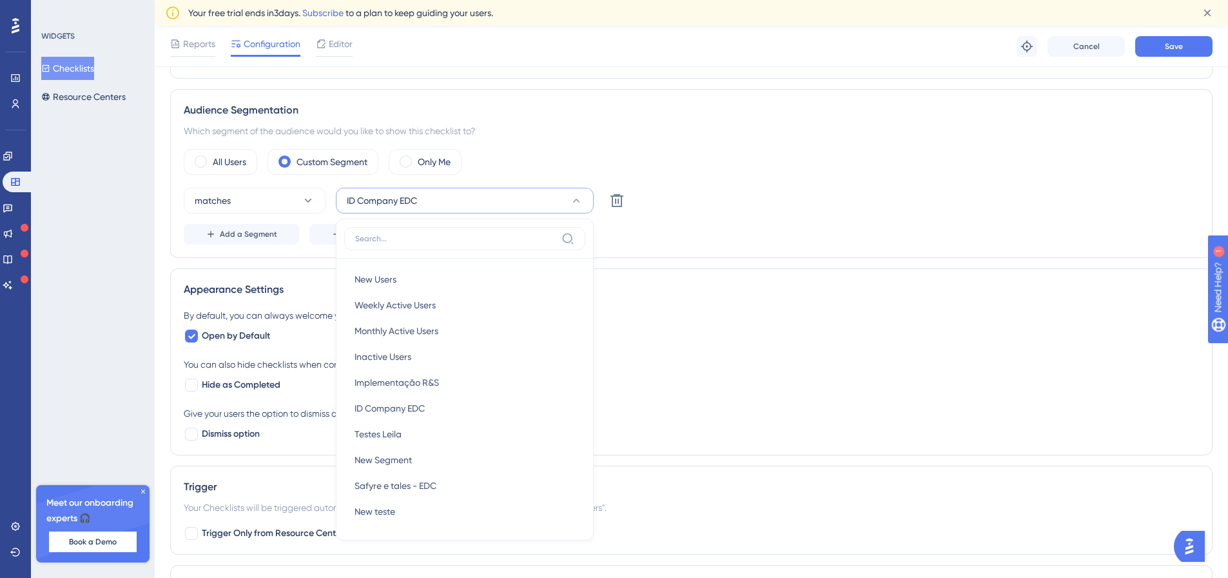
scroll to position [589, 0]
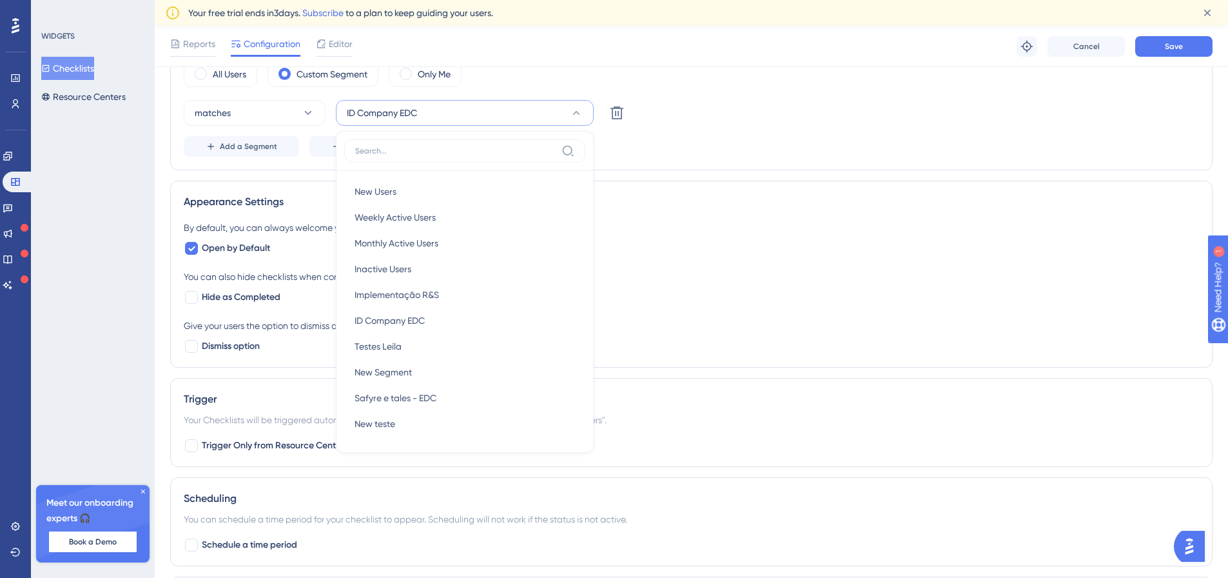
click at [464, 103] on button "ID Company EDC" at bounding box center [465, 113] width 258 height 26
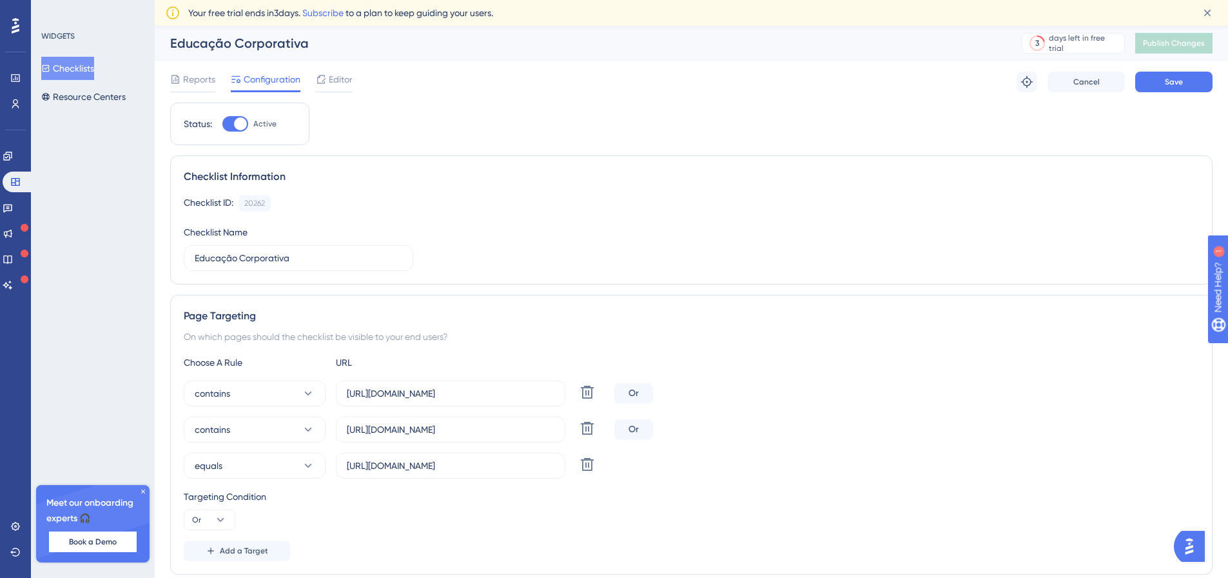
scroll to position [0, 0]
click at [1169, 81] on span "Save" at bounding box center [1174, 82] width 18 height 10
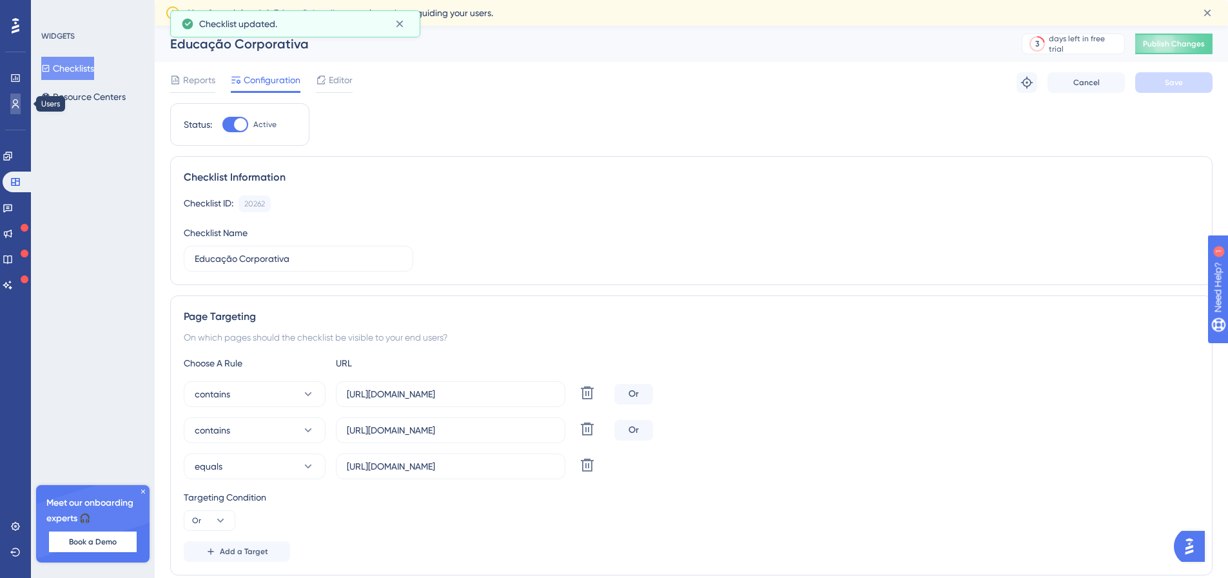
click at [0, 0] on link at bounding box center [0, 0] width 0 height 0
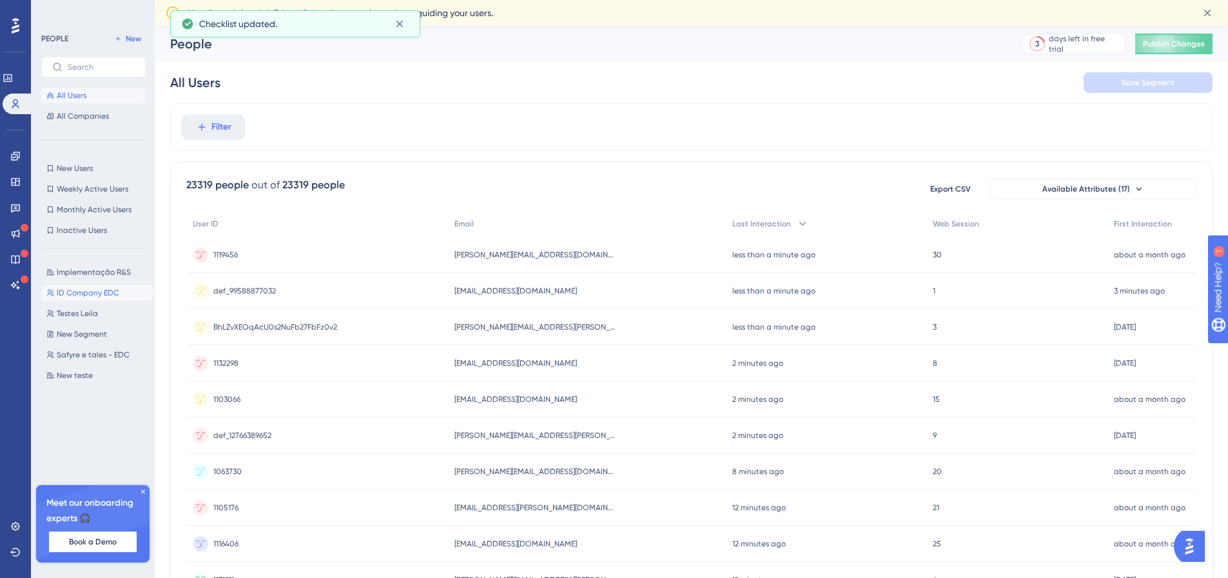
click at [91, 293] on span "ID Company EDC" at bounding box center [88, 293] width 63 height 10
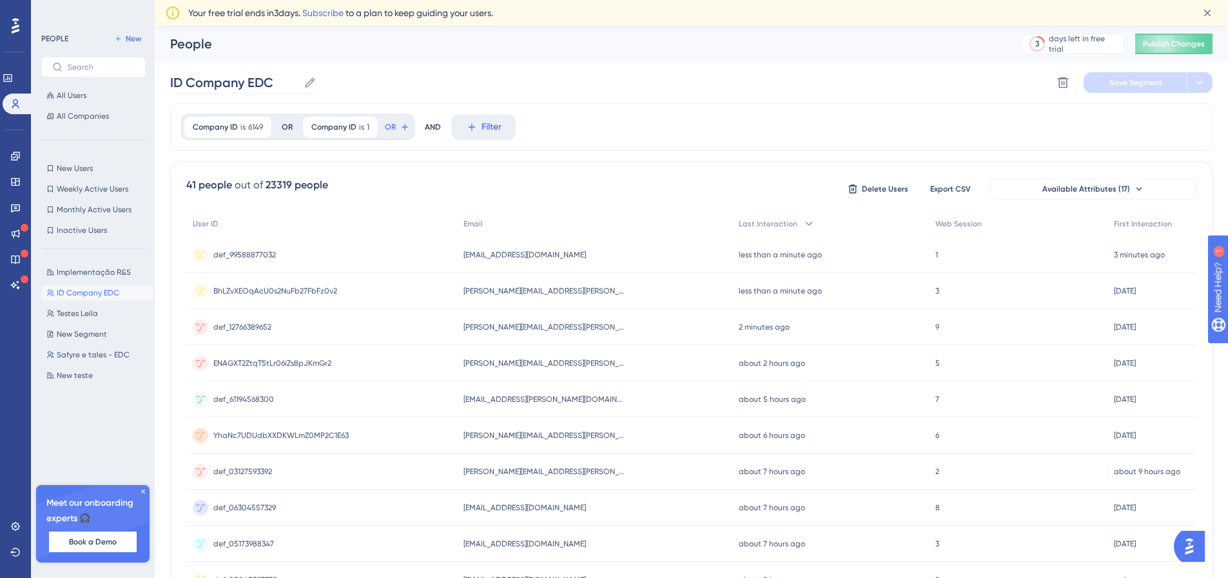
click at [303, 79] on label "ID Company EDC ID Company EDC" at bounding box center [243, 82] width 146 height 23
click at [298, 79] on input "ID Company EDC" at bounding box center [234, 82] width 128 height 18
click at [290, 80] on input "ID Company EDC" at bounding box center [234, 82] width 128 height 18
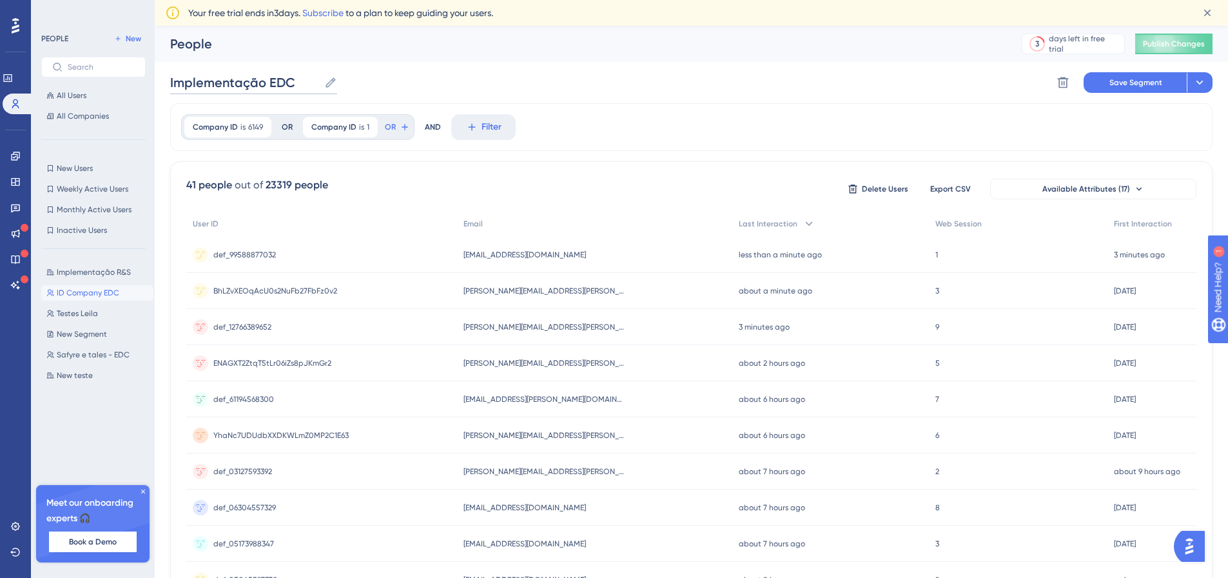
type input "Implementação EDC"
click at [582, 79] on div "Implementação EDC Implementação EDC Delete Segment Save Segment Actions" at bounding box center [691, 82] width 1042 height 41
click at [812, 268] on div "2 minutes ago [DATE] 17:50" at bounding box center [832, 255] width 192 height 36
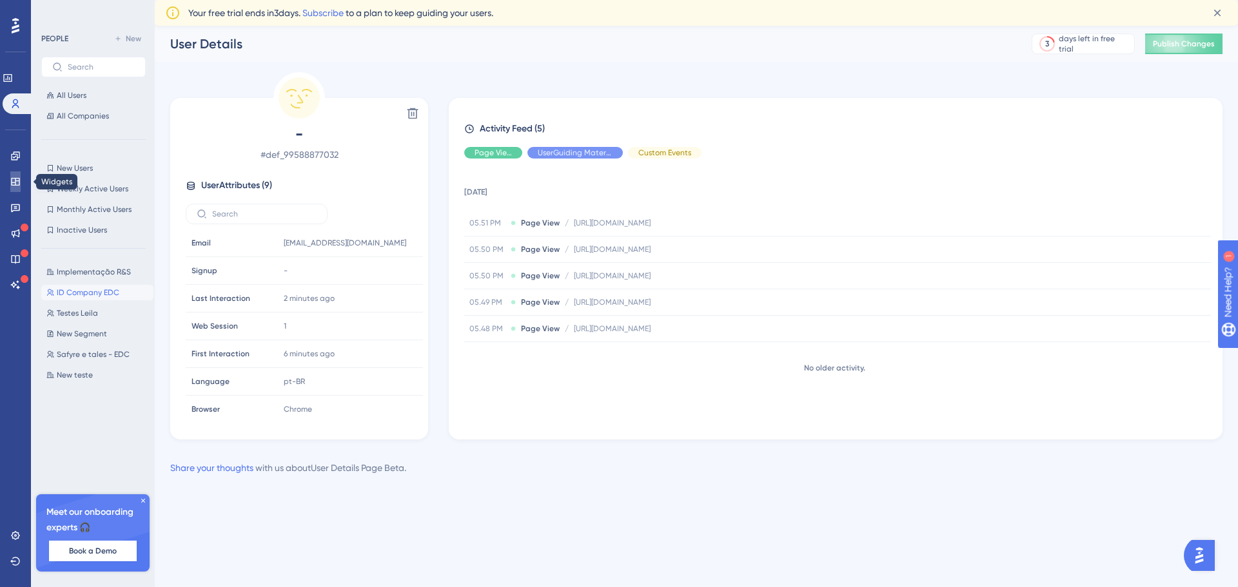
click at [16, 180] on icon at bounding box center [15, 182] width 10 height 10
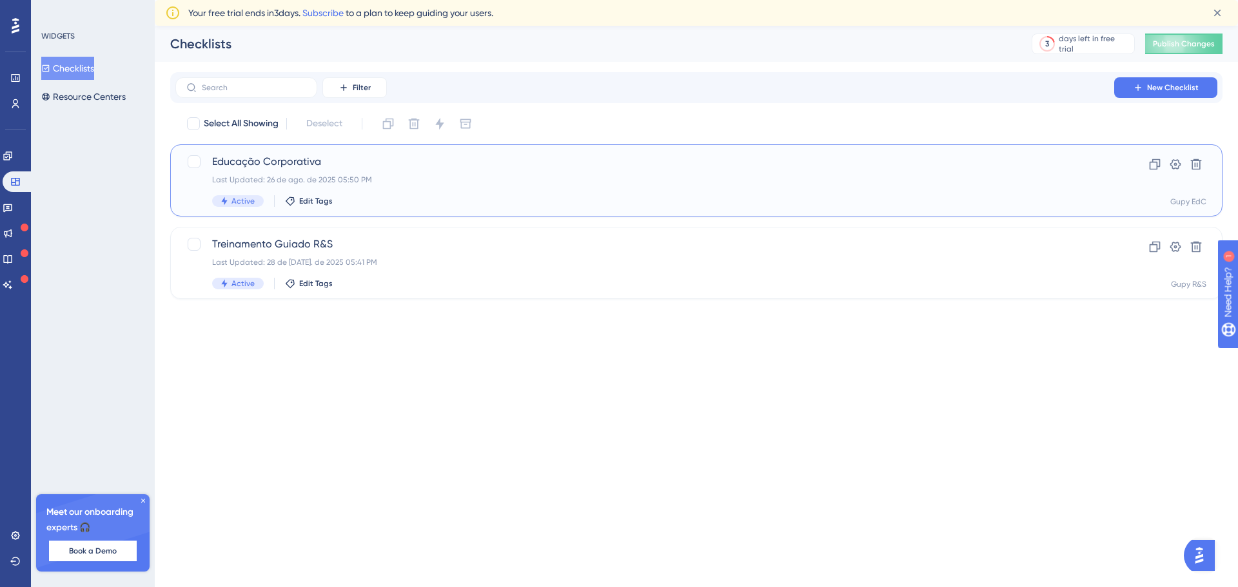
click at [473, 175] on div "Last Updated: 26 de ago. de 2025 05:50 PM" at bounding box center [644, 180] width 865 height 10
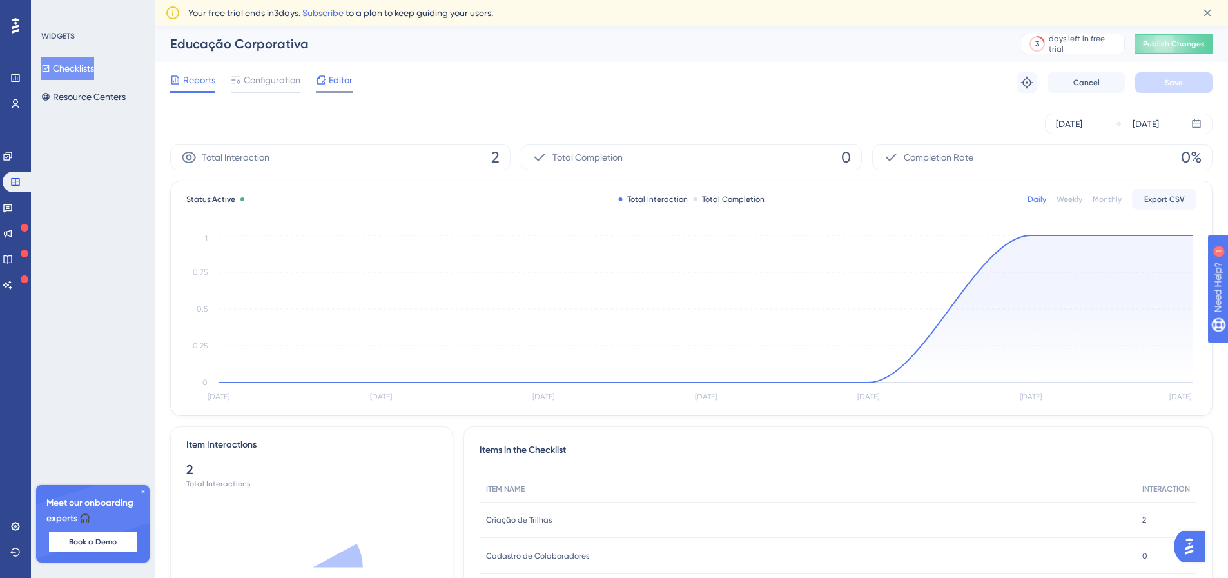
click at [336, 86] on span "Editor" at bounding box center [341, 79] width 24 height 15
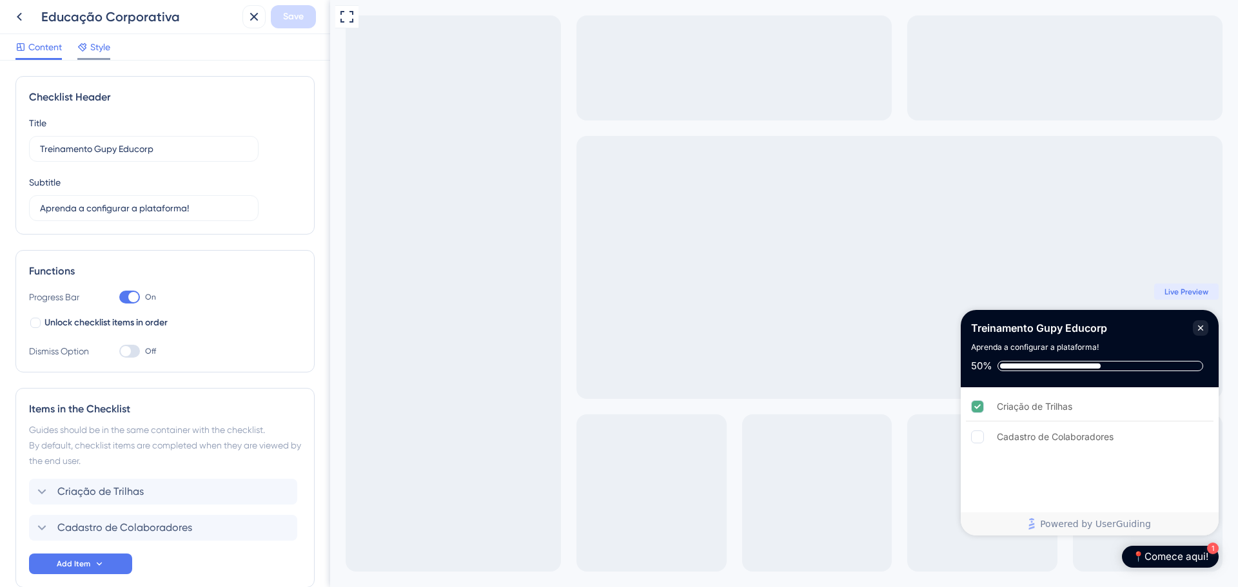
click at [92, 47] on span "Style" at bounding box center [100, 46] width 20 height 15
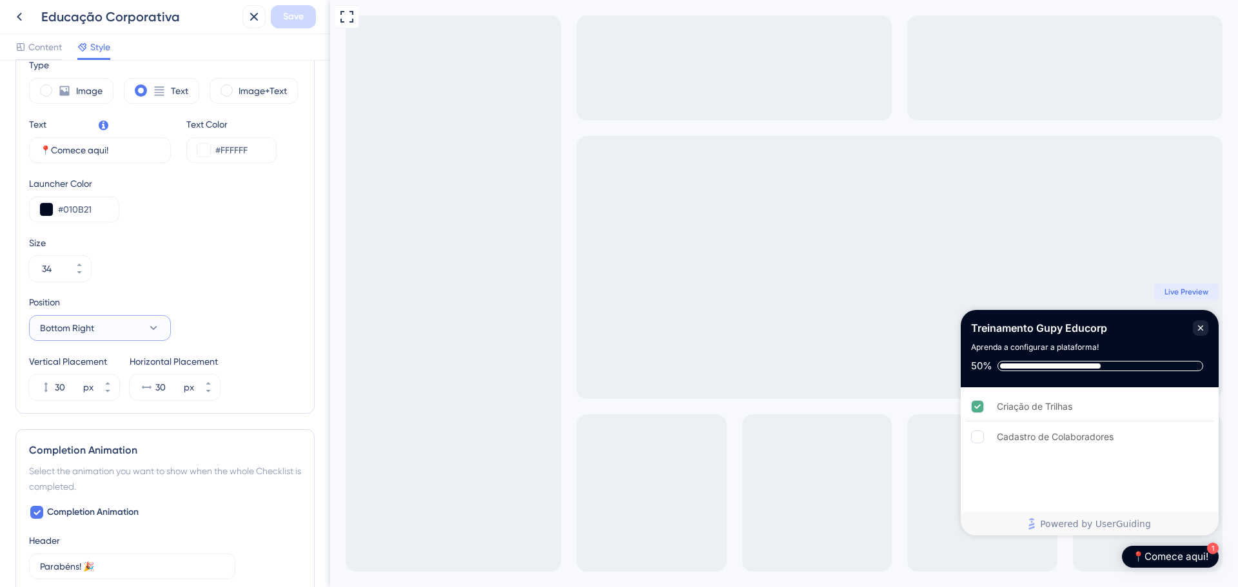
click at [122, 335] on button "Bottom Right" at bounding box center [100, 328] width 142 height 26
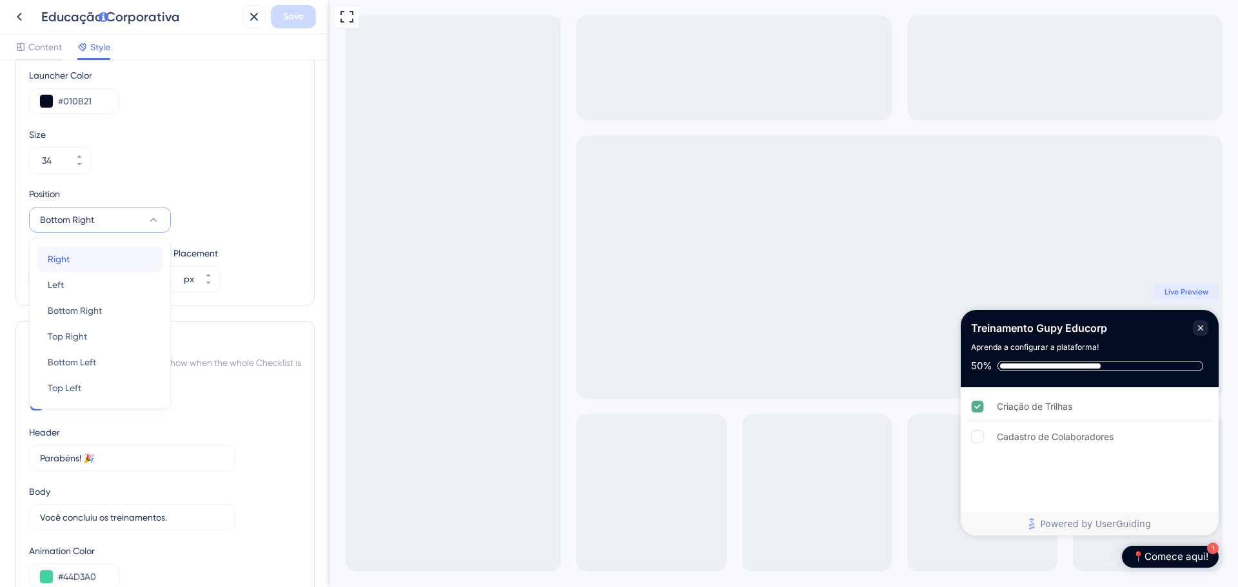
click at [108, 269] on div "Right Right" at bounding box center [100, 259] width 104 height 26
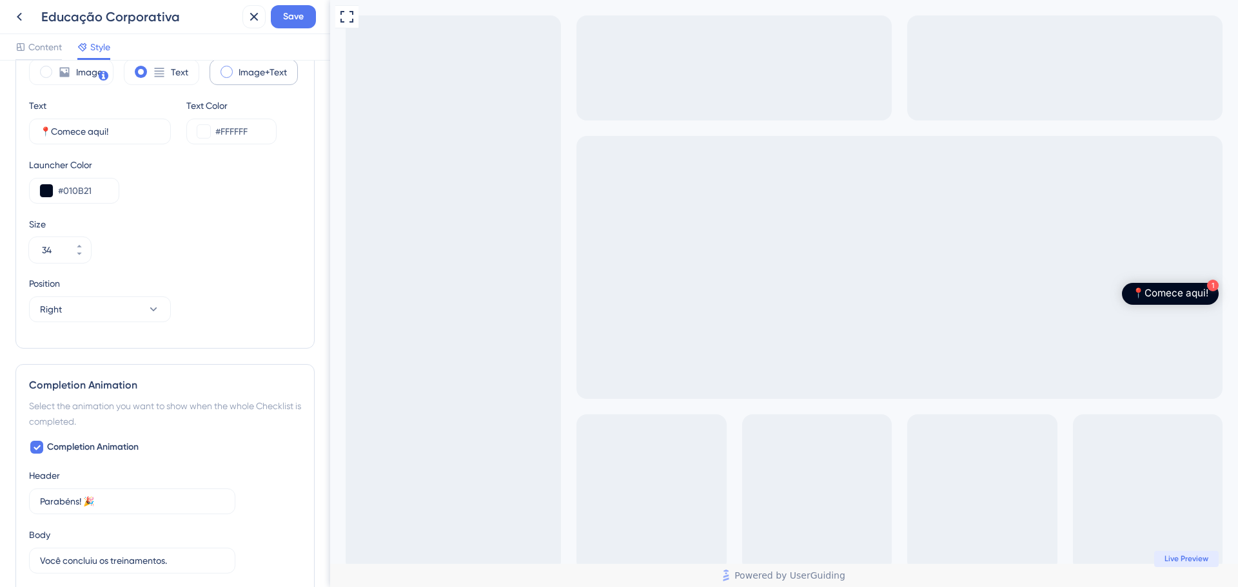
scroll to position [403, 0]
click at [293, 8] on button "Save" at bounding box center [293, 16] width 45 height 23
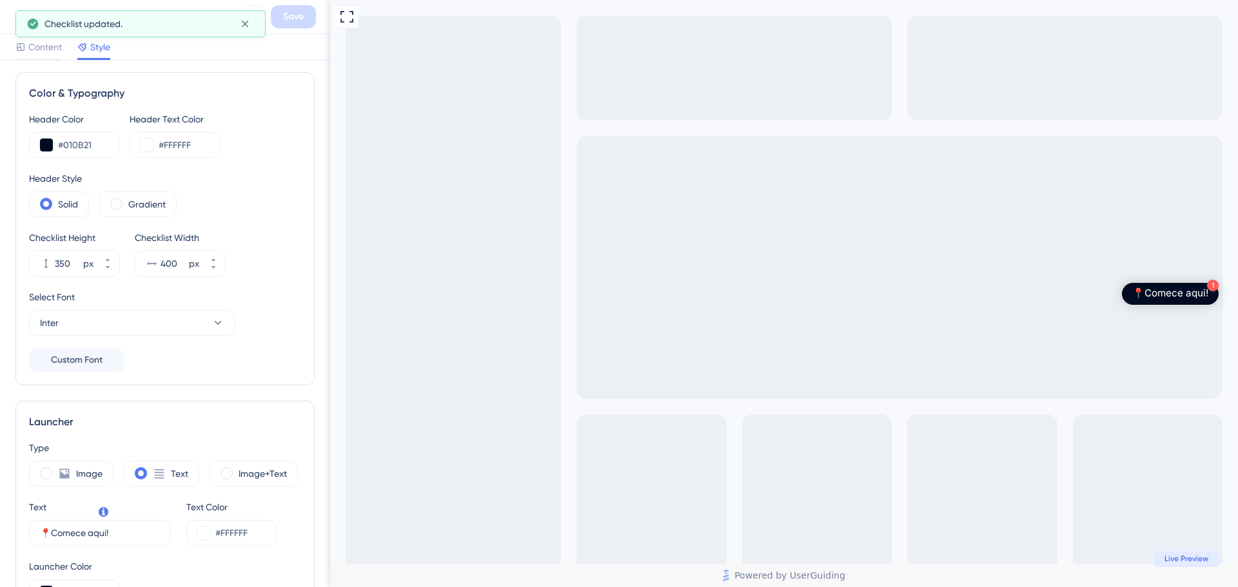
scroll to position [0, 0]
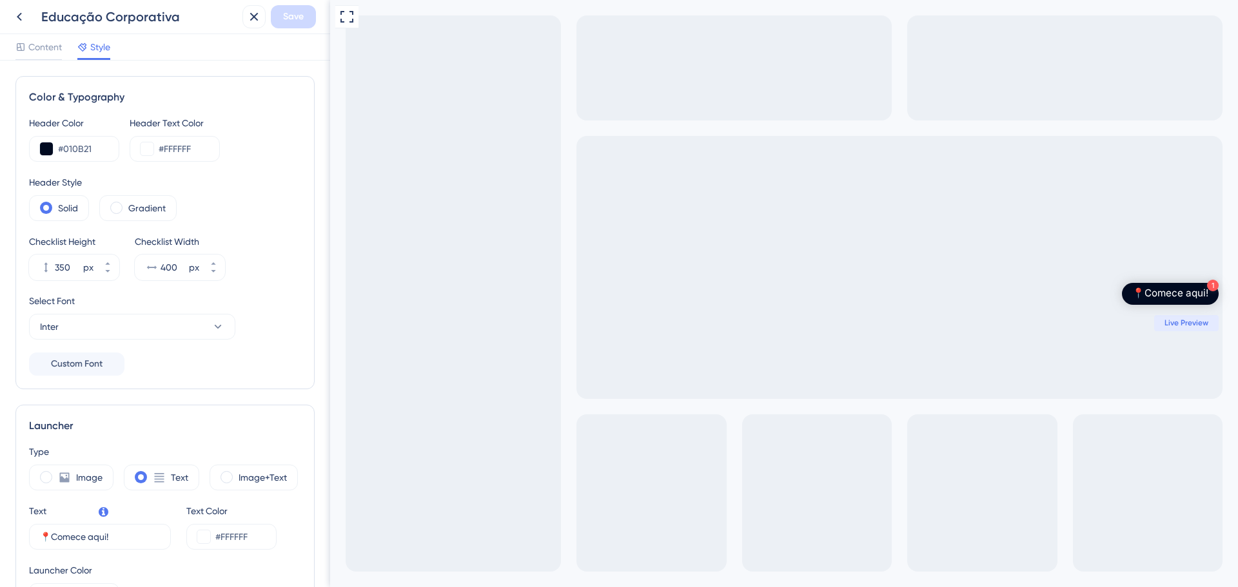
click at [1182, 293] on div "📍Comece aqui!" at bounding box center [1170, 293] width 76 height 13
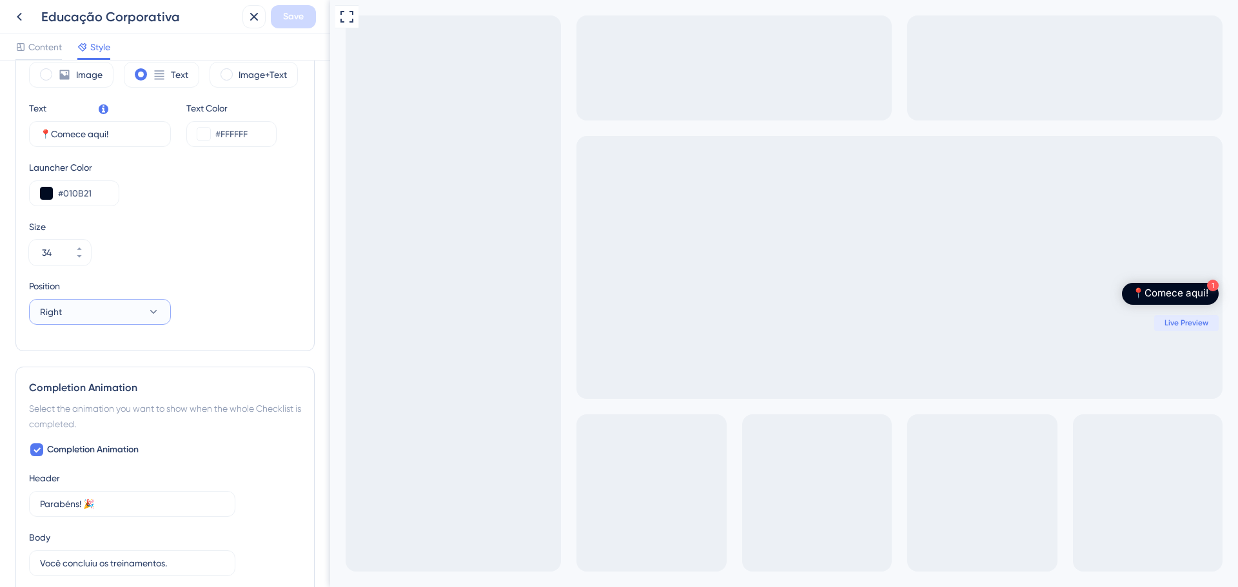
click at [115, 320] on button "Right" at bounding box center [100, 312] width 142 height 26
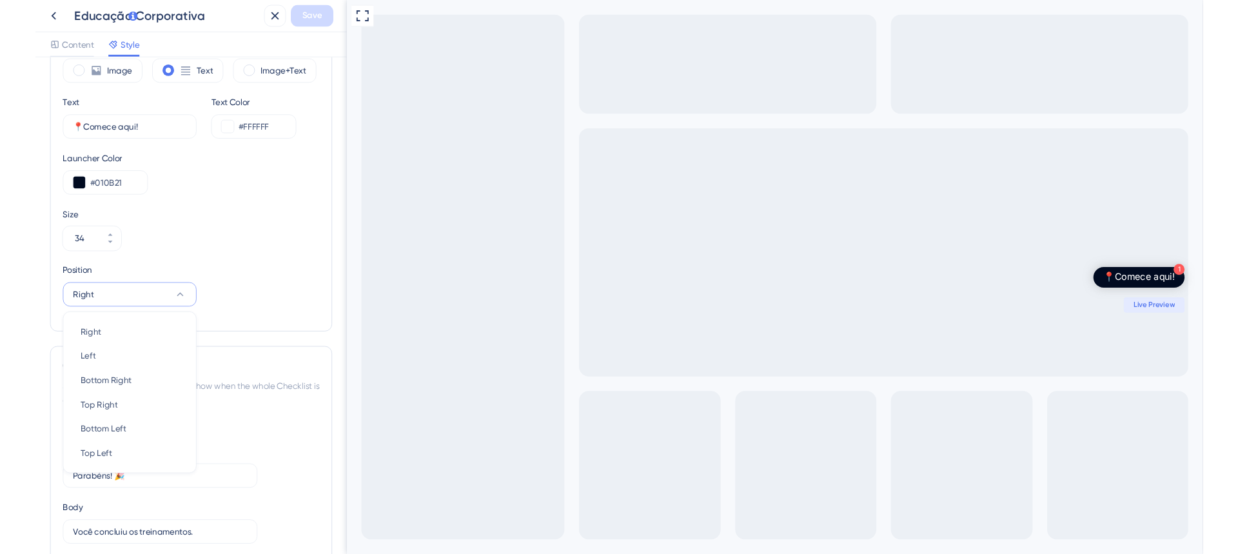
scroll to position [495, 0]
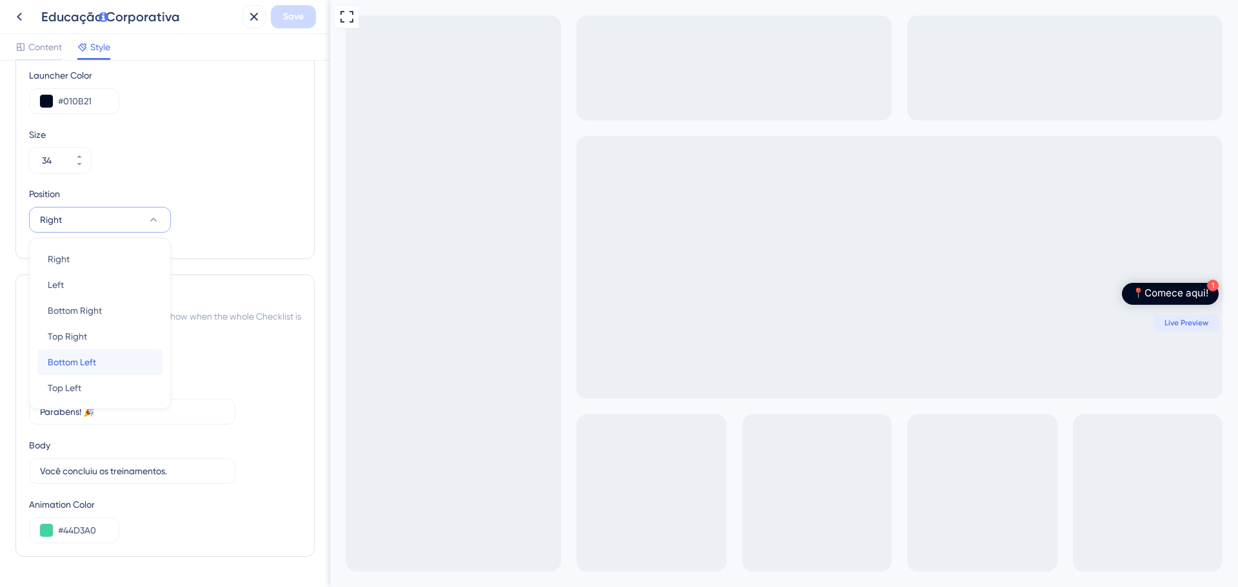
click at [92, 359] on span "Bottom Left" at bounding box center [72, 362] width 48 height 15
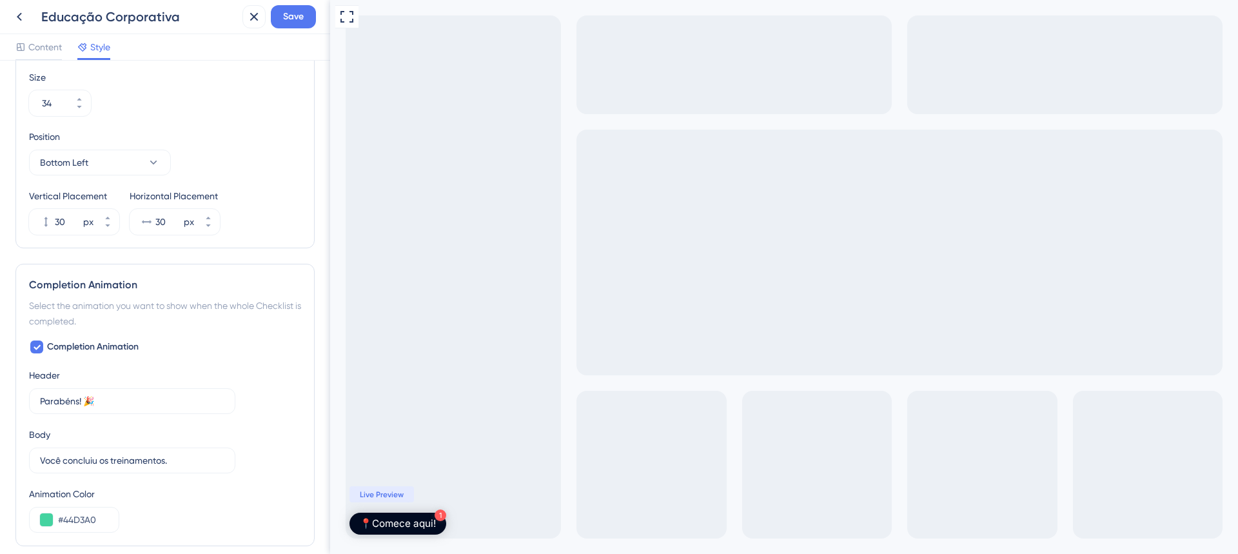
scroll to position [560, 0]
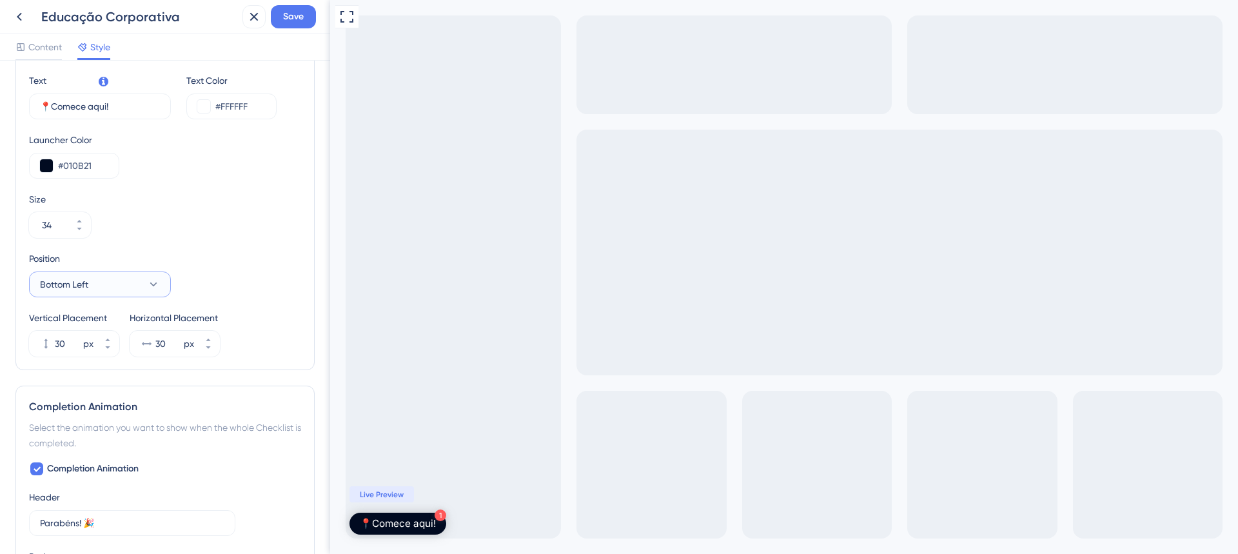
click at [115, 275] on button "Bottom Left" at bounding box center [100, 284] width 142 height 26
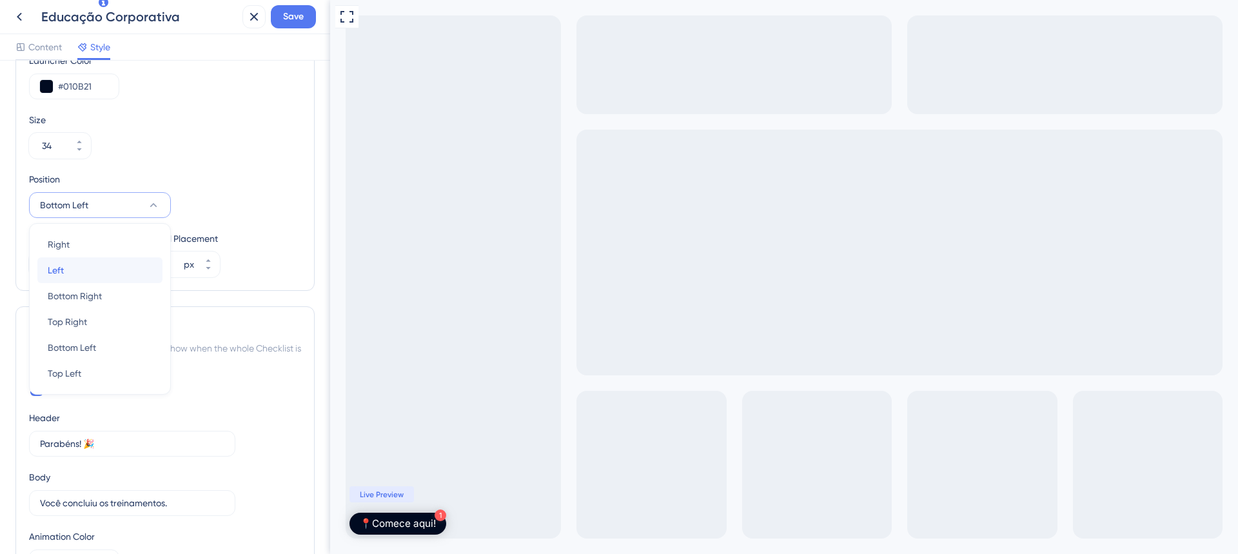
click at [90, 278] on div "Left Left" at bounding box center [100, 270] width 104 height 26
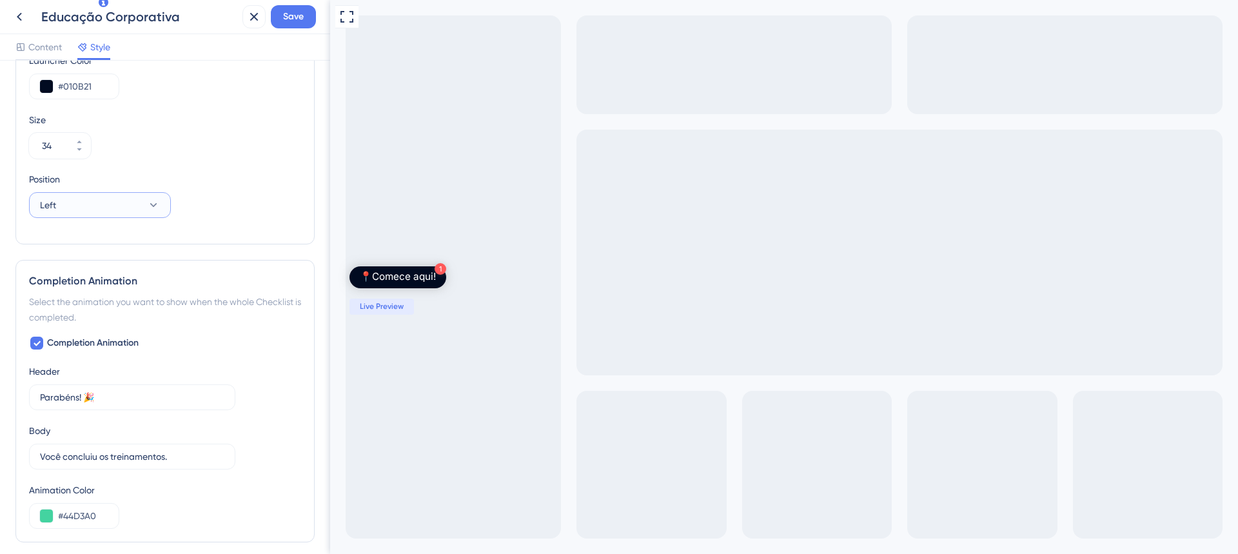
click at [124, 211] on button "Left" at bounding box center [100, 205] width 142 height 26
click at [102, 362] on div "Top Left Top Left" at bounding box center [100, 371] width 104 height 26
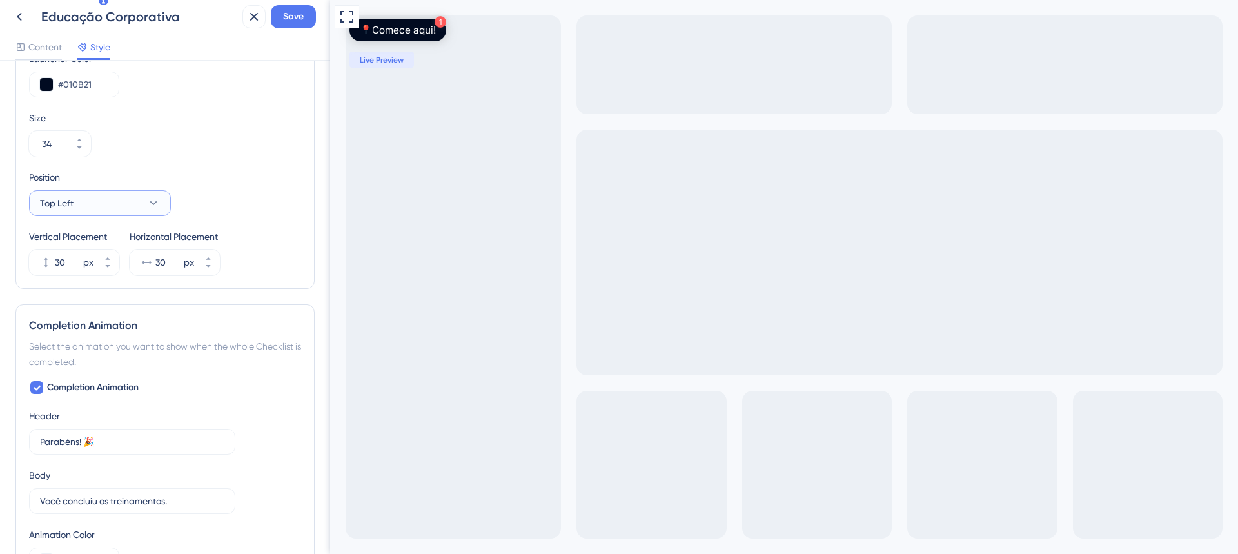
click at [90, 213] on button "Top Left" at bounding box center [100, 203] width 142 height 26
click at [99, 323] on div "Top Right Top Right" at bounding box center [100, 322] width 104 height 26
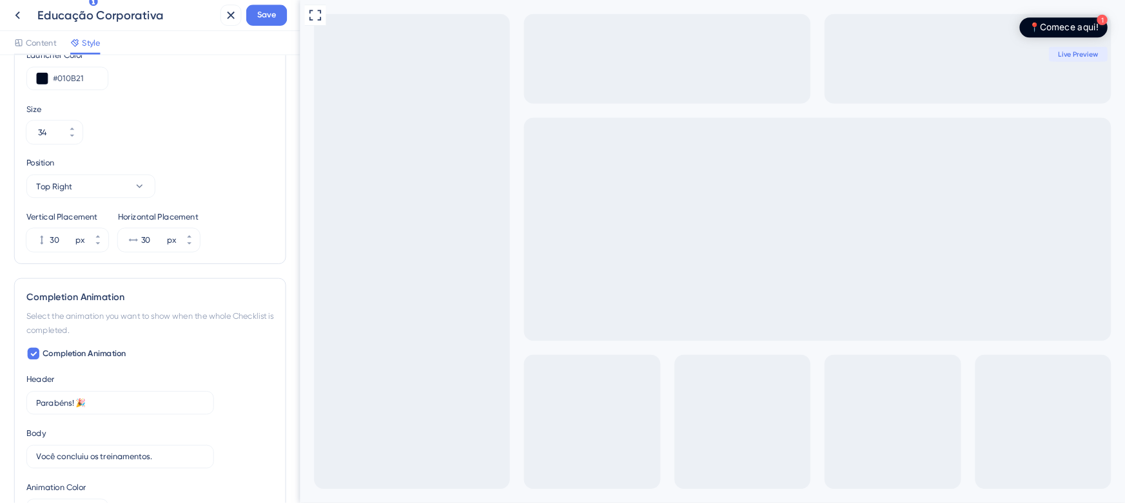
scroll to position [509, 0]
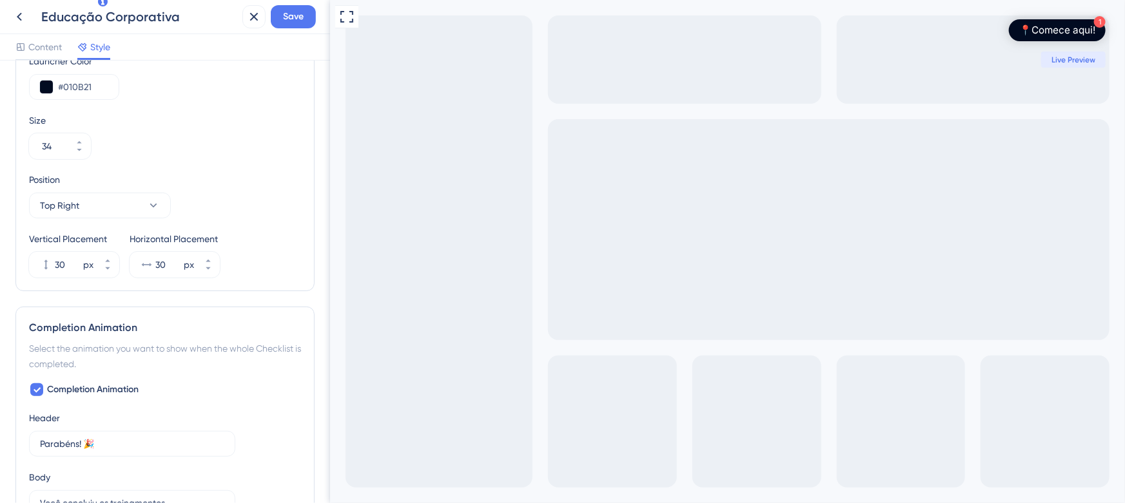
click at [1037, 28] on div "📍Comece aqui!" at bounding box center [1057, 30] width 76 height 13
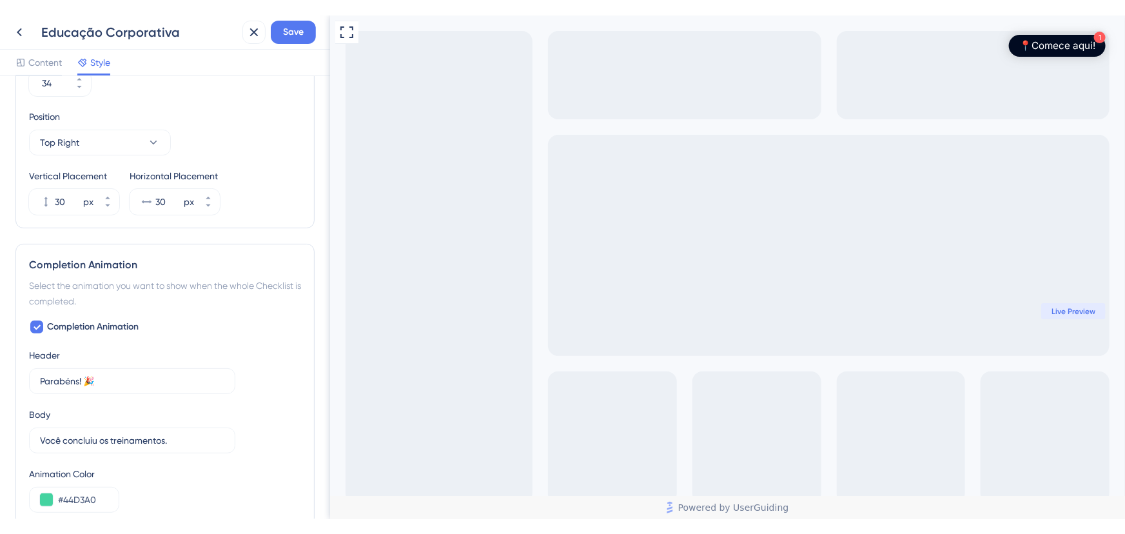
scroll to position [543, 0]
